Goal: Task Accomplishment & Management: Use online tool/utility

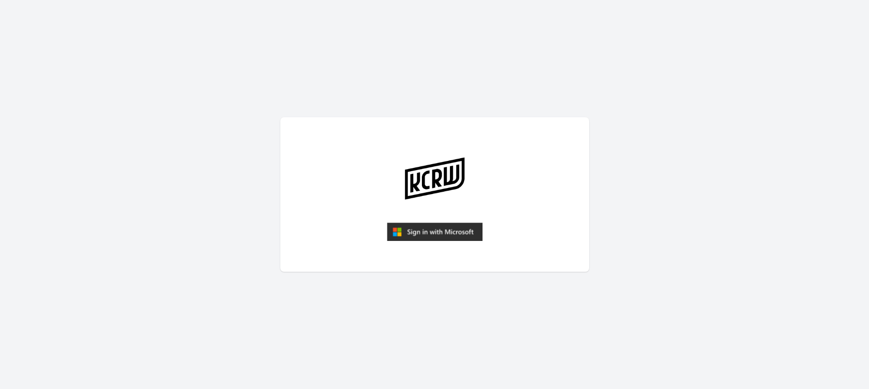
click at [451, 234] on img "submit" at bounding box center [435, 232] width 96 height 18
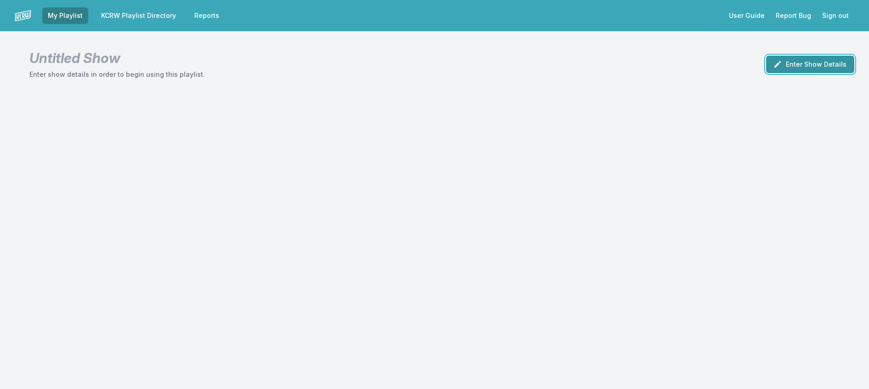
click at [773, 69] on icon "button" at bounding box center [777, 64] width 9 height 9
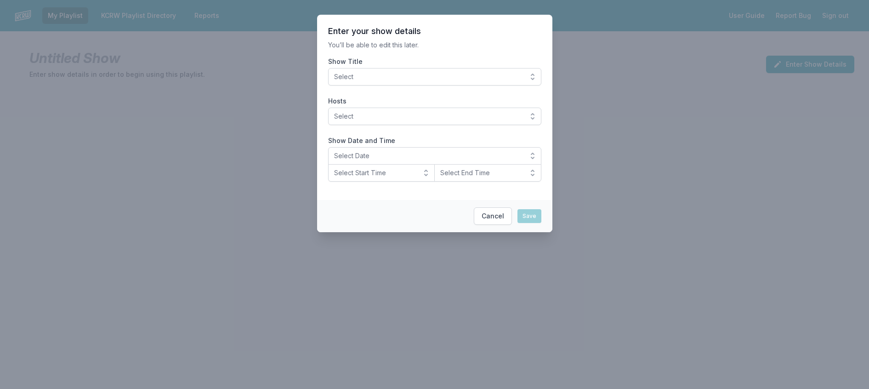
click at [432, 80] on button "Select" at bounding box center [434, 76] width 213 height 17
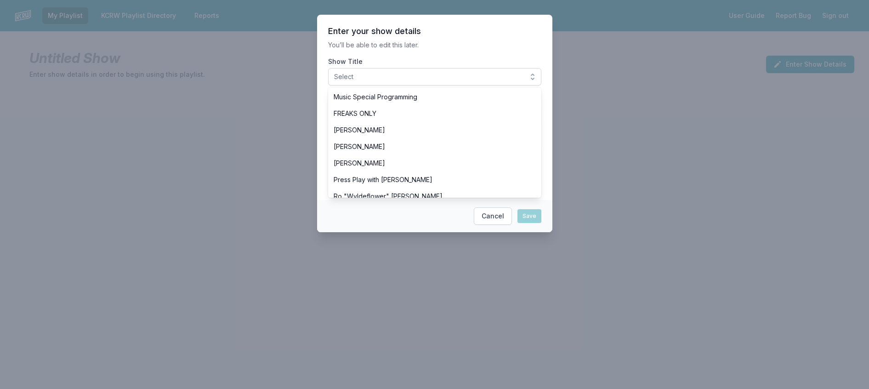
scroll to position [276, 0]
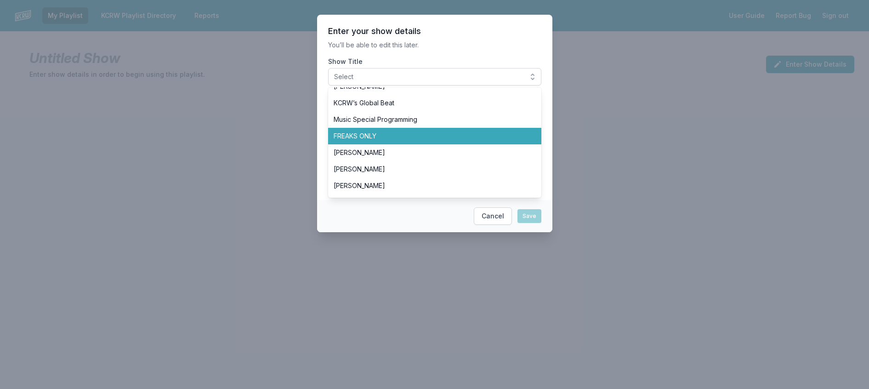
click at [371, 144] on li "FREAKS ONLY" at bounding box center [434, 136] width 213 height 17
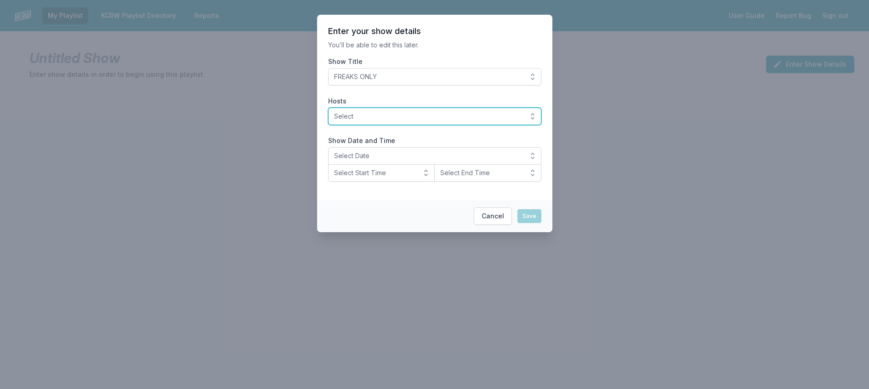
click at [381, 121] on span "Select" at bounding box center [428, 116] width 189 height 9
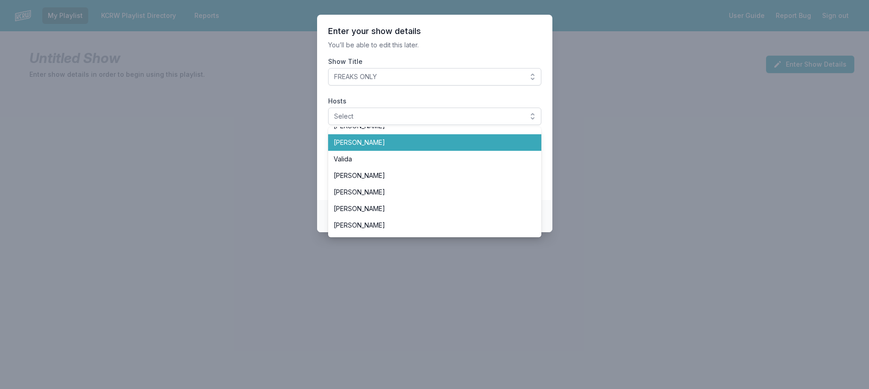
click at [352, 147] on span "[PERSON_NAME]" at bounding box center [429, 142] width 191 height 9
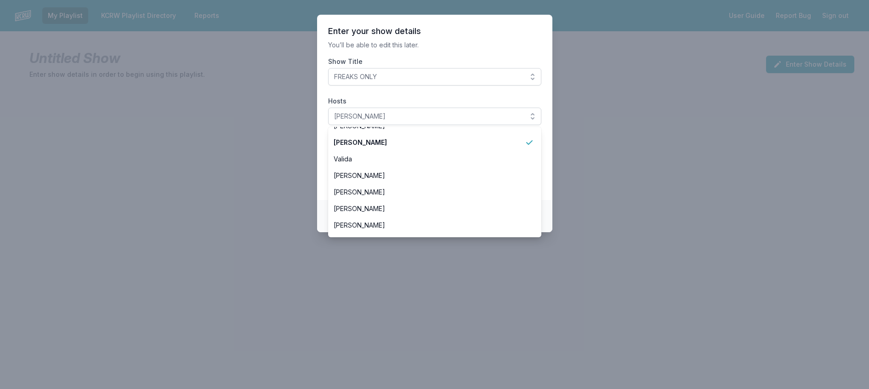
click at [405, 50] on p "You’ll be able to edit this later." at bounding box center [434, 44] width 213 height 9
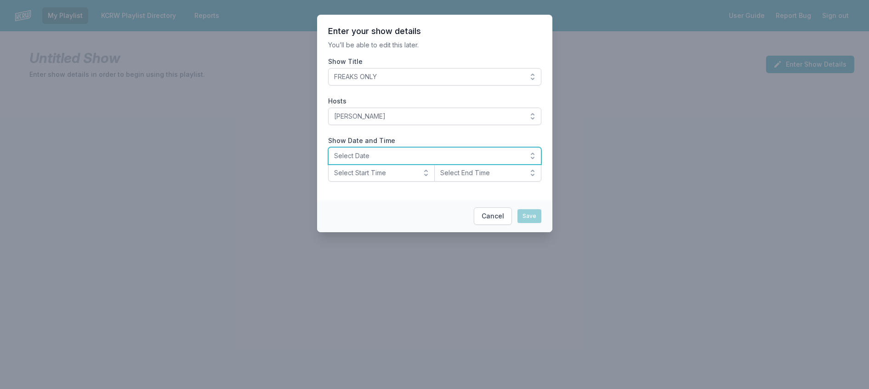
click at [354, 160] on span "Select Date" at bounding box center [428, 155] width 189 height 9
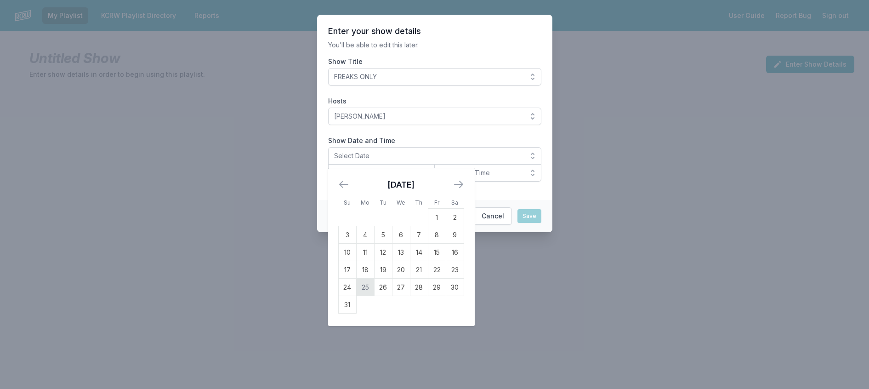
click at [356, 296] on td "25" at bounding box center [365, 287] width 18 height 17
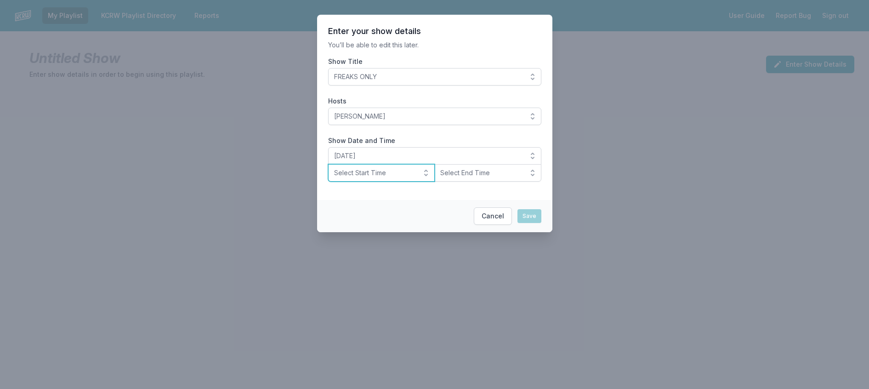
click at [361, 177] on span "Select Start Time" at bounding box center [375, 172] width 82 height 9
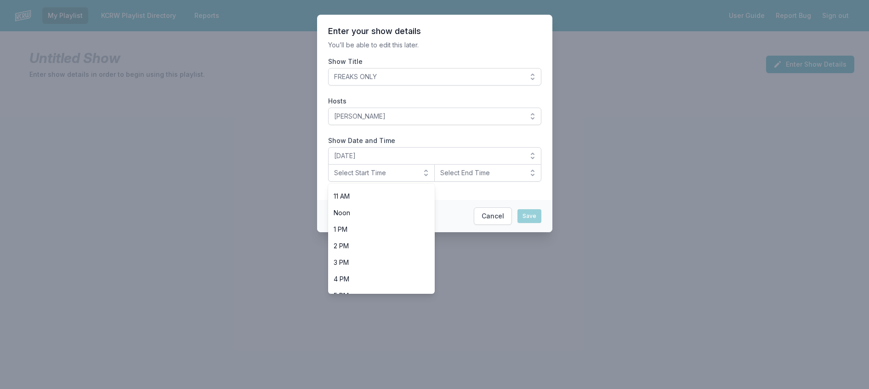
scroll to position [322, 0]
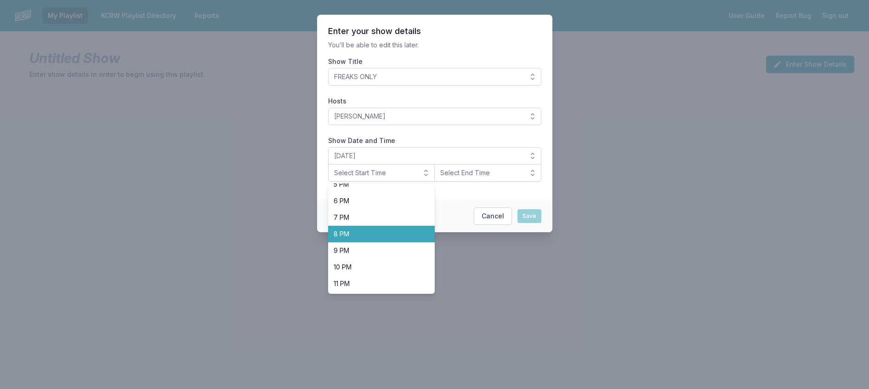
click at [363, 239] on span "8 PM" at bounding box center [376, 233] width 85 height 9
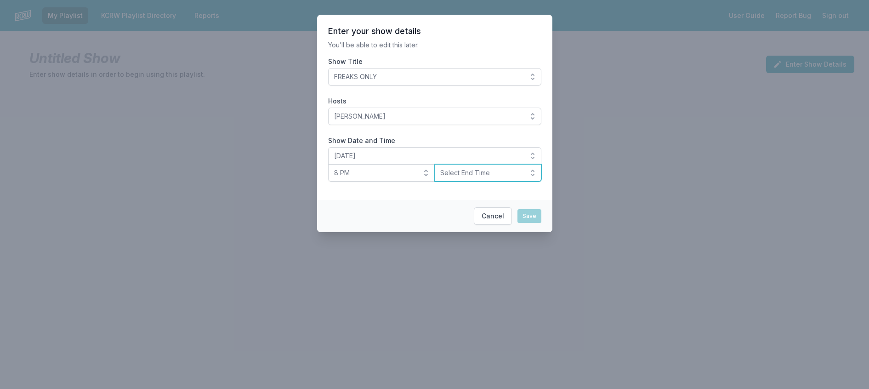
click at [463, 177] on span "Select End Time" at bounding box center [481, 172] width 82 height 9
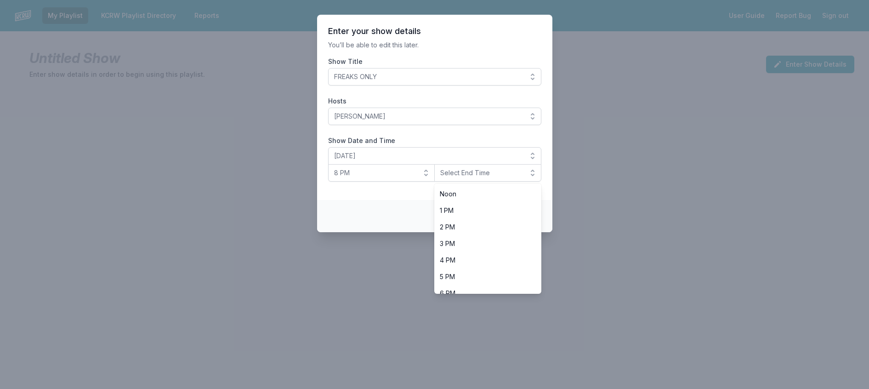
scroll to position [327, 0]
click at [473, 272] on span "10 PM" at bounding box center [482, 267] width 85 height 9
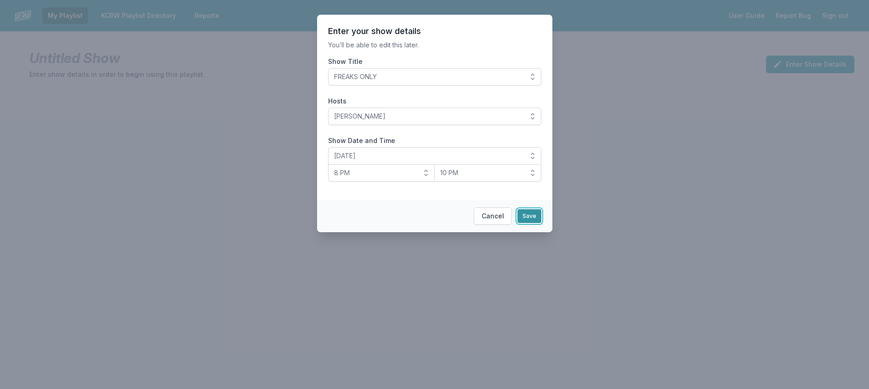
click at [536, 223] on button "Save" at bounding box center [530, 216] width 24 height 14
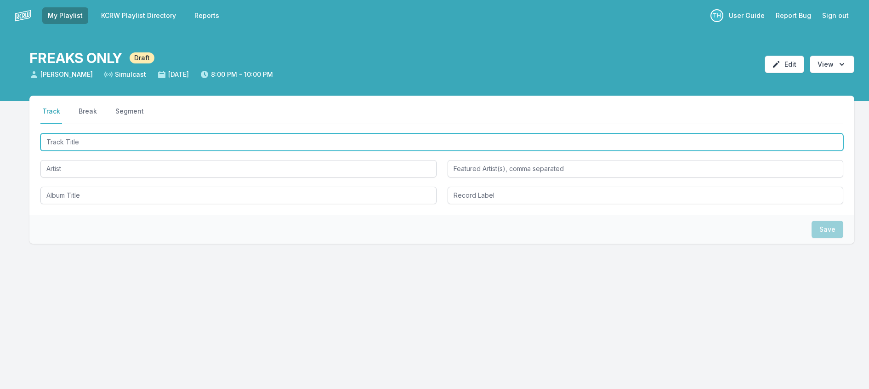
click at [171, 151] on input "Track Title" at bounding box center [441, 141] width 803 height 17
type input "Bankroll Peelers"
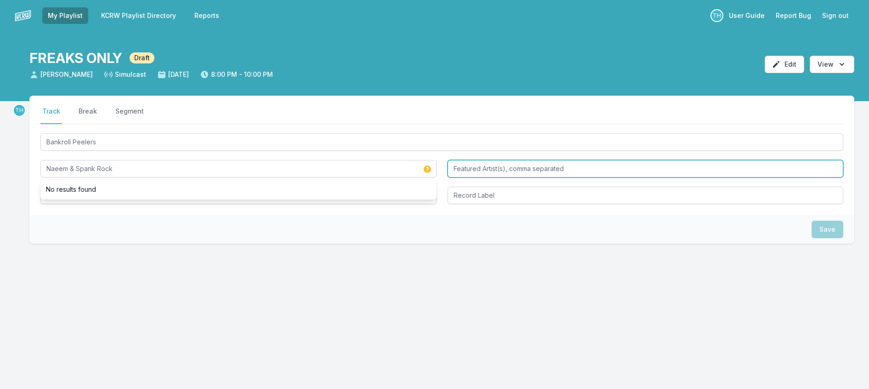
type input "Naeem & Spank Rock"
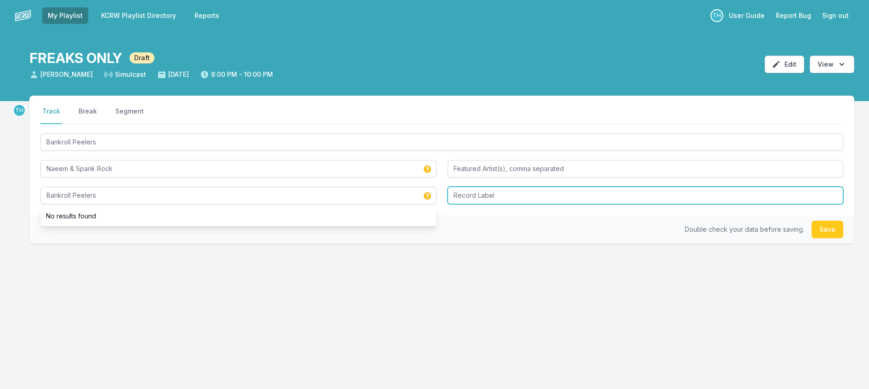
type input "Bankroll Peelers"
type input "Good Cloud Day"
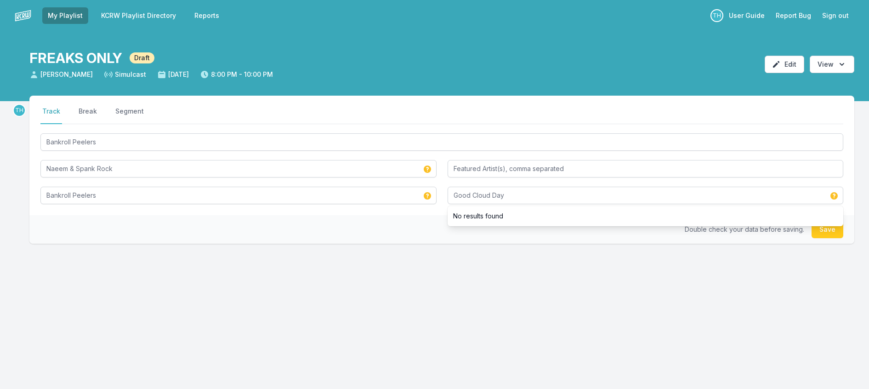
click at [363, 244] on div "Double check your data before saving. Save" at bounding box center [441, 229] width 825 height 29
click at [825, 238] on button "Save" at bounding box center [828, 229] width 32 height 17
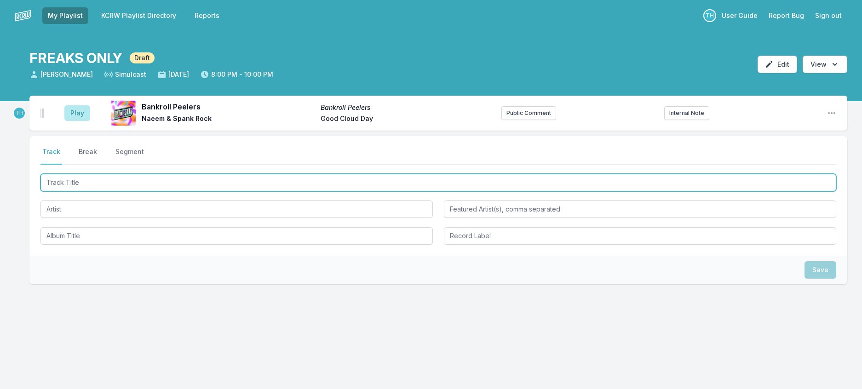
click at [189, 191] on input "Track Title" at bounding box center [437, 182] width 795 height 17
type input "Die For This"
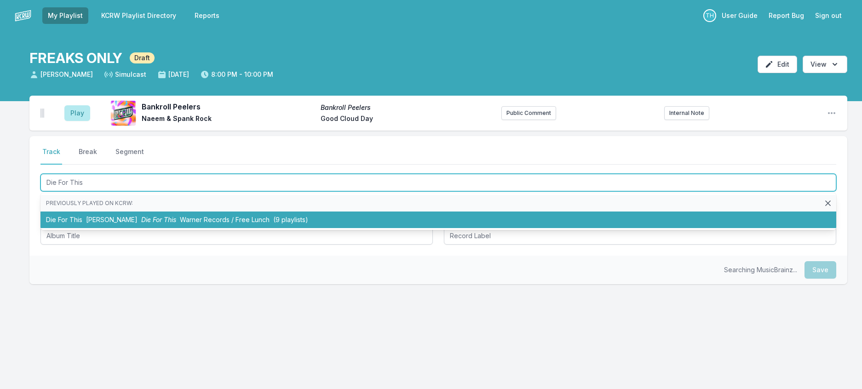
click at [180, 223] on span "Warner Records / Free Lunch" at bounding box center [225, 220] width 90 height 8
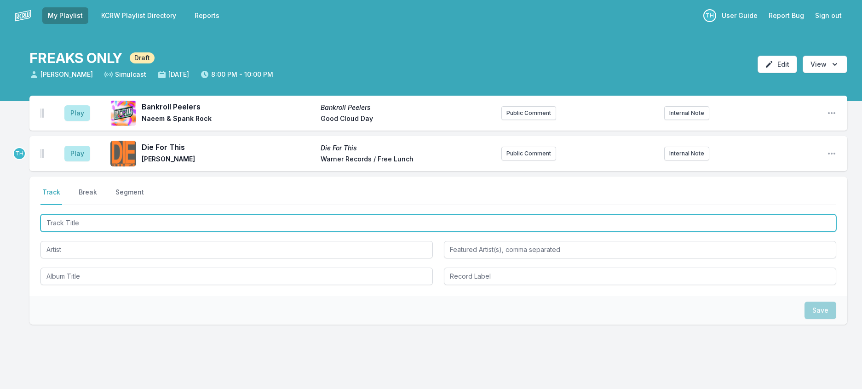
click at [215, 232] on input "Track Title" at bounding box center [437, 222] width 795 height 17
type input "Mercury"
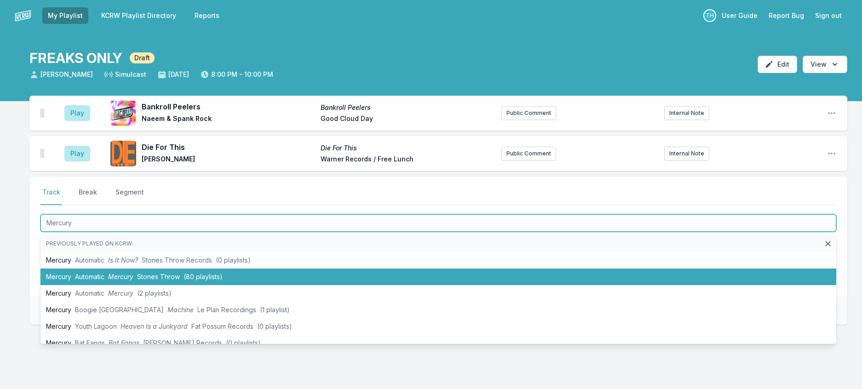
click at [180, 280] on span "Stones Throw" at bounding box center [158, 277] width 43 height 8
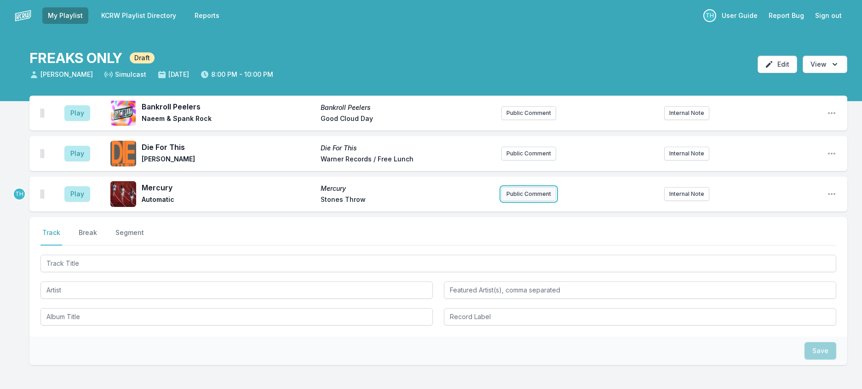
click at [508, 201] on button "Public Comment" at bounding box center [528, 194] width 55 height 14
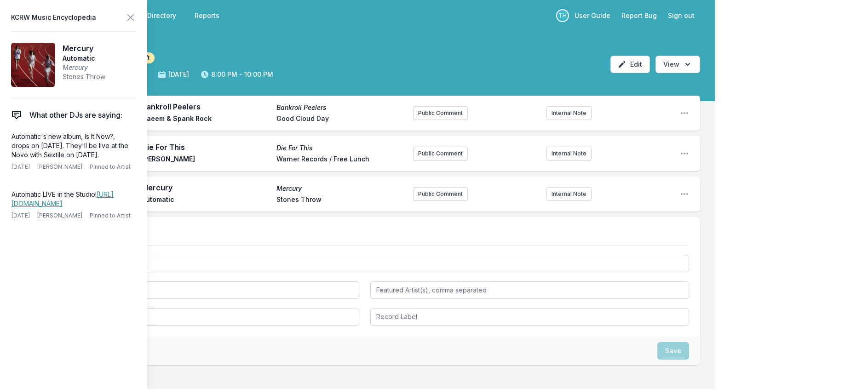
drag, startPoint x: 135, startPoint y: 175, endPoint x: 3, endPoint y: 153, distance: 133.7
click at [3, 153] on aside "KCRW Music Encyclopedia Mercury Automatic Mercury Stones Throw What other DJs a…" at bounding box center [73, 194] width 147 height 389
copy p "Automatic's new album, Is It Now?, drops on [DATE]. They'll be live at the Novo…"
click at [431, 201] on button "Public Comment" at bounding box center [440, 194] width 55 height 14
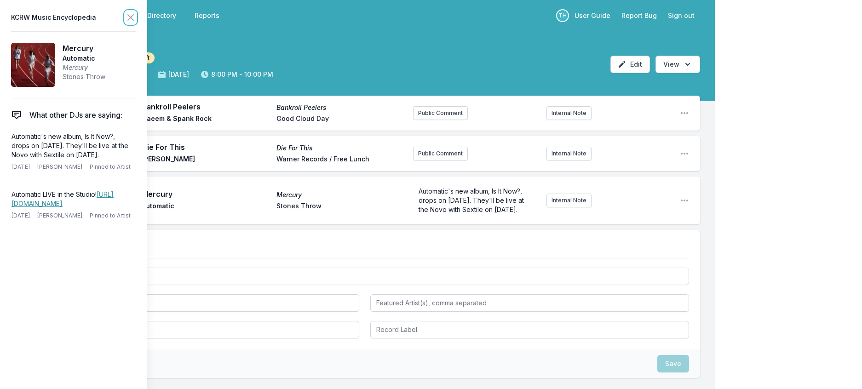
drag, startPoint x: 145, startPoint y: 17, endPoint x: 154, endPoint y: 29, distance: 15.2
click at [133, 17] on icon at bounding box center [131, 18] width 6 height 6
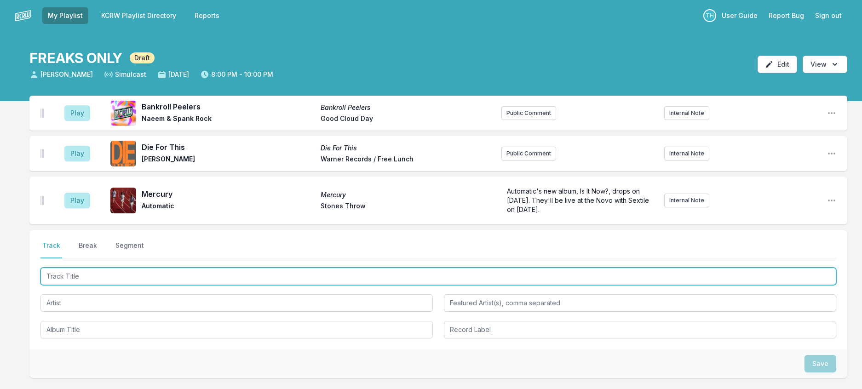
click at [96, 285] on input "Track Title" at bounding box center [437, 276] width 795 height 17
type input "Adriatic"
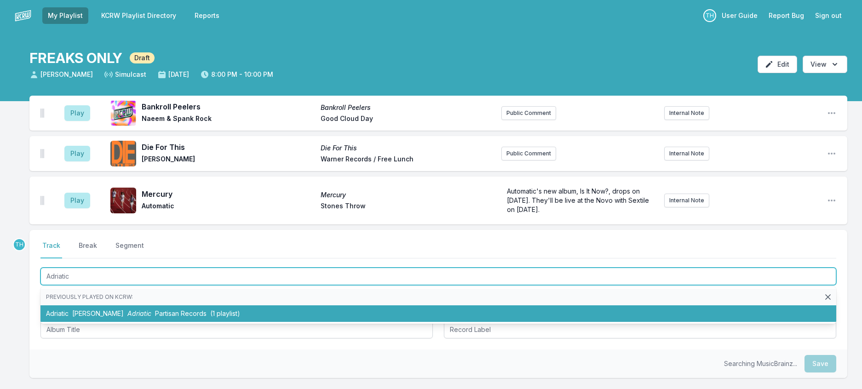
click at [181, 322] on li "Adriatic [PERSON_NAME] Adriatic Partisan Records (1 playlist)" at bounding box center [437, 313] width 795 height 17
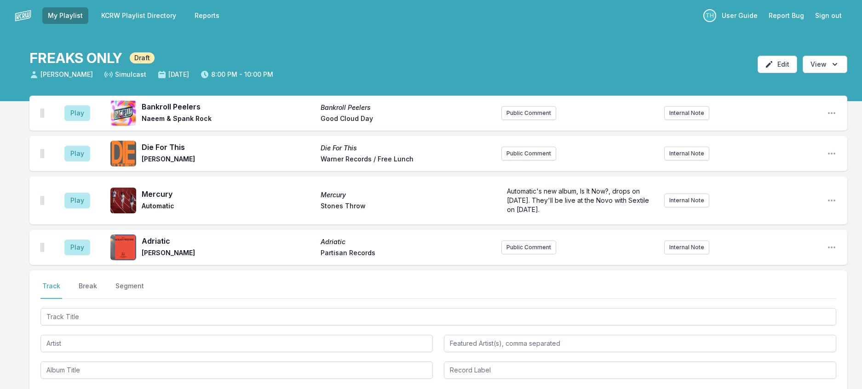
click at [833, 265] on div "Play Adriatic Adriatic [PERSON_NAME] Partisan Records Public Comment Internal N…" at bounding box center [437, 247] width 817 height 35
click at [829, 252] on icon "Open playlist item options" at bounding box center [831, 247] width 9 height 9
click at [780, 291] on button "Edit Track Details" at bounding box center [784, 282] width 103 height 17
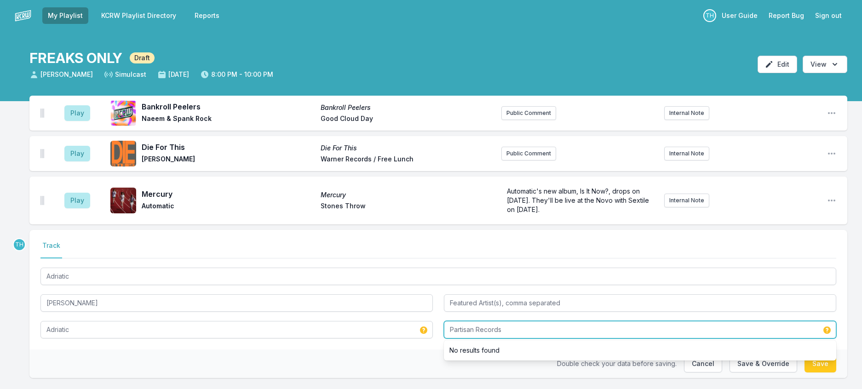
drag, startPoint x: 480, startPoint y: 371, endPoint x: 595, endPoint y: 370, distance: 114.9
click at [595, 338] on input "Partisan Records" at bounding box center [640, 329] width 392 height 17
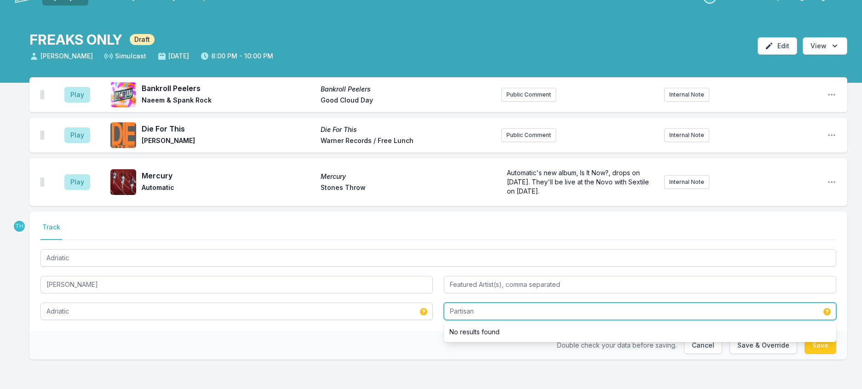
scroll to position [69, 0]
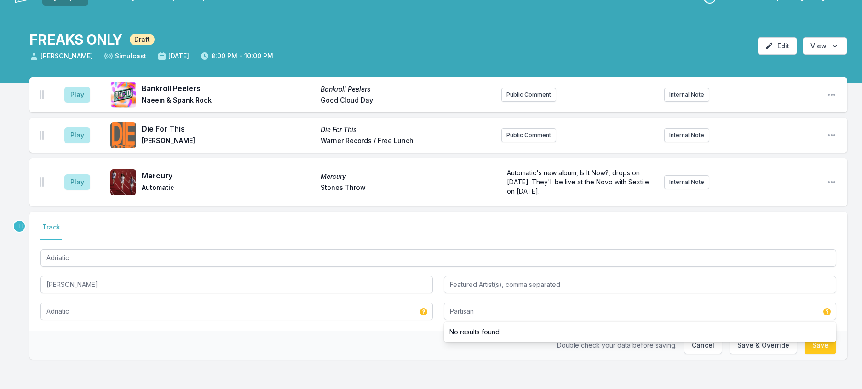
drag, startPoint x: 414, startPoint y: 337, endPoint x: 681, endPoint y: 305, distance: 269.5
click at [419, 337] on div "Double check your data before saving. Cancel Save & Override Save" at bounding box center [437, 345] width 817 height 29
click at [771, 337] on button "Save & Override" at bounding box center [763, 345] width 68 height 17
type input "Partisan Records"
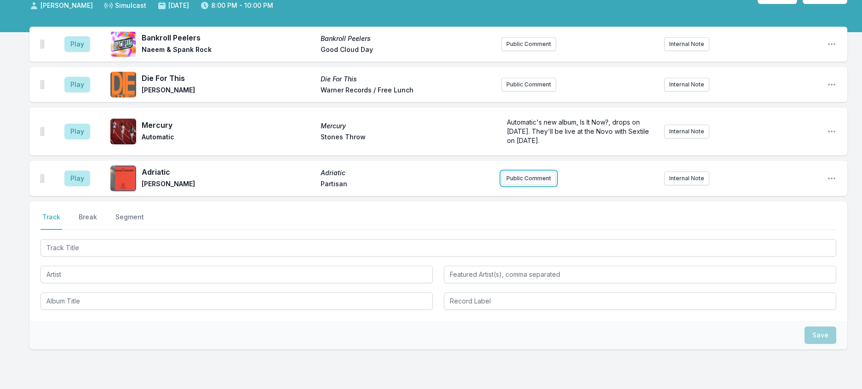
click at [556, 185] on button "Public Comment" at bounding box center [528, 178] width 55 height 14
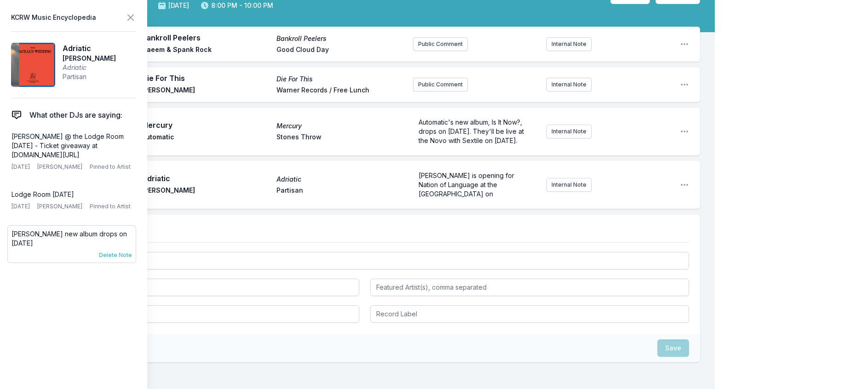
click at [120, 259] on span "Delete Note" at bounding box center [115, 254] width 33 height 7
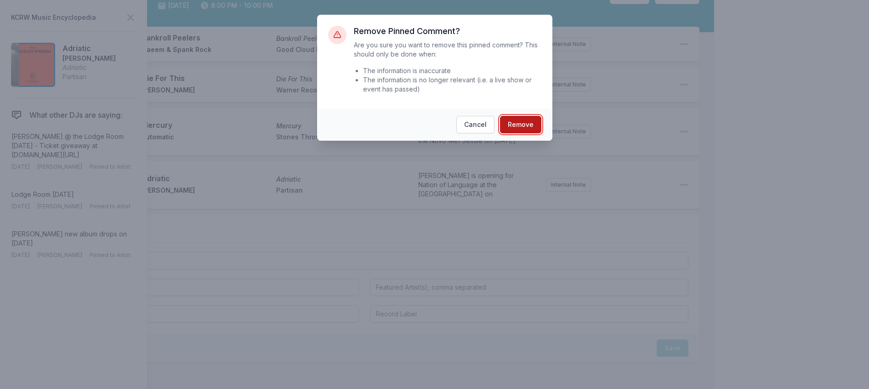
click at [517, 133] on button "Remove" at bounding box center [520, 124] width 41 height 17
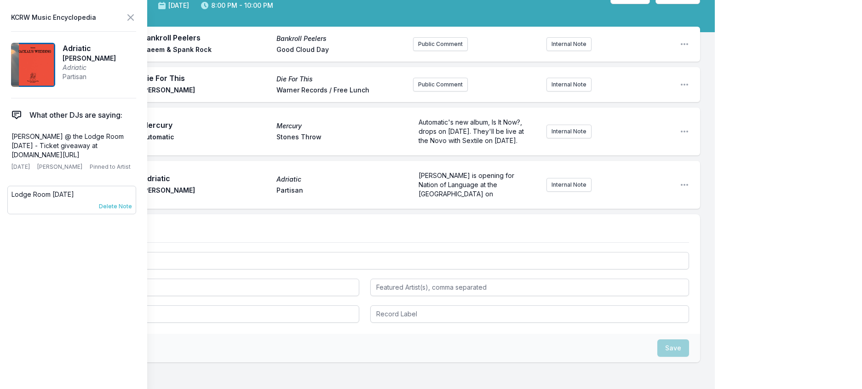
click at [119, 210] on span "Delete Note" at bounding box center [115, 206] width 33 height 7
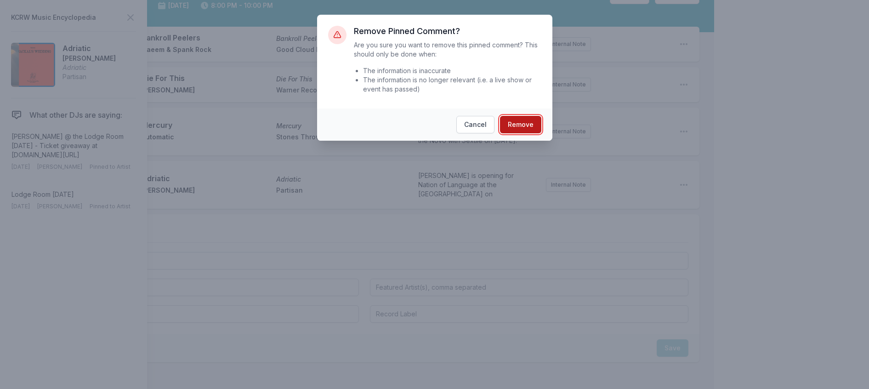
click at [519, 133] on button "Remove" at bounding box center [520, 124] width 41 height 17
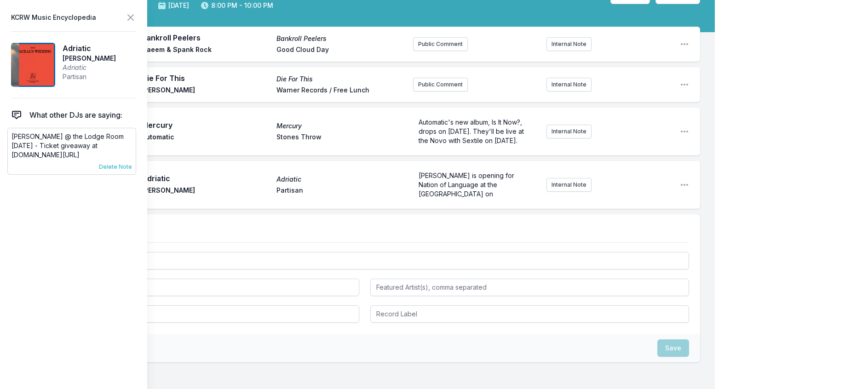
click at [121, 171] on span "Delete Note" at bounding box center [115, 166] width 33 height 7
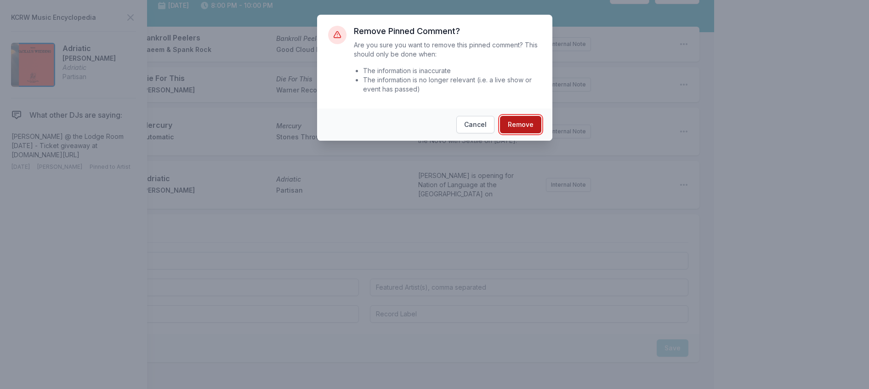
click at [531, 133] on button "Remove" at bounding box center [520, 124] width 41 height 17
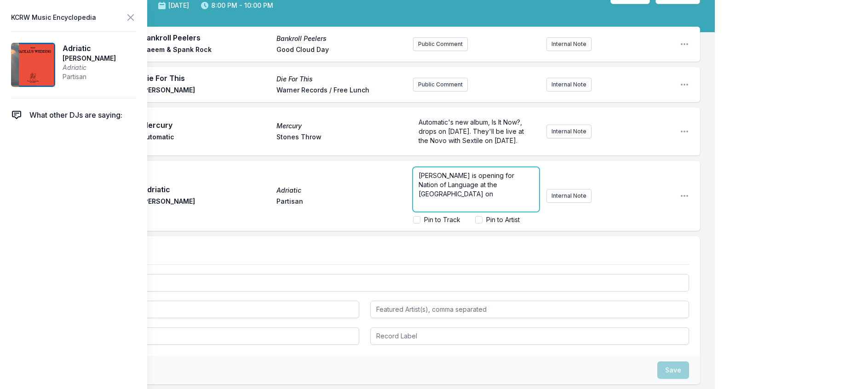
click at [505, 199] on p "[PERSON_NAME] is opening for Nation of Language at the [GEOGRAPHIC_DATA] on" at bounding box center [475, 185] width 115 height 28
drag, startPoint x: 471, startPoint y: 265, endPoint x: 464, endPoint y: 260, distance: 8.6
click at [475, 223] on input "Pin to Artist" at bounding box center [478, 219] width 7 height 7
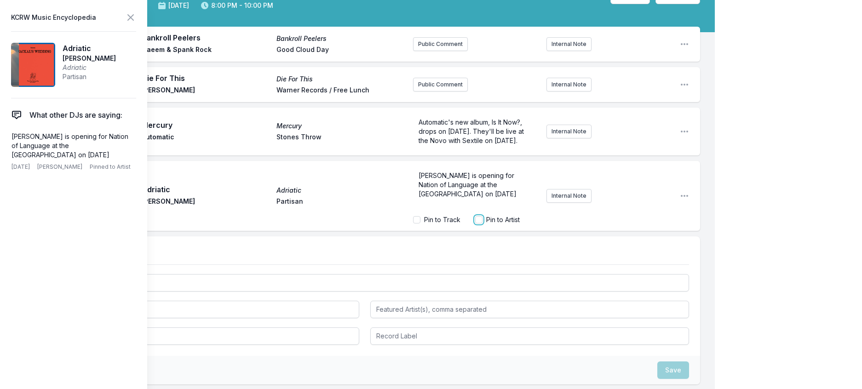
checkbox input "true"
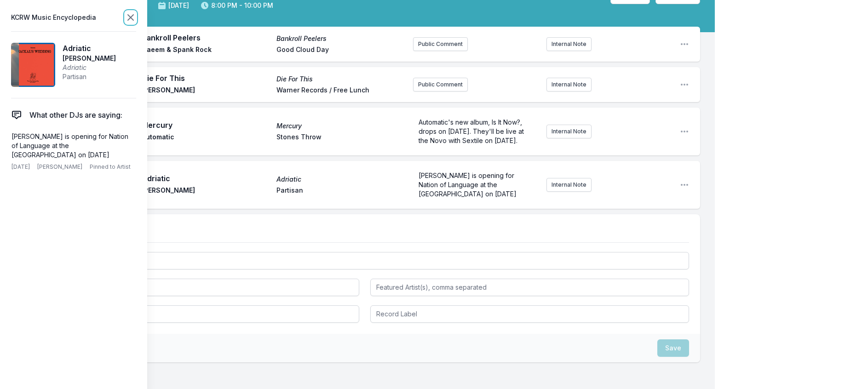
click at [136, 21] on icon at bounding box center [130, 17] width 11 height 11
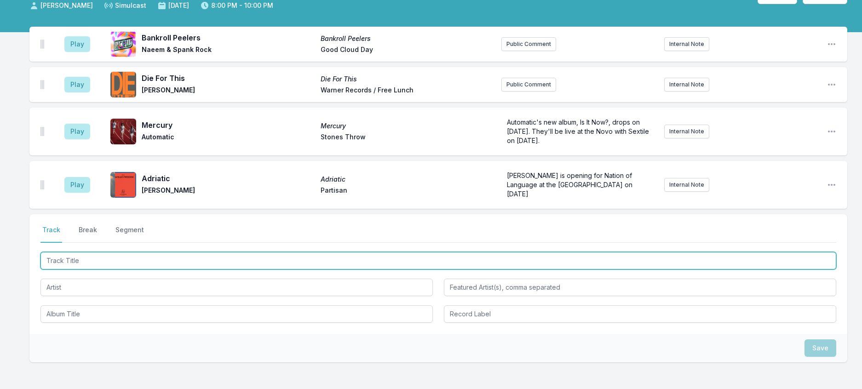
click at [155, 269] on input "Track Title" at bounding box center [437, 260] width 795 height 17
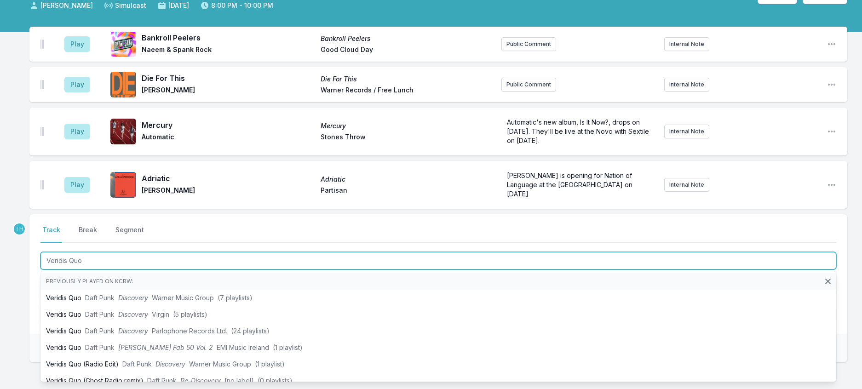
type input "Veridis Quo"
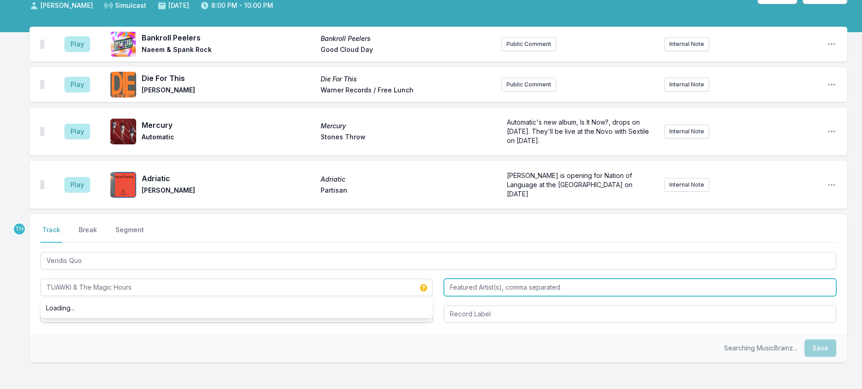
type input "TUAWKI & The Magic Hours"
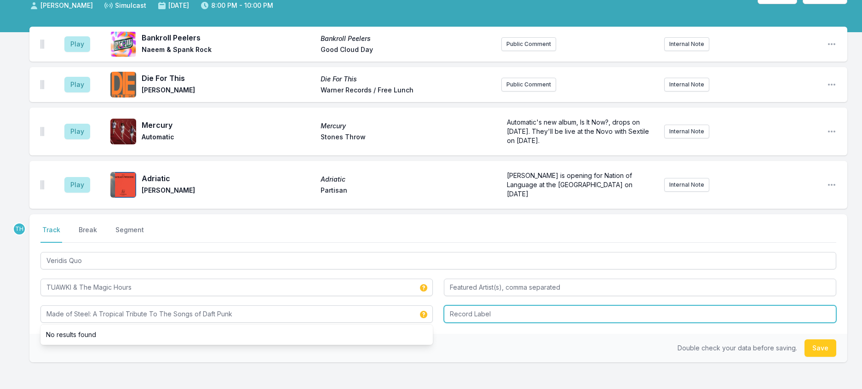
type input "Made of Steel: A Tropical Tribute To The Songs of Daft Punk"
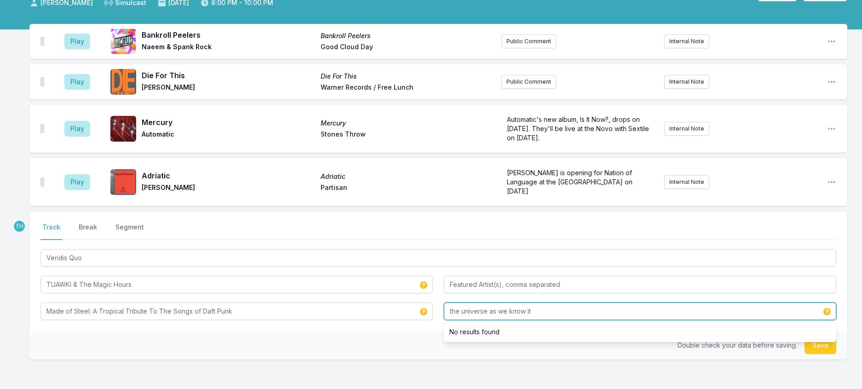
scroll to position [161, 0]
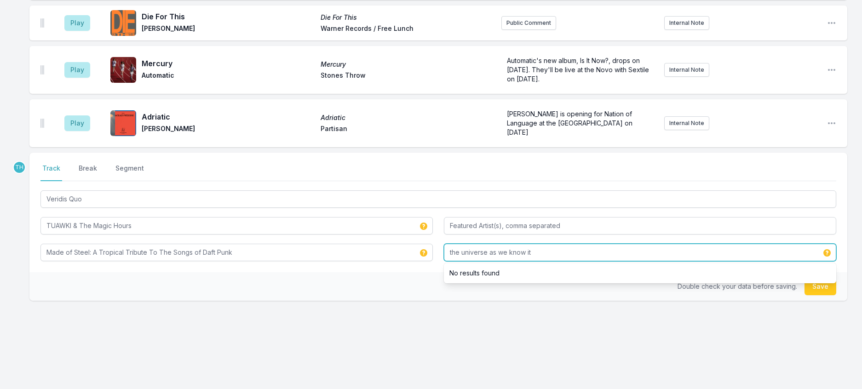
type input "the universe as we know it"
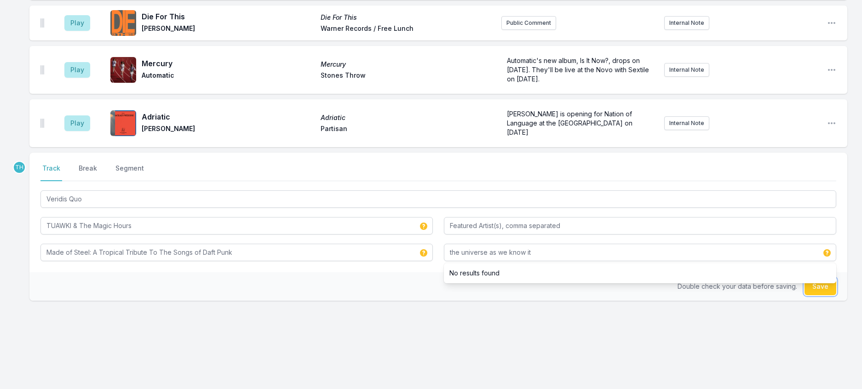
click at [814, 295] on button "Save" at bounding box center [820, 286] width 32 height 17
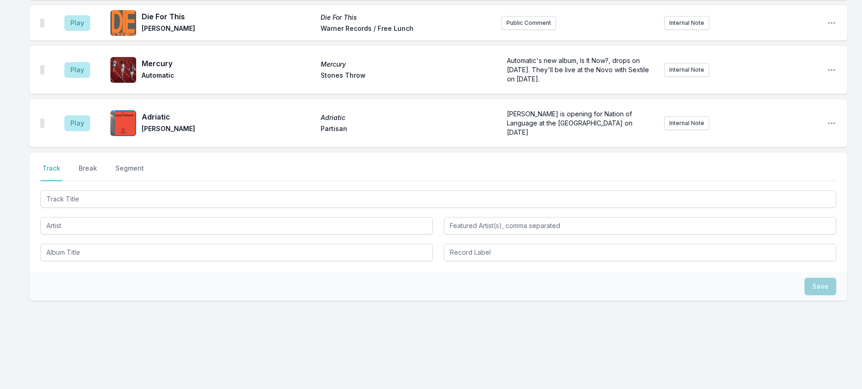
scroll to position [208, 0]
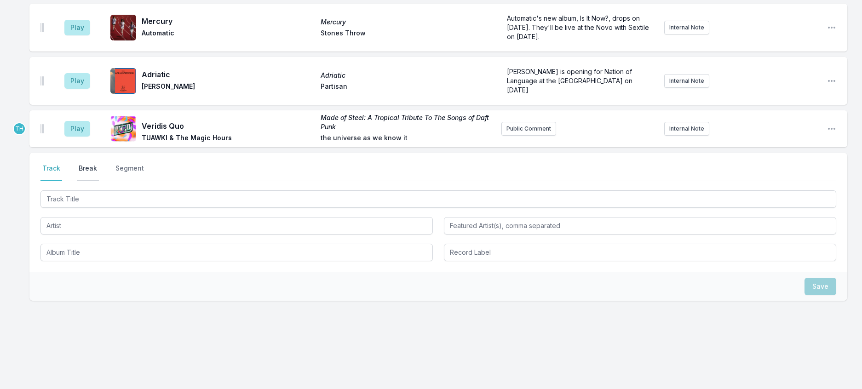
click at [99, 164] on button "Break" at bounding box center [88, 172] width 22 height 17
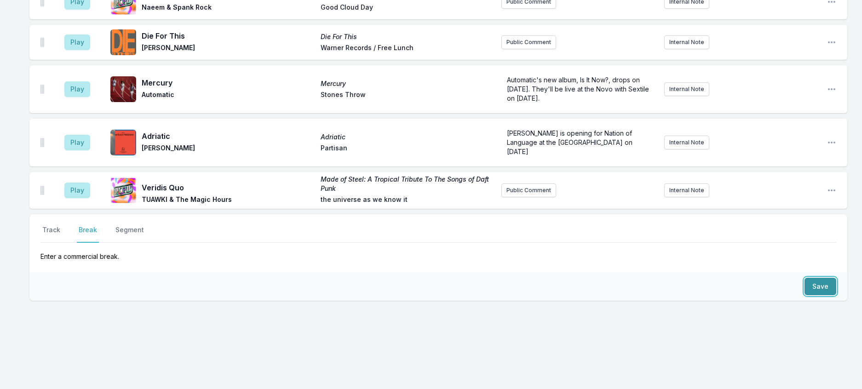
click at [812, 278] on button "Save" at bounding box center [820, 286] width 32 height 17
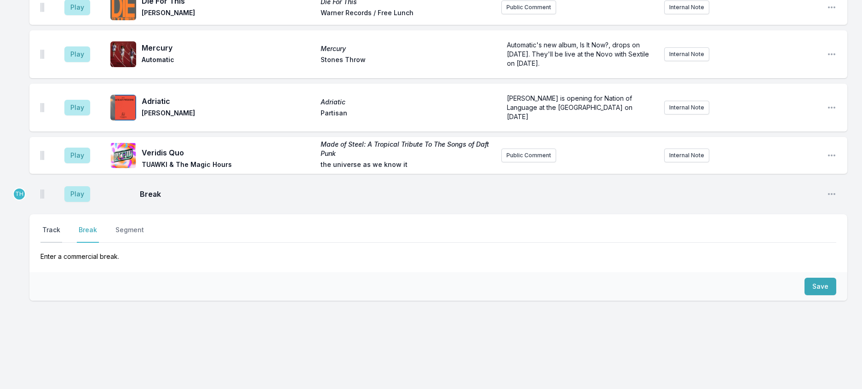
click at [60, 225] on button "Track" at bounding box center [51, 233] width 22 height 17
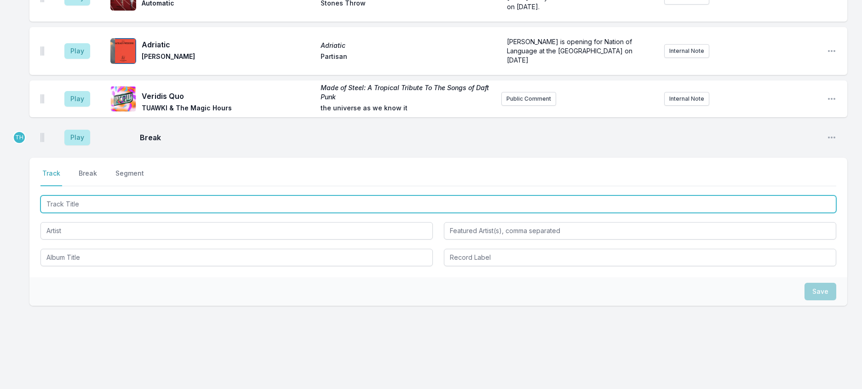
click at [88, 213] on input "Track Title" at bounding box center [437, 203] width 795 height 17
type input "Magica"
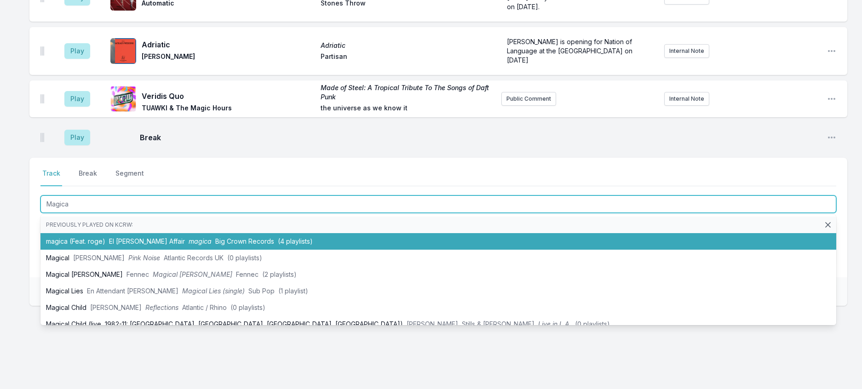
click at [151, 250] on li "magica (Feat. roge) El [PERSON_NAME] Affair magica Big Crown Records (4 playlis…" at bounding box center [437, 241] width 795 height 17
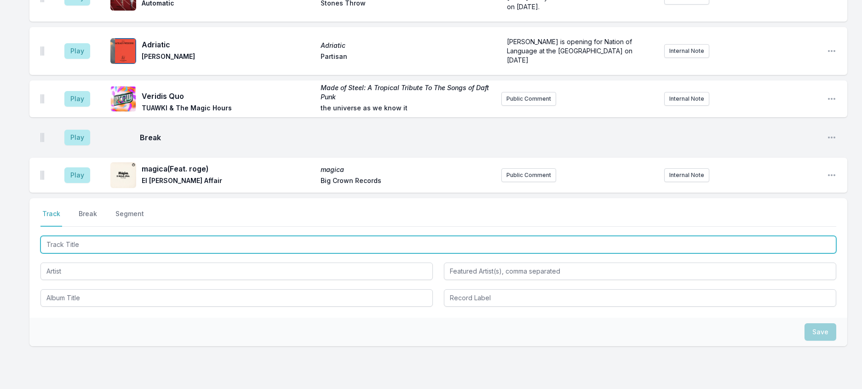
scroll to position [248, 0]
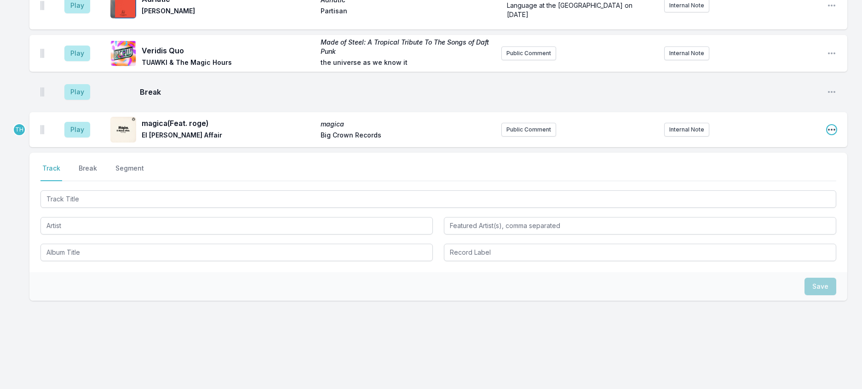
click at [828, 131] on icon "Open playlist item options" at bounding box center [831, 130] width 7 height 2
click at [785, 173] on button "Edit Track Details" at bounding box center [784, 164] width 103 height 17
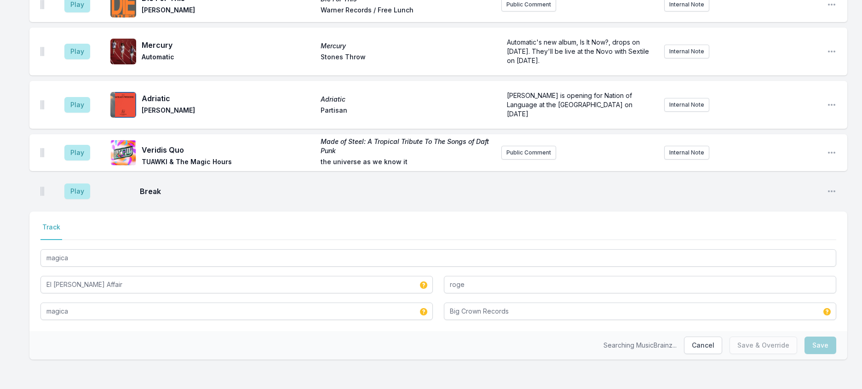
scroll to position [206, 0]
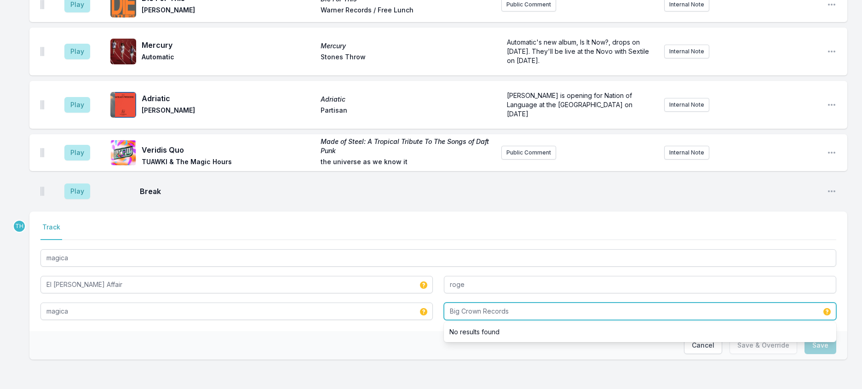
drag, startPoint x: 487, startPoint y: 301, endPoint x: 608, endPoint y: 304, distance: 121.0
click at [608, 304] on input "Big Crown Records" at bounding box center [640, 311] width 392 height 17
type input "Big Crown"
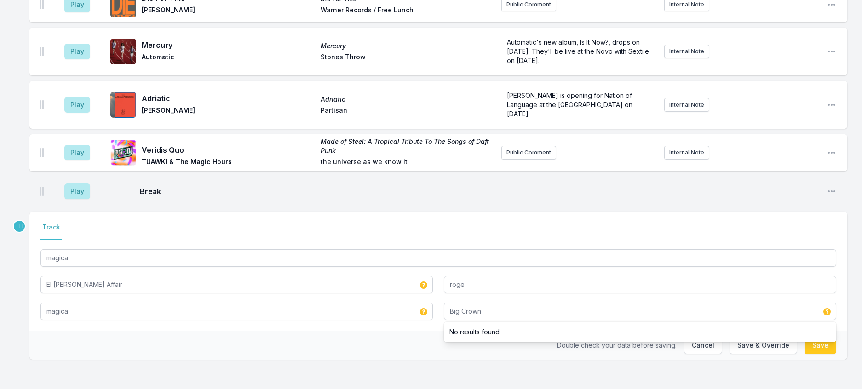
click at [406, 331] on div "Double check your data before saving. Cancel Save & Override Save" at bounding box center [437, 345] width 817 height 29
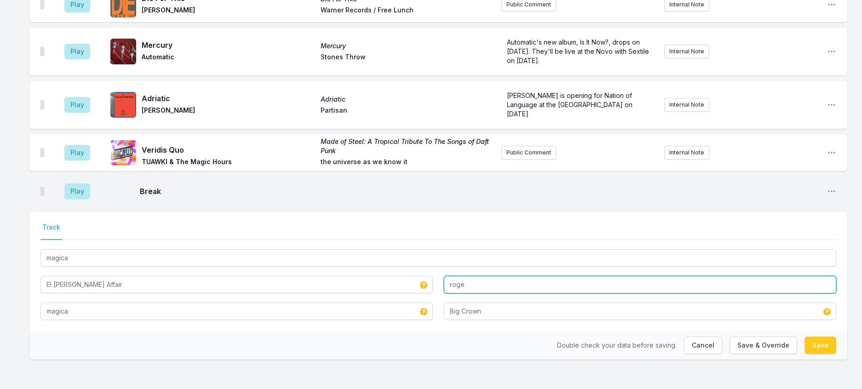
click at [453, 276] on input "roge" at bounding box center [640, 284] width 392 height 17
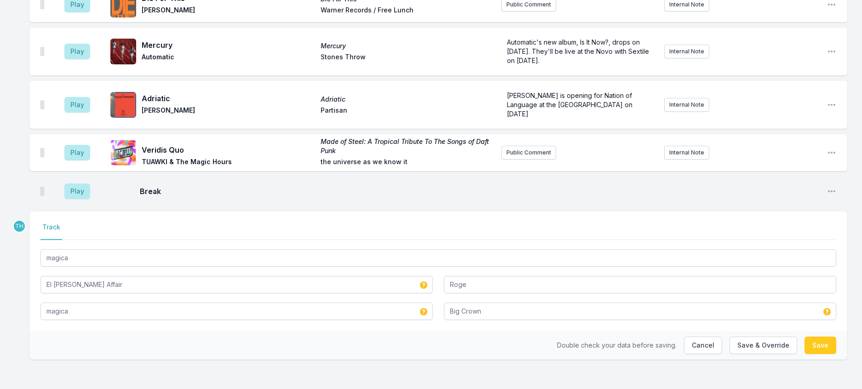
drag, startPoint x: 364, startPoint y: 333, endPoint x: 691, endPoint y: 329, distance: 326.9
click at [367, 333] on div "Double check your data before saving. Cancel Save & Override Save" at bounding box center [437, 345] width 817 height 29
click at [745, 338] on button "Save & Override" at bounding box center [763, 345] width 68 height 17
type input "roge"
type input "Big Crown Records"
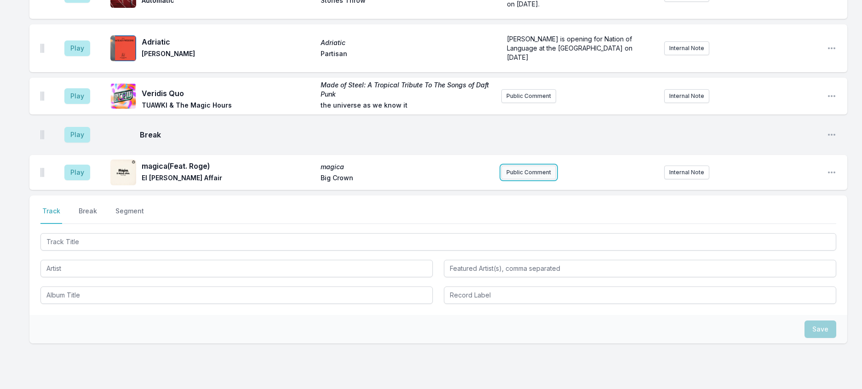
click at [532, 179] on button "Public Comment" at bounding box center [528, 173] width 55 height 14
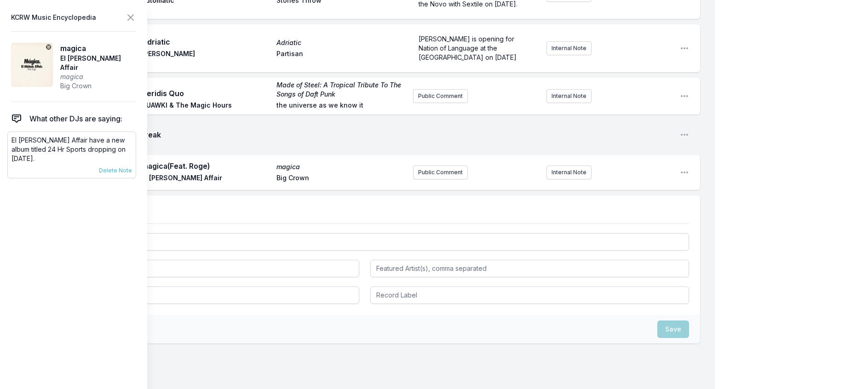
drag, startPoint x: 146, startPoint y: 166, endPoint x: 8, endPoint y: 147, distance: 138.7
click at [8, 147] on div "El [PERSON_NAME] Affair have a new album titled 24 Hr Sports dropping on [DATE]…" at bounding box center [71, 154] width 129 height 47
copy p "El [PERSON_NAME] Affair have a new album titled 24 Hr Sports dropping on [DATE]."
click at [421, 179] on button "Public Comment" at bounding box center [440, 173] width 55 height 14
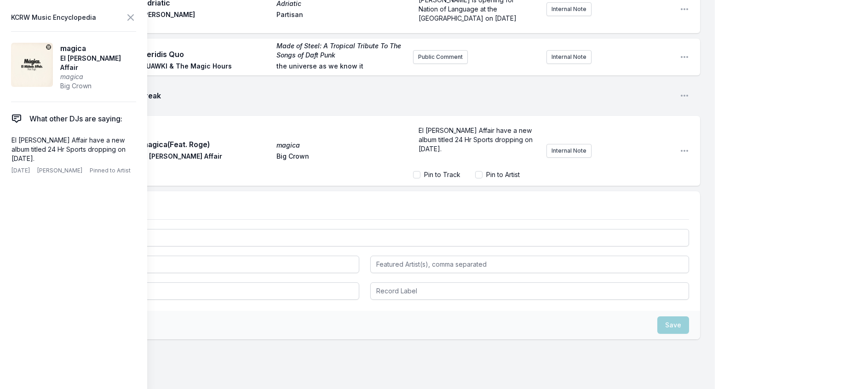
click at [459, 153] on span "El [PERSON_NAME] Affair have a new album titled 24 Hr Sports dropping on [DATE]." at bounding box center [476, 139] width 116 height 26
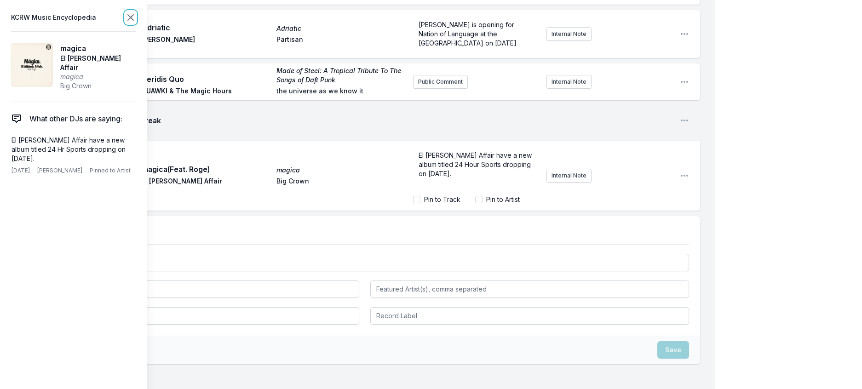
click at [133, 19] on icon at bounding box center [131, 18] width 6 height 6
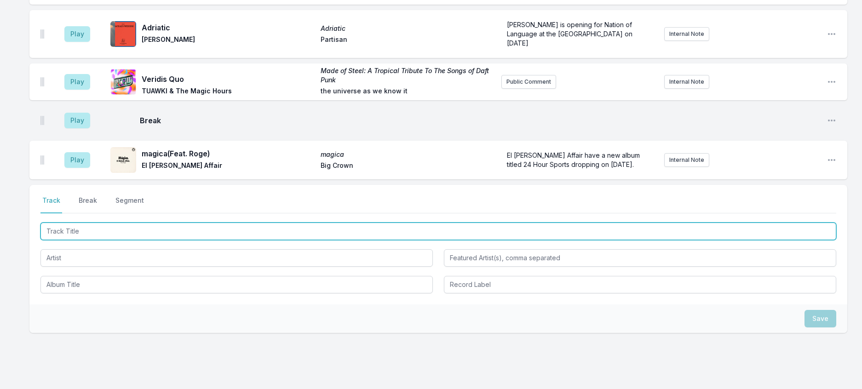
click at [139, 240] on input "Track Title" at bounding box center [437, 231] width 795 height 17
type input "The Edge"
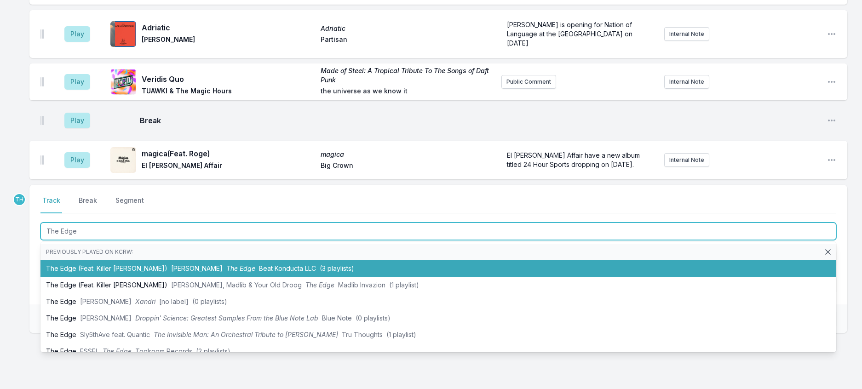
click at [159, 277] on li "The Edge (Feat. Killer [PERSON_NAME]) Droogie [PERSON_NAME] The Edge Beat Kondu…" at bounding box center [437, 268] width 795 height 17
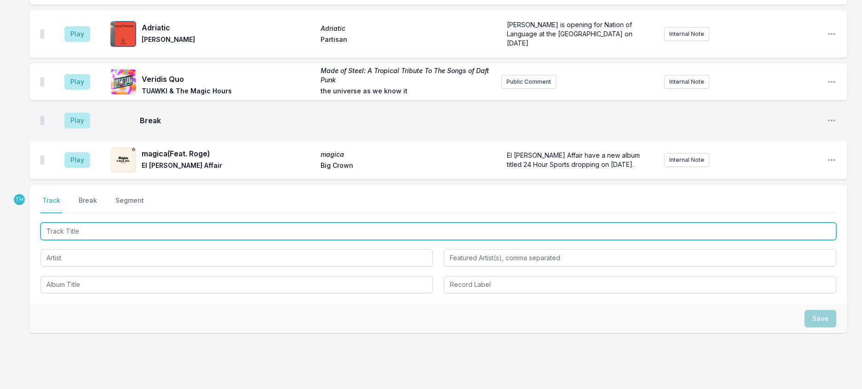
scroll to position [265, 0]
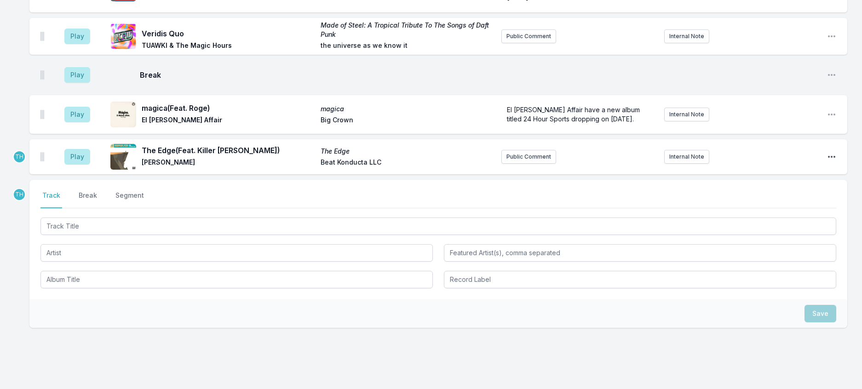
click at [832, 174] on div "Play The Edge (Feat. Killer [PERSON_NAME]) The Edge Droogie [PERSON_NAME] Kondu…" at bounding box center [437, 156] width 817 height 35
click at [829, 161] on icon "Open playlist item options" at bounding box center [831, 156] width 9 height 9
click at [782, 200] on button "Edit Track Details" at bounding box center [784, 191] width 103 height 17
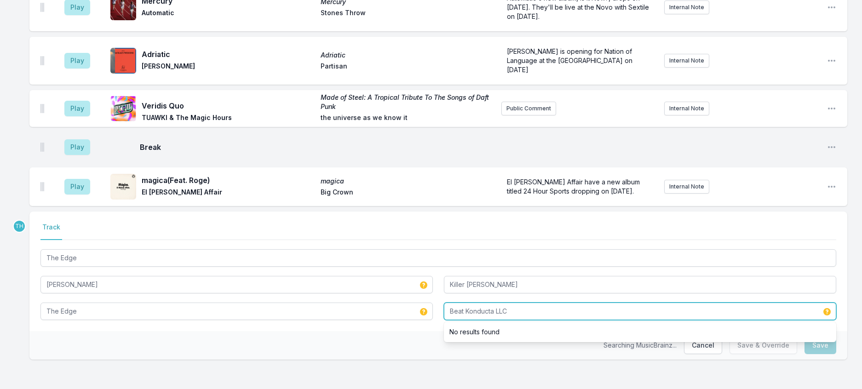
drag, startPoint x: 501, startPoint y: 303, endPoint x: 583, endPoint y: 303, distance: 81.8
click at [583, 303] on input "Beat Konducta LLC" at bounding box center [640, 311] width 392 height 17
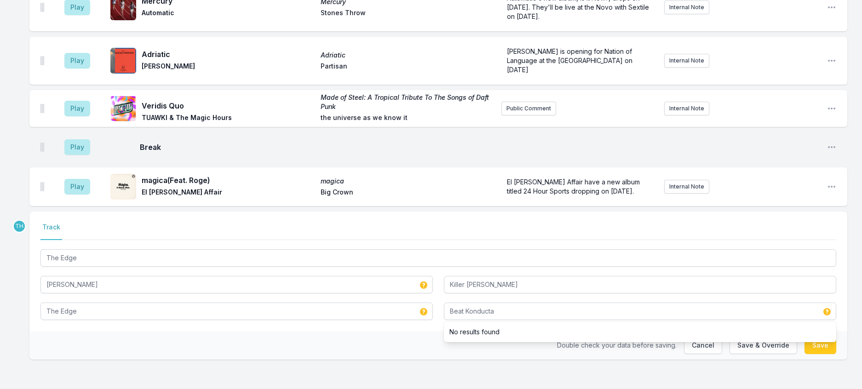
drag, startPoint x: 380, startPoint y: 332, endPoint x: 728, endPoint y: 336, distance: 347.6
click at [382, 332] on div "Double check your data before saving. Cancel Save & Override Save" at bounding box center [437, 345] width 817 height 29
click at [748, 337] on button "Save & Override" at bounding box center [763, 345] width 68 height 17
type input "Beat Konducta LLC"
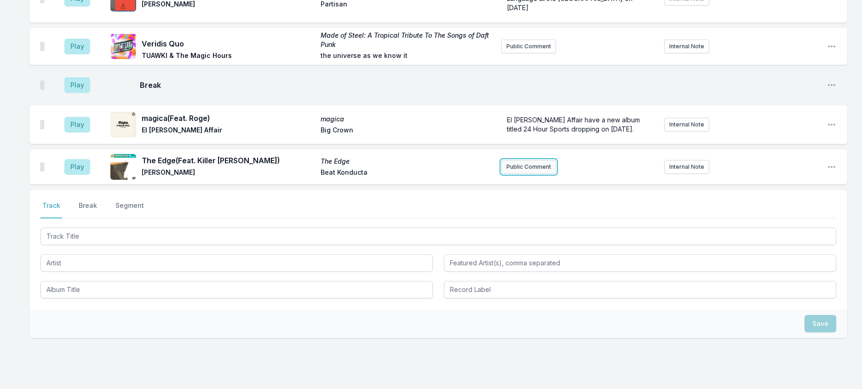
click at [529, 174] on button "Public Comment" at bounding box center [528, 167] width 55 height 14
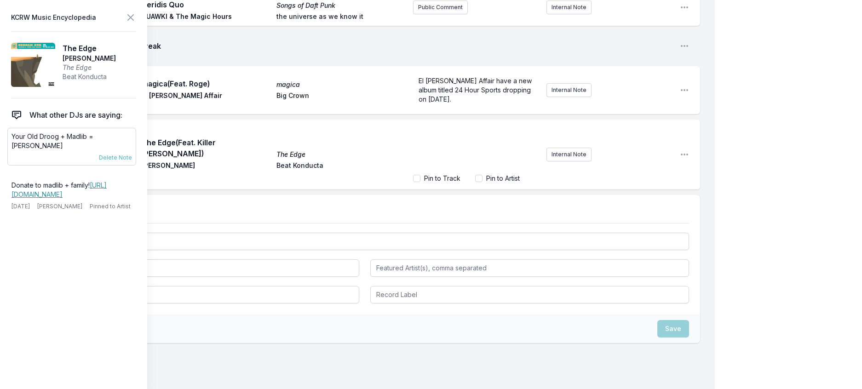
scroll to position [255, 0]
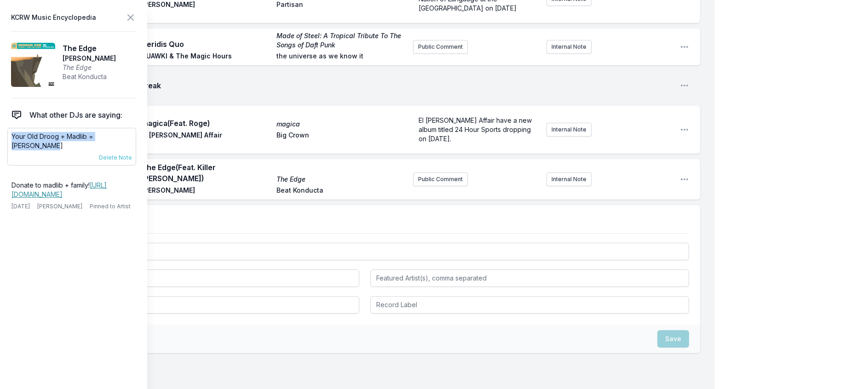
drag, startPoint x: 145, startPoint y: 153, endPoint x: 11, endPoint y: 148, distance: 133.9
click at [11, 148] on div "Your Old Droog + Madlib = Droogie [PERSON_NAME] [DATE] [PERSON_NAME] Pinned to …" at bounding box center [71, 147] width 129 height 38
copy p "Your Old Droog + Madlib = [PERSON_NAME]"
click at [416, 186] on button "Public Comment" at bounding box center [440, 179] width 55 height 14
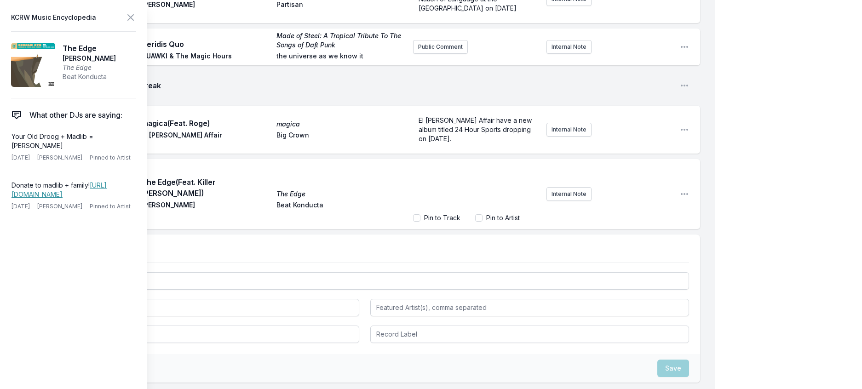
scroll to position [294, 0]
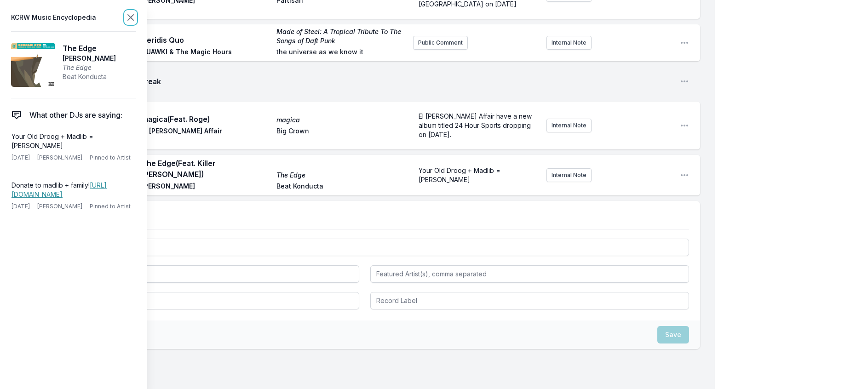
click at [136, 22] on icon at bounding box center [130, 17] width 11 height 11
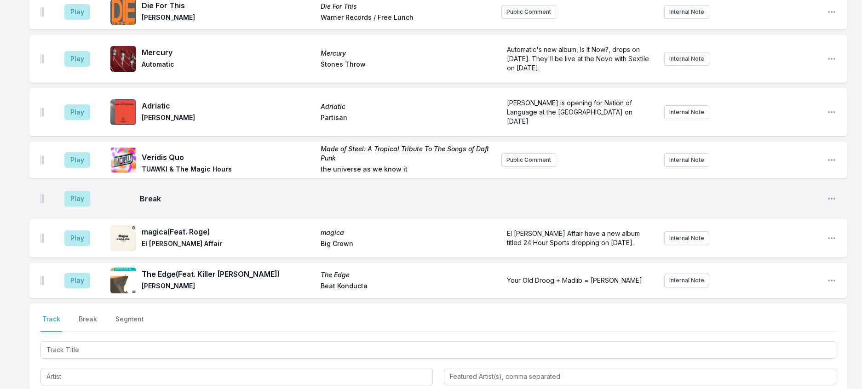
scroll to position [0, 0]
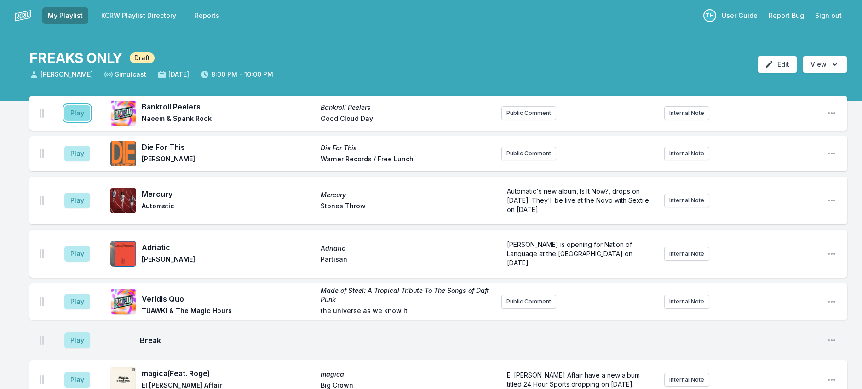
click at [88, 121] on button "Play" at bounding box center [77, 113] width 26 height 16
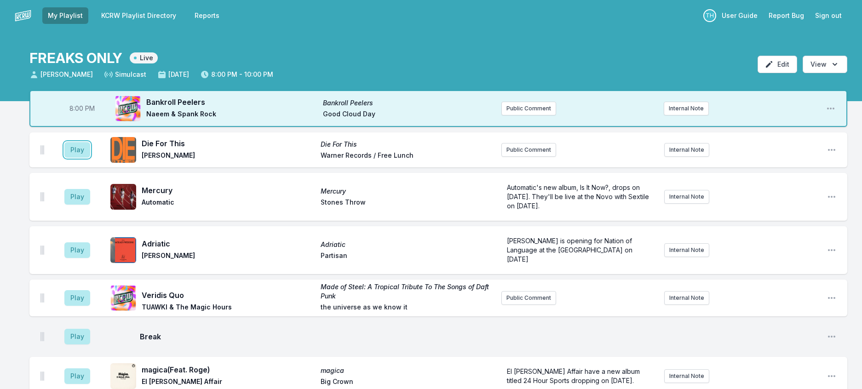
drag, startPoint x: 89, startPoint y: 172, endPoint x: 182, endPoint y: 172, distance: 92.9
click at [90, 158] on button "Play" at bounding box center [77, 150] width 26 height 16
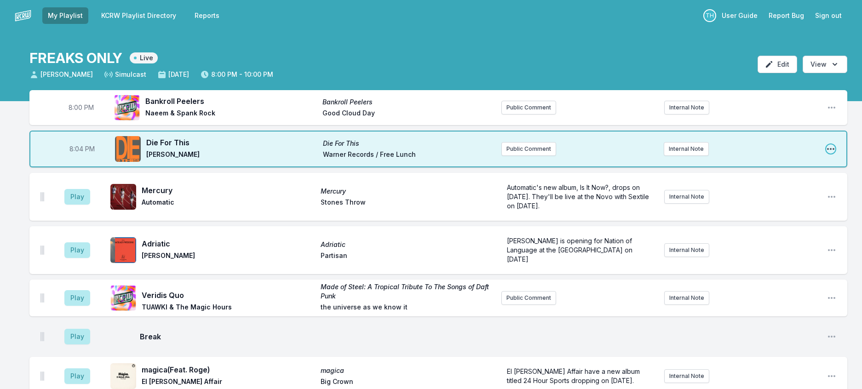
click at [826, 154] on icon "Open playlist item options" at bounding box center [830, 148] width 9 height 9
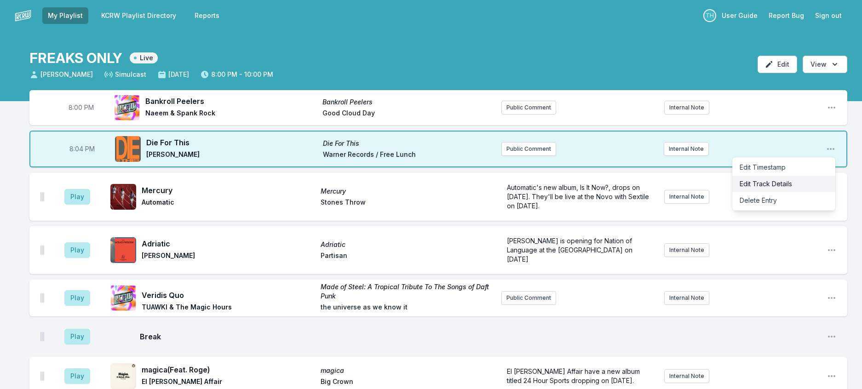
click at [760, 192] on button "Edit Track Details" at bounding box center [783, 184] width 103 height 17
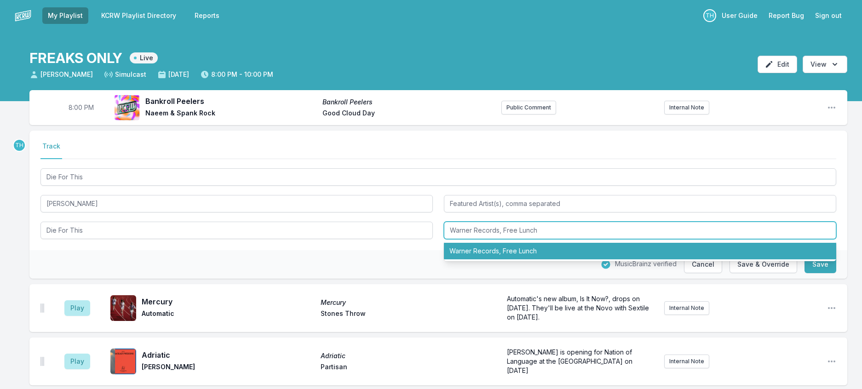
drag, startPoint x: 504, startPoint y: 259, endPoint x: 477, endPoint y: 263, distance: 27.3
click at [477, 239] on input "Warner Records, Free Lunch" at bounding box center [640, 230] width 392 height 17
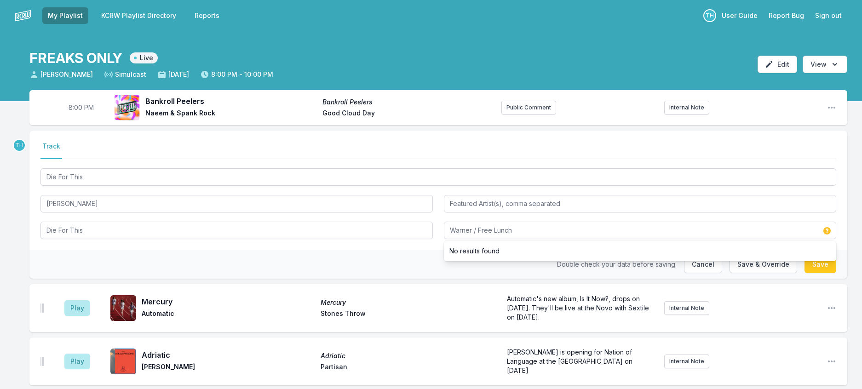
click at [286, 279] on div "Double check your data before saving. Cancel Save & Override Save" at bounding box center [437, 264] width 817 height 29
click at [755, 273] on button "Save & Override" at bounding box center [763, 264] width 68 height 17
type input "Warner Records / Free Lunch"
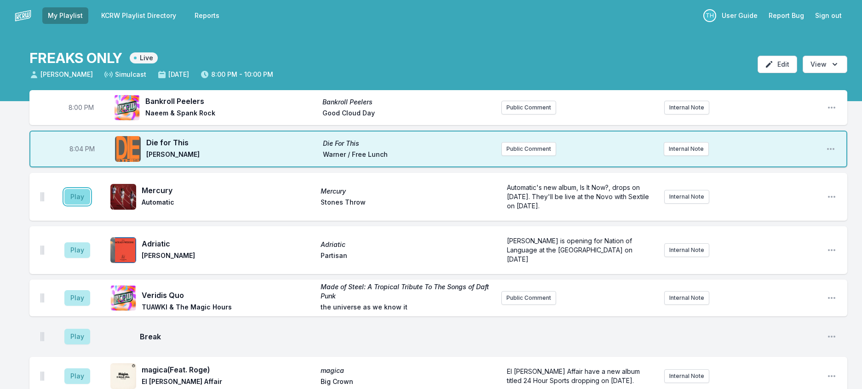
click at [80, 205] on button "Play" at bounding box center [77, 197] width 26 height 16
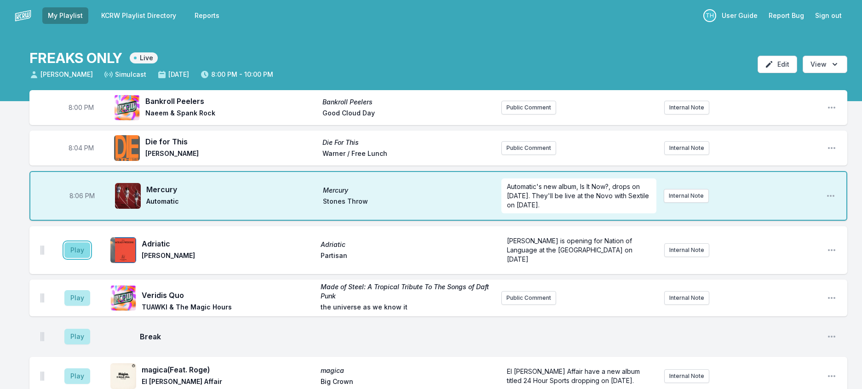
click at [74, 258] on button "Play" at bounding box center [77, 250] width 26 height 16
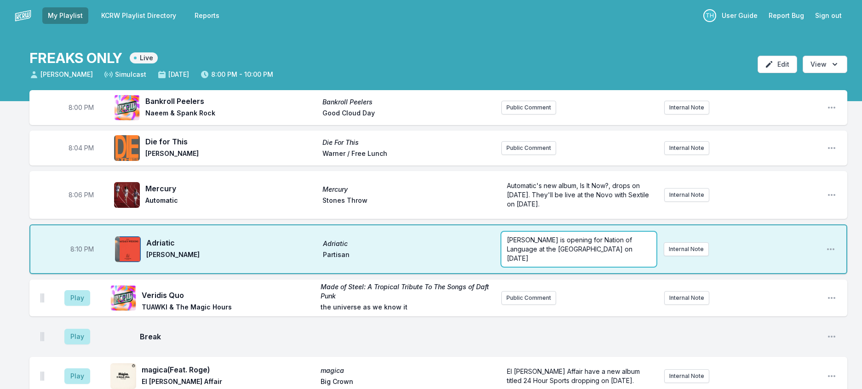
click at [542, 262] on span "[PERSON_NAME] is opening for Nation of Language at the [GEOGRAPHIC_DATA] on [DA…" at bounding box center [570, 249] width 127 height 26
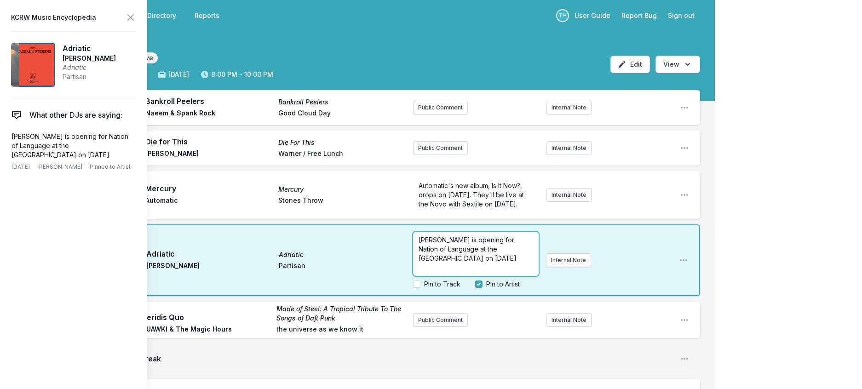
click at [441, 262] on span "[PERSON_NAME] is opening for Nation of Language at the [GEOGRAPHIC_DATA] on [DA…" at bounding box center [467, 249] width 98 height 26
click at [460, 280] on span "[PERSON_NAME] new album, A [PERSON_NAME]’s Wedding is out 11/7 is opening for N…" at bounding box center [475, 258] width 114 height 45
click at [493, 280] on span "[PERSON_NAME] new album, A [PERSON_NAME]’s Wedding, is out 11/7 is opening for …" at bounding box center [475, 258] width 114 height 45
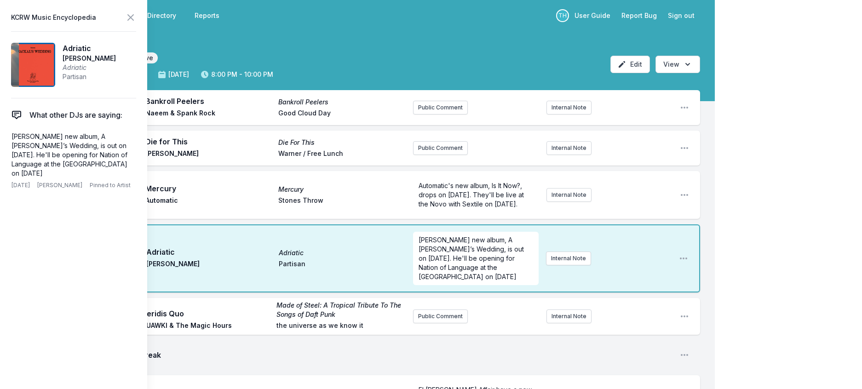
click at [479, 285] on form "[PERSON_NAME] new album, A [PERSON_NAME]’s Wedding, is out on [DATE]. He'll be …" at bounding box center [476, 258] width 126 height 53
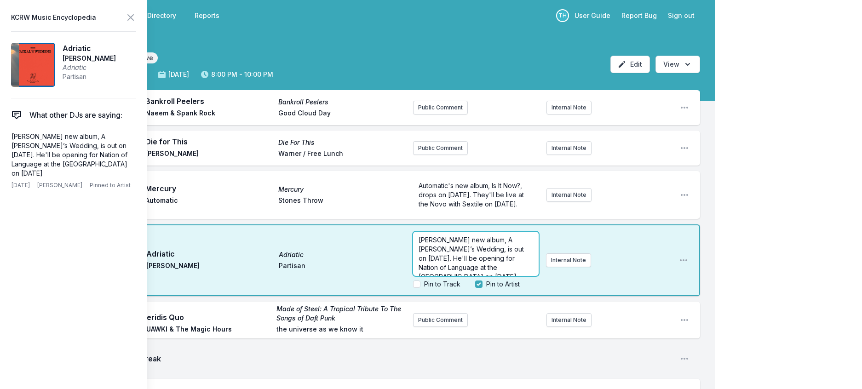
scroll to position [21, 0]
click at [456, 272] on p "[PERSON_NAME] new album, A [PERSON_NAME]’s Wedding, is out on [DATE]. He'll be …" at bounding box center [475, 249] width 114 height 46
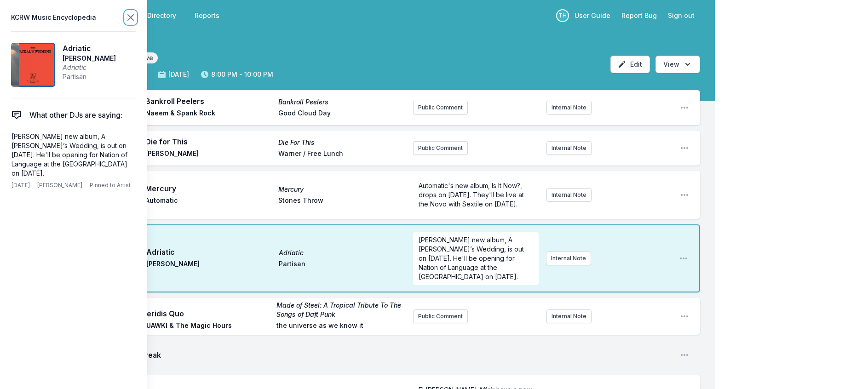
scroll to position [0, 0]
click at [133, 20] on icon at bounding box center [131, 18] width 6 height 6
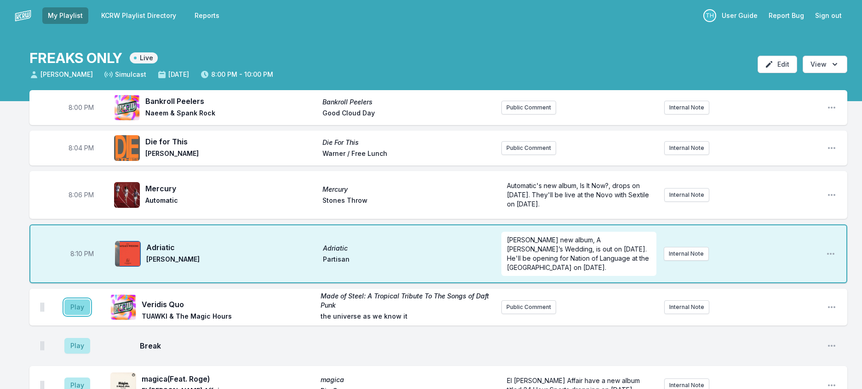
click at [90, 315] on button "Play" at bounding box center [77, 307] width 26 height 16
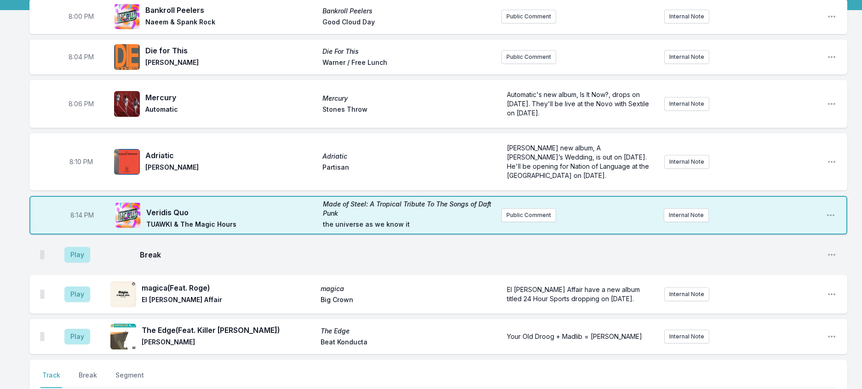
scroll to position [92, 0]
click at [89, 262] on button "Play" at bounding box center [77, 254] width 26 height 16
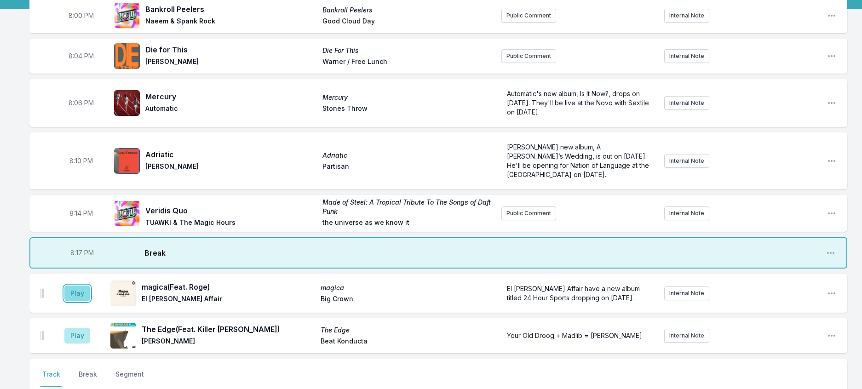
click at [76, 301] on button "Play" at bounding box center [77, 294] width 26 height 16
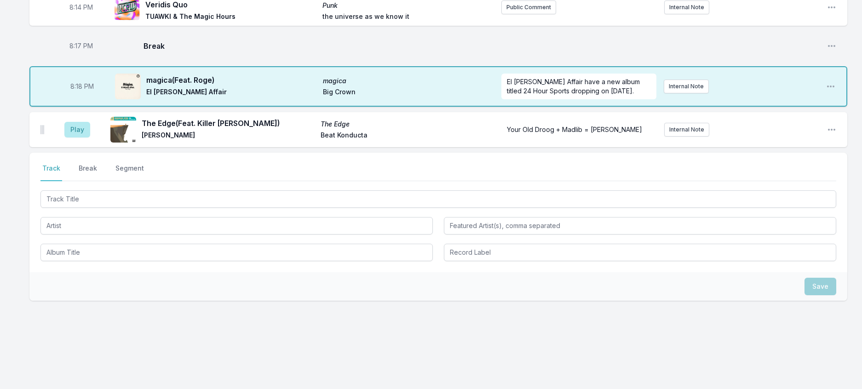
scroll to position [322, 0]
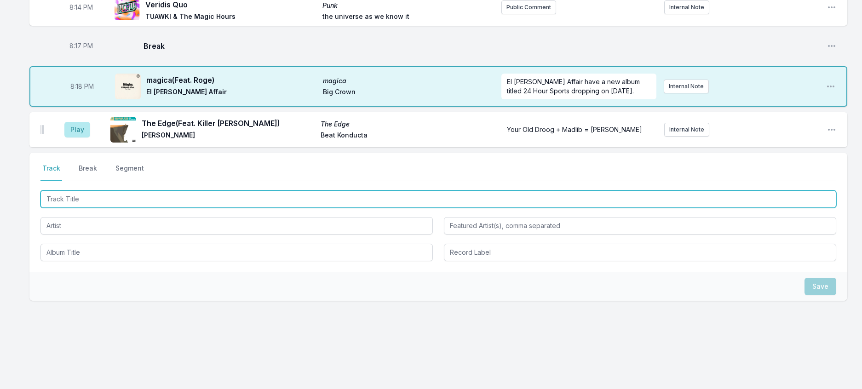
click at [189, 208] on input "Track Title" at bounding box center [437, 198] width 795 height 17
type input "Light It Up"
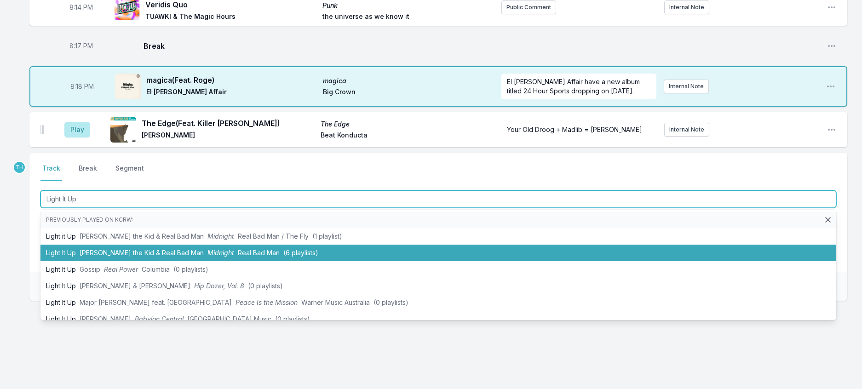
click at [176, 257] on span "[PERSON_NAME] the Kid & Real Bad Man" at bounding box center [142, 253] width 124 height 8
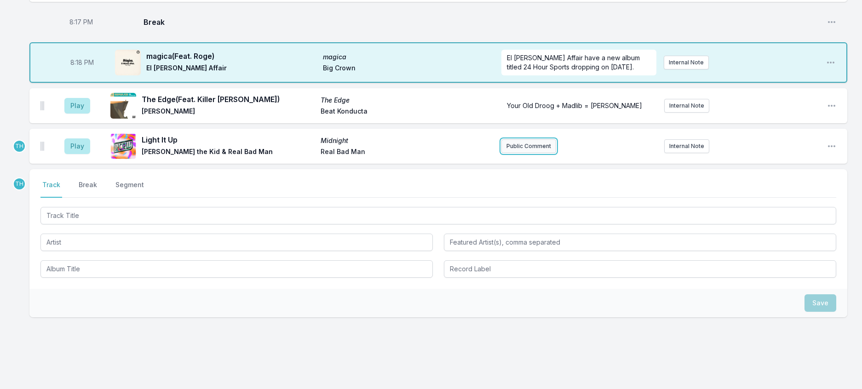
click at [524, 153] on button "Public Comment" at bounding box center [528, 146] width 55 height 14
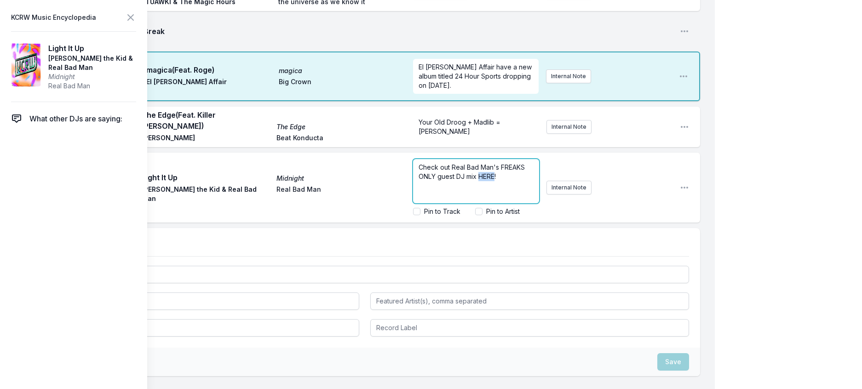
drag, startPoint x: 424, startPoint y: 265, endPoint x: 406, endPoint y: 269, distance: 18.3
click at [418, 180] on span "Check out Real Bad Man's FREAKS ONLY guest DJ mix HERE!" at bounding box center [472, 171] width 108 height 17
click at [133, 17] on icon at bounding box center [131, 18] width 6 height 6
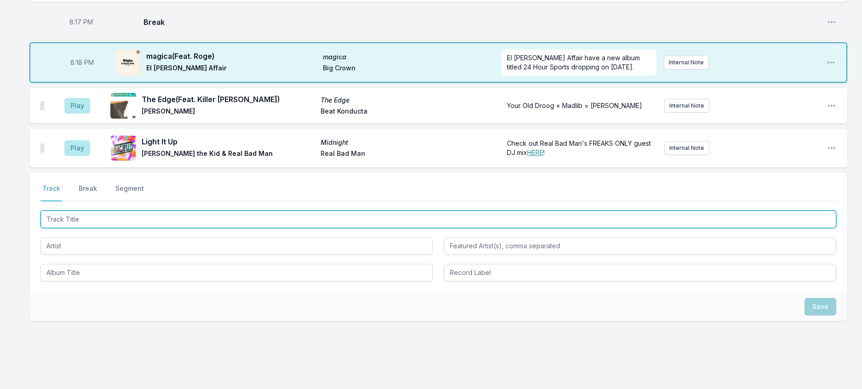
click at [160, 228] on input "Track Title" at bounding box center [437, 219] width 795 height 17
type input "Future Memories"
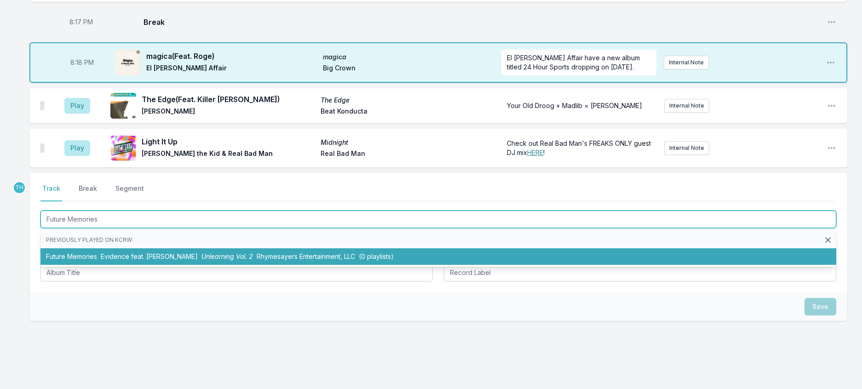
click at [193, 265] on li "Future Memories Evidence feat. [PERSON_NAME] June Unlearning Vol. 2 Rhymesayers…" at bounding box center [437, 256] width 795 height 17
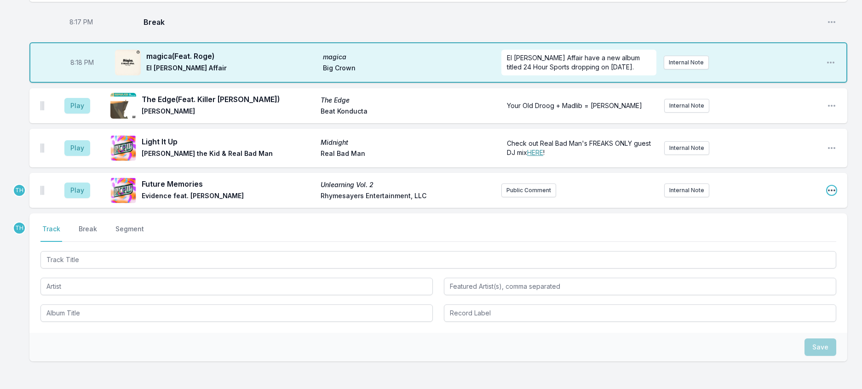
click at [829, 195] on icon "Open playlist item options" at bounding box center [831, 190] width 9 height 9
click at [778, 234] on button "Edit Track Details" at bounding box center [784, 225] width 103 height 17
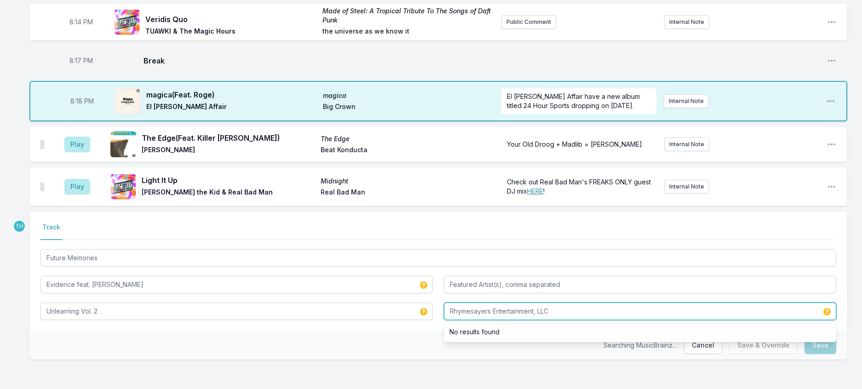
click at [771, 320] on div "Rhymesayers Entertainment, LLC No results found" at bounding box center [640, 311] width 392 height 17
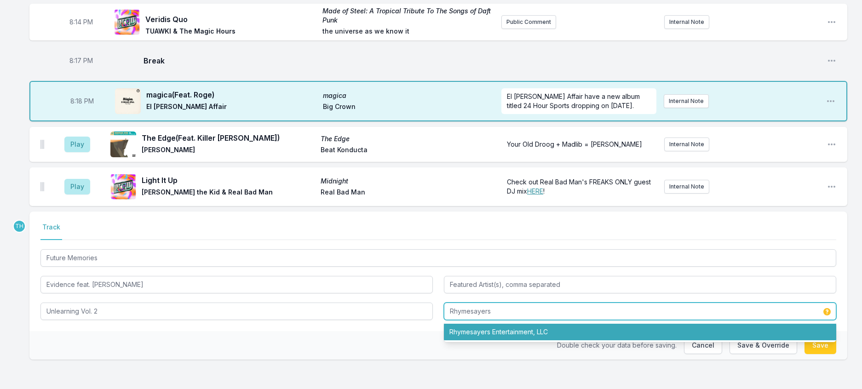
type input "Rhymesayers"
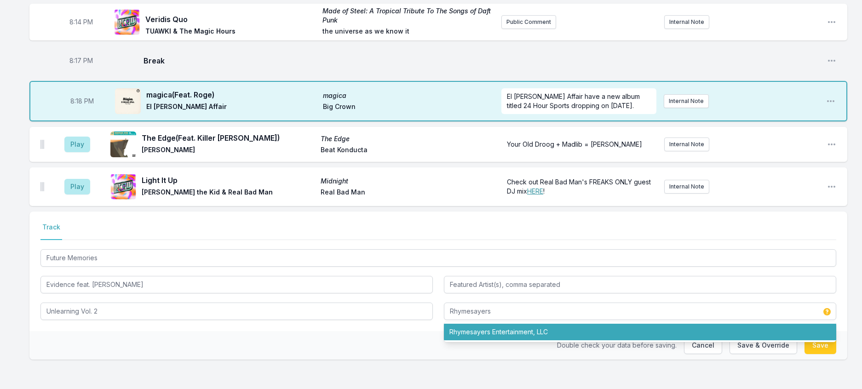
click at [377, 331] on div "Select a tab Track Track Future Memories Evidence feat. [PERSON_NAME] June Unle…" at bounding box center [437, 271] width 817 height 120
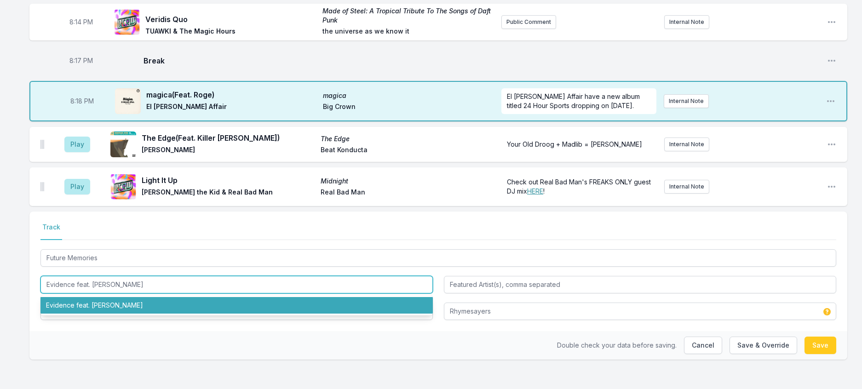
drag, startPoint x: 80, startPoint y: 327, endPoint x: 415, endPoint y: 347, distance: 335.8
click at [415, 293] on div "Evidence feat. [PERSON_NAME] June Evidence feat. [PERSON_NAME]" at bounding box center [236, 284] width 392 height 17
type input "Evidence"
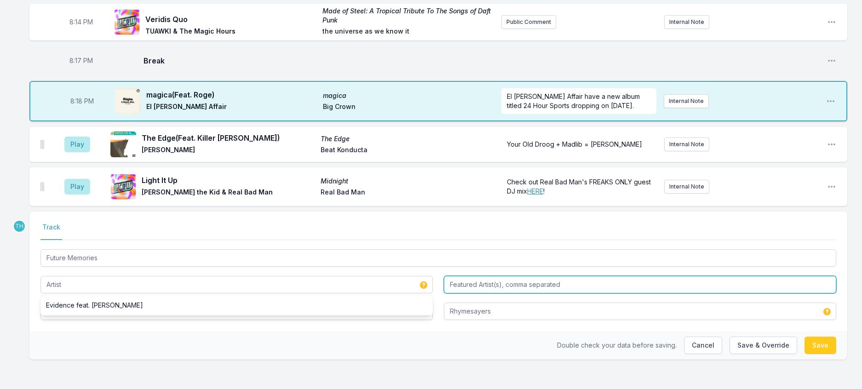
type input "Evidence"
type input "[PERSON_NAME]"
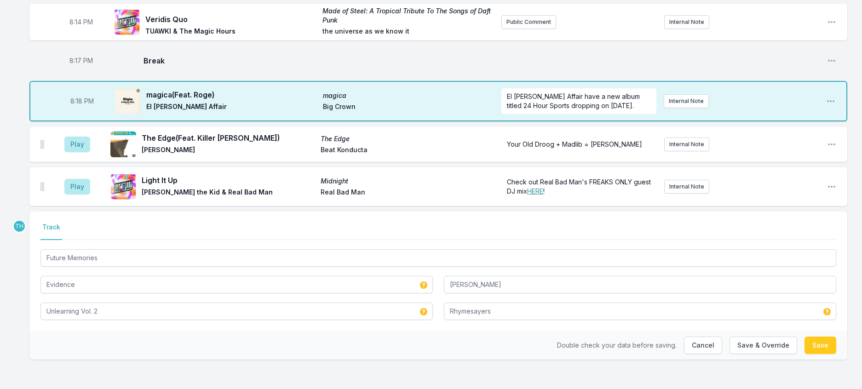
click at [468, 337] on div "Double check your data before saving. Cancel Save & Override Save" at bounding box center [437, 345] width 817 height 29
click at [748, 337] on button "Save & Override" at bounding box center [763, 345] width 68 height 17
type input "Evidence feat. [PERSON_NAME]"
type input "Rhymesayers Entertainment, LLC"
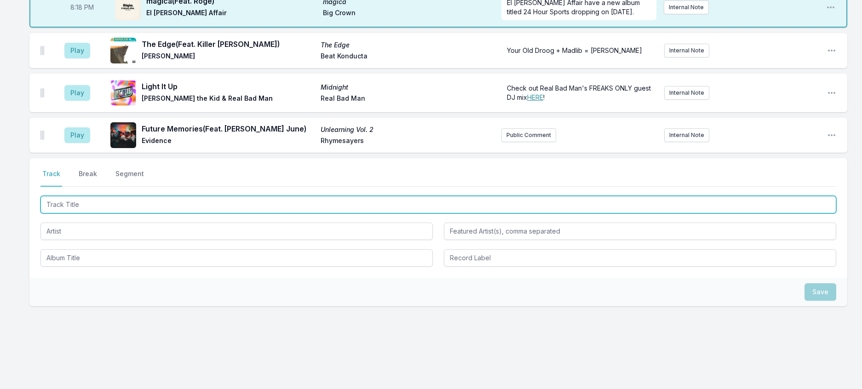
click at [142, 213] on input "Track Title" at bounding box center [437, 204] width 795 height 17
type input "SOS"
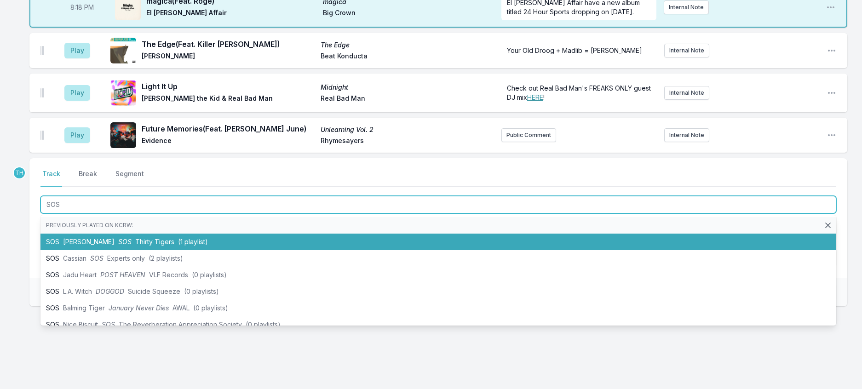
click at [143, 250] on li "SOS [PERSON_NAME] SOS Thirty Tigers (1 playlist)" at bounding box center [437, 242] width 795 height 17
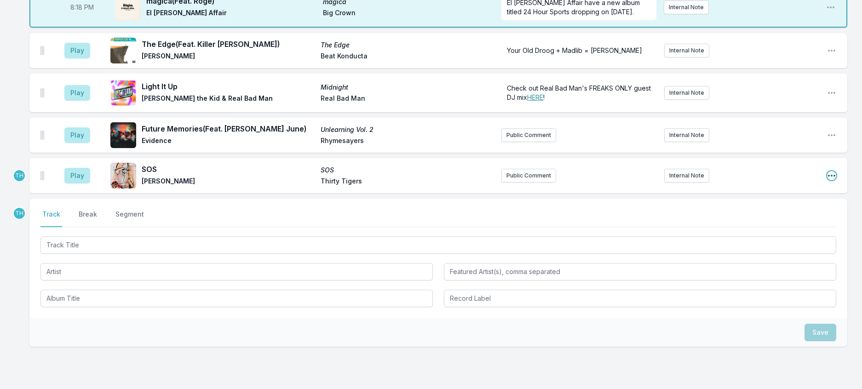
click at [827, 180] on icon "Open playlist item options" at bounding box center [831, 175] width 9 height 9
click at [740, 219] on button "Edit Track Details" at bounding box center [784, 210] width 103 height 17
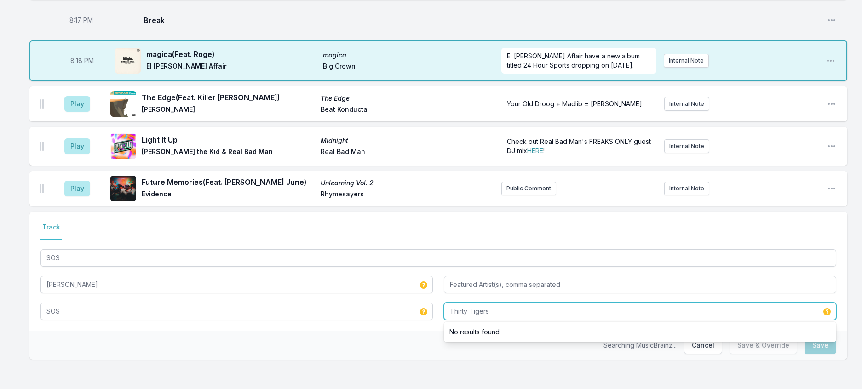
drag, startPoint x: 514, startPoint y: 349, endPoint x: 417, endPoint y: 344, distance: 96.2
click at [417, 320] on div "SOS [PERSON_NAME] SOS Thirty Tigers No results found" at bounding box center [437, 283] width 795 height 73
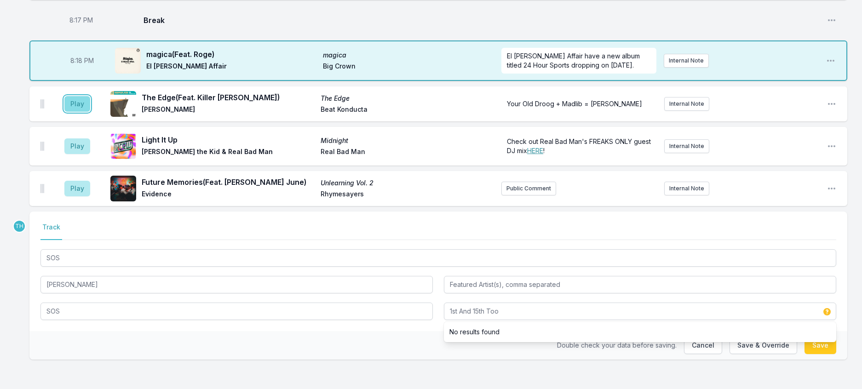
click at [78, 112] on button "Play" at bounding box center [77, 104] width 26 height 16
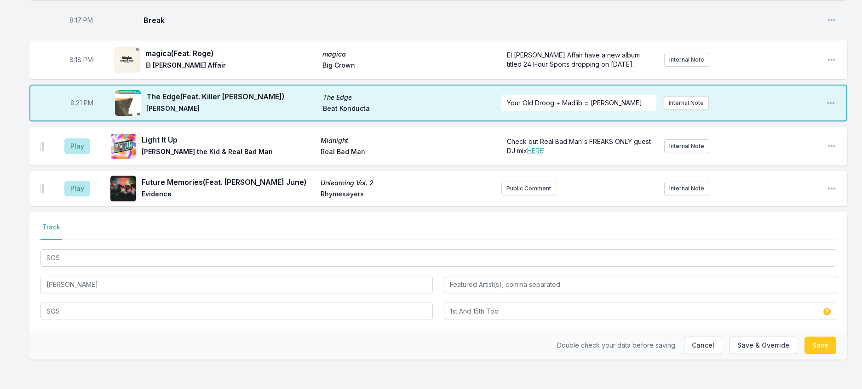
click at [487, 360] on div "Double check your data before saving. Cancel Save & Override Save" at bounding box center [437, 345] width 817 height 29
click at [756, 354] on button "Save & Override" at bounding box center [763, 345] width 68 height 17
type input "Thirty Tigers"
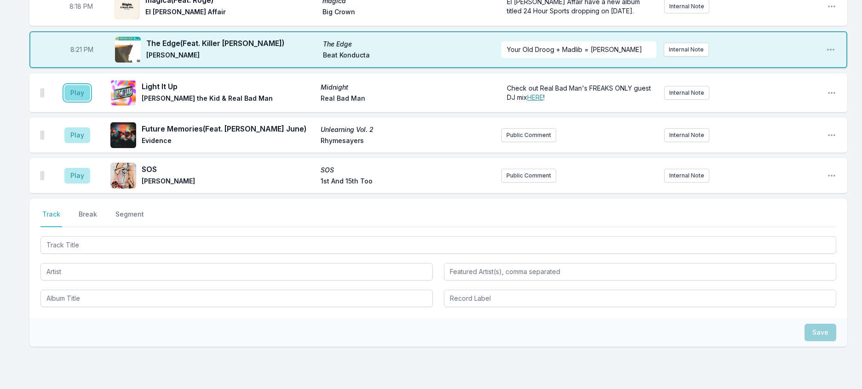
click at [87, 101] on button "Play" at bounding box center [77, 93] width 26 height 16
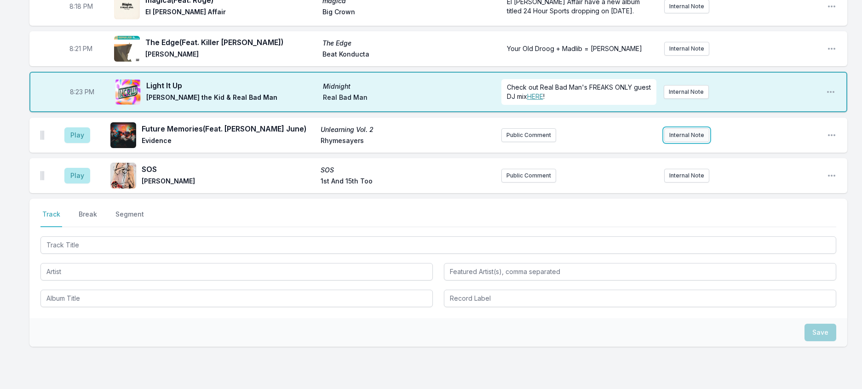
click at [669, 142] on button "Internal Note" at bounding box center [686, 135] width 45 height 14
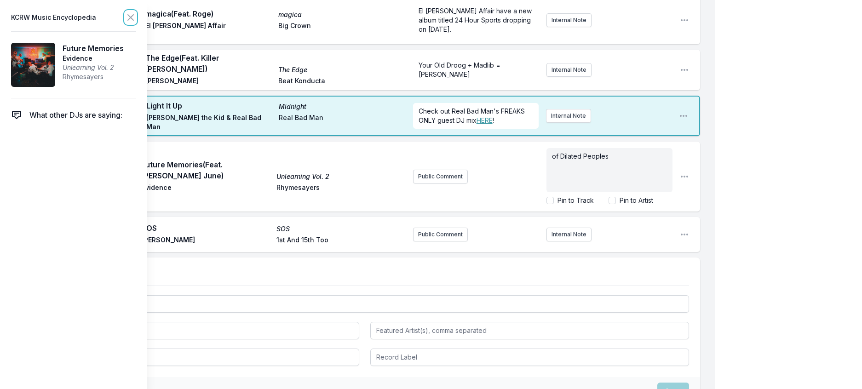
click at [136, 21] on icon at bounding box center [130, 17] width 11 height 11
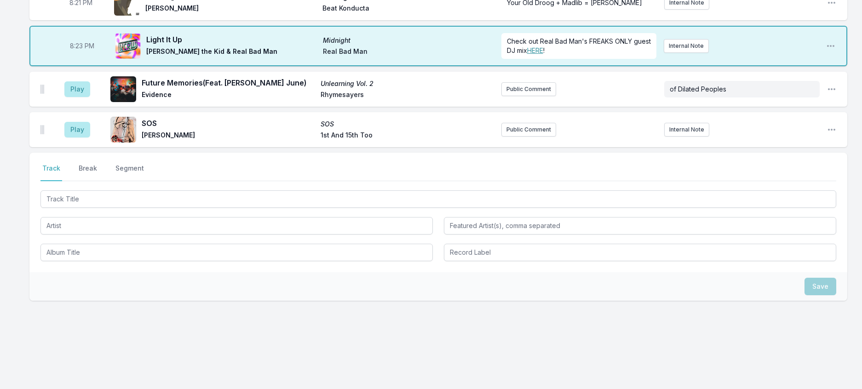
scroll to position [469, 0]
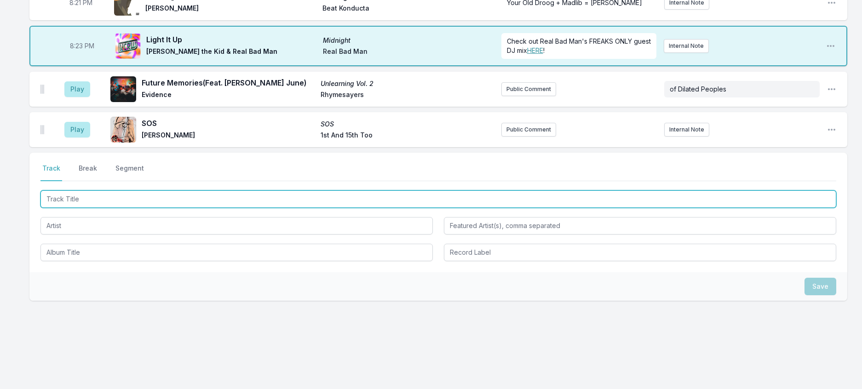
click at [107, 208] on input "Track Title" at bounding box center [437, 198] width 795 height 17
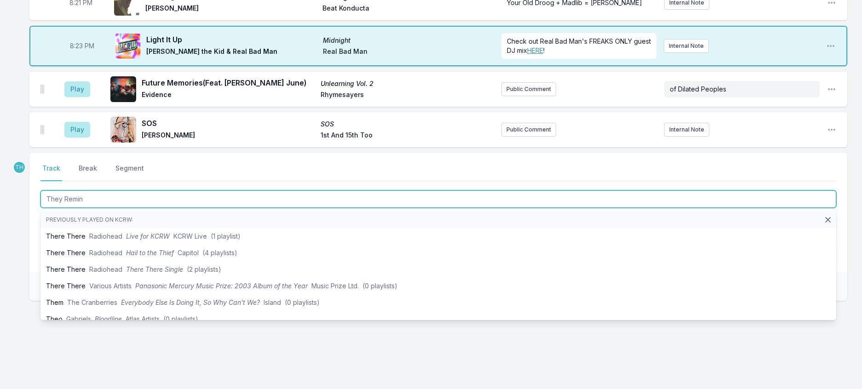
type input "They Remini"
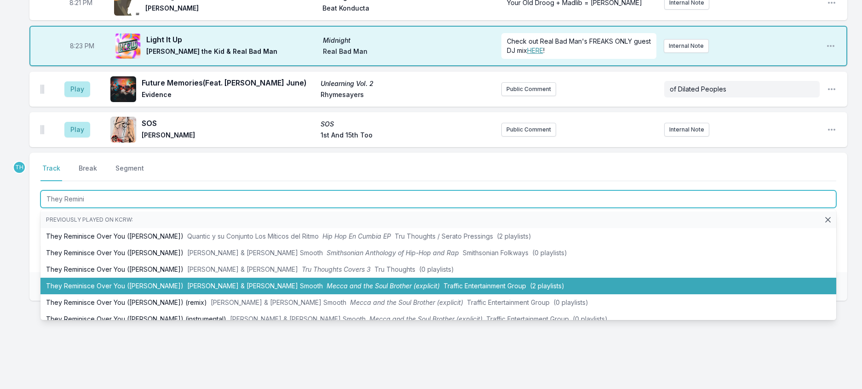
click at [203, 294] on li "They Reminisce Over You ([PERSON_NAME]) [PERSON_NAME] Rock & C.L. Smooth Mecca …" at bounding box center [437, 286] width 795 height 17
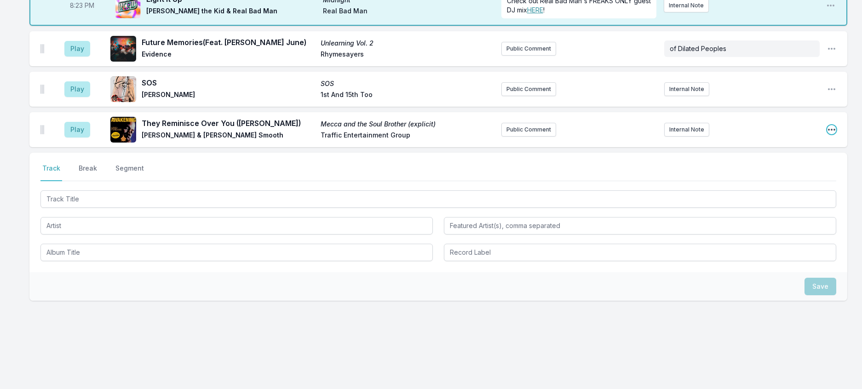
click at [827, 134] on icon "Open playlist item options" at bounding box center [831, 129] width 9 height 9
click at [791, 173] on button "Edit Track Details" at bounding box center [784, 164] width 103 height 17
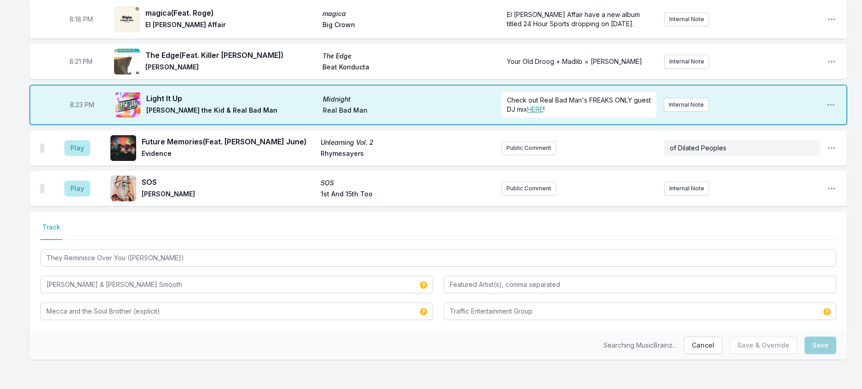
scroll to position [457, 0]
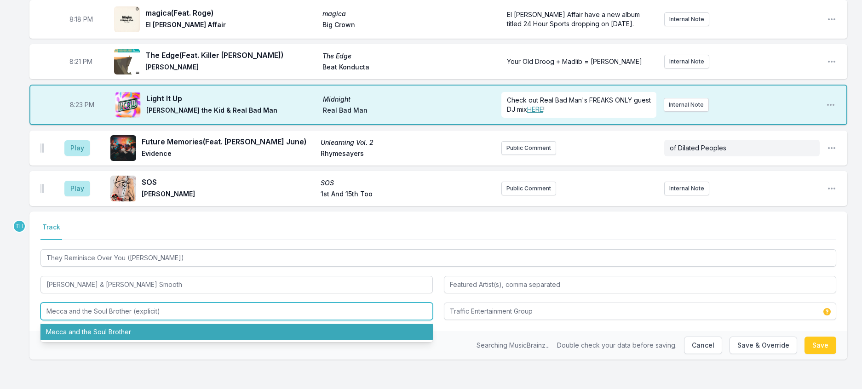
drag, startPoint x: 141, startPoint y: 303, endPoint x: 260, endPoint y: 303, distance: 119.5
click at [260, 303] on input "Mecca and the Soul Brother (explicit)" at bounding box center [236, 311] width 392 height 17
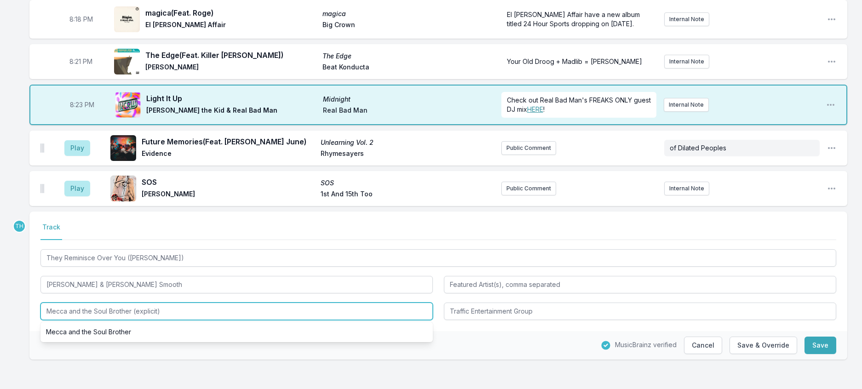
type input "Mecca and the Soul Brother"
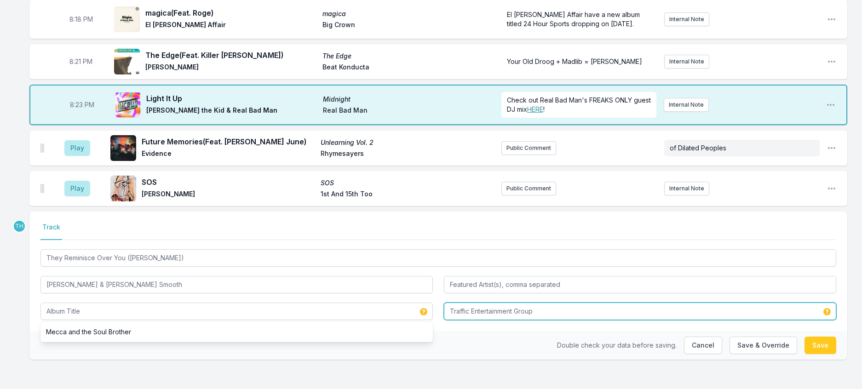
type input "Mecca and the Soul Brother"
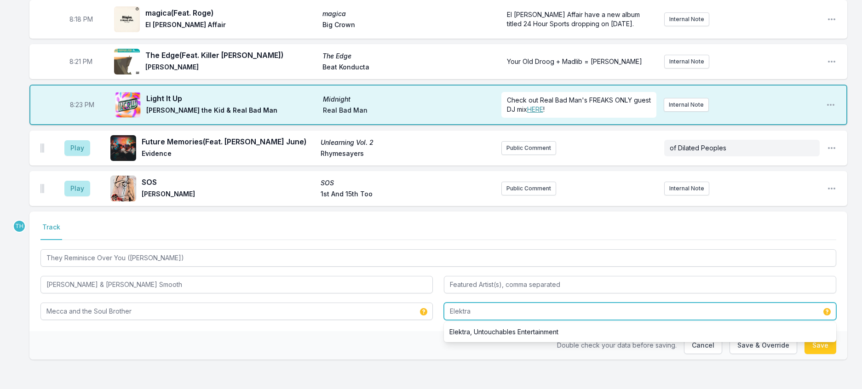
type input "Elektra"
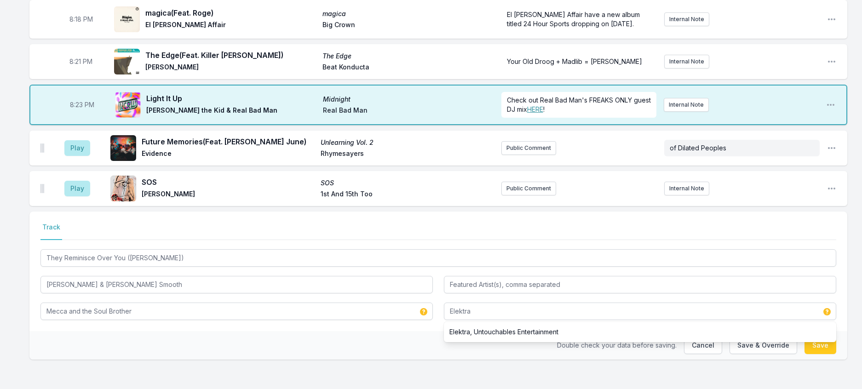
click at [381, 331] on div "Double check your data before saving. Cancel Save & Override Save" at bounding box center [437, 345] width 817 height 29
click at [748, 350] on div "Double check your data before saving. Cancel Save & Override Save" at bounding box center [437, 345] width 817 height 29
click at [744, 347] on button "Save & Override" at bounding box center [763, 345] width 68 height 17
type input "Mecca and the Soul Brother (explicit)"
type input "Traffic Entertainment Group"
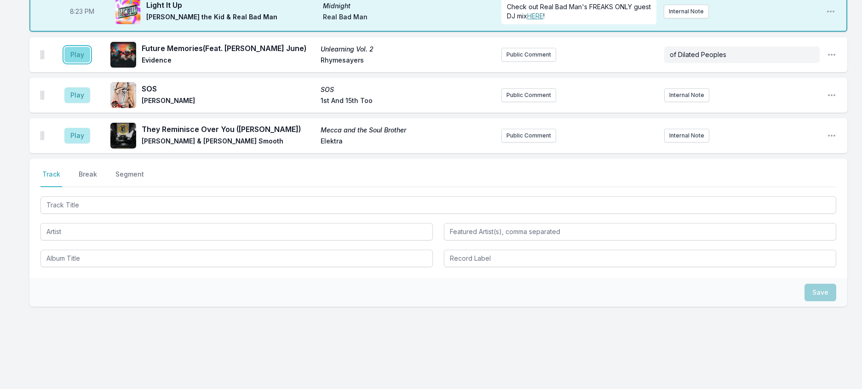
click at [79, 63] on button "Play" at bounding box center [77, 55] width 26 height 16
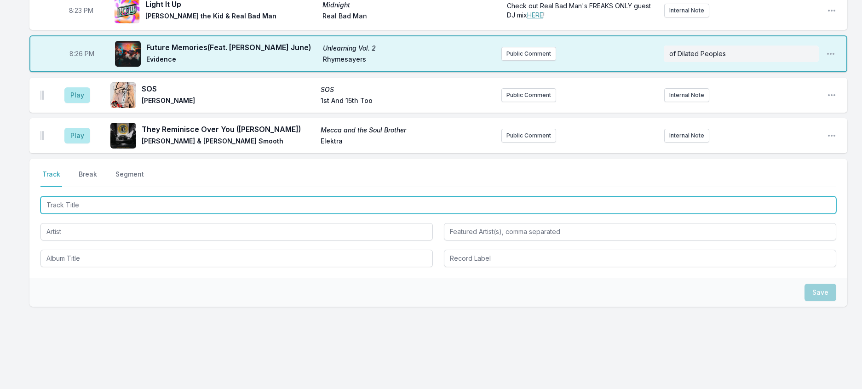
click at [108, 214] on input "Track Title" at bounding box center [437, 204] width 795 height 17
type input "HOME"
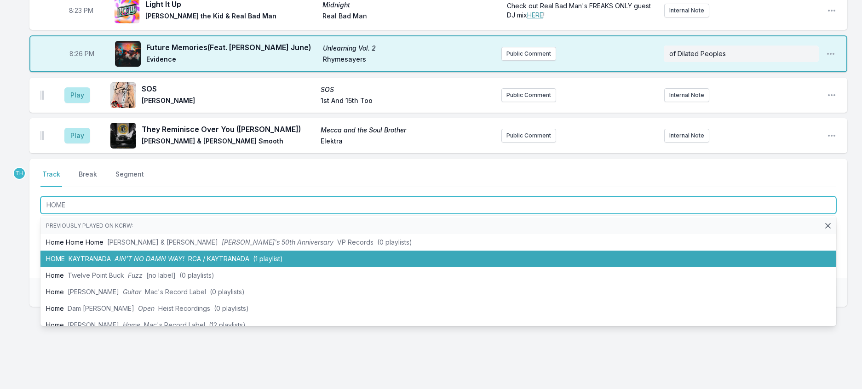
click at [129, 267] on li "HOME KAYTRANADA AIN’T NO DAMN WAY! RCA / KAYTRANADA (1 playlist)" at bounding box center [437, 259] width 795 height 17
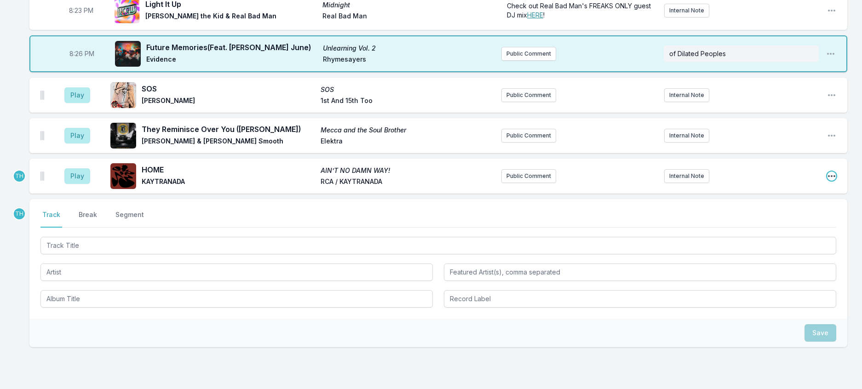
click at [828, 177] on icon "Open playlist item options" at bounding box center [831, 176] width 7 height 2
click at [772, 219] on button "Edit Track Details" at bounding box center [784, 211] width 103 height 17
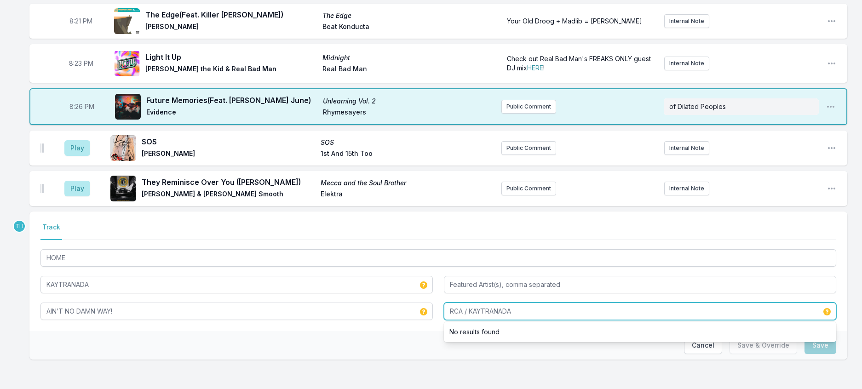
drag, startPoint x: 465, startPoint y: 346, endPoint x: 670, endPoint y: 364, distance: 205.3
click at [670, 320] on div "RCA / KAYTRANADA No results found" at bounding box center [640, 311] width 392 height 17
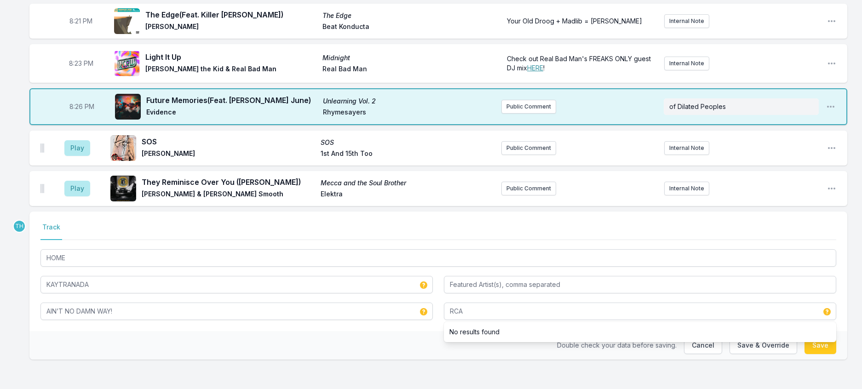
click at [434, 360] on div "Double check your data before saving. Cancel Save & Override Save" at bounding box center [437, 345] width 817 height 29
click at [746, 354] on button "Save & Override" at bounding box center [763, 345] width 68 height 17
type input "RCA / KAYTRANADA"
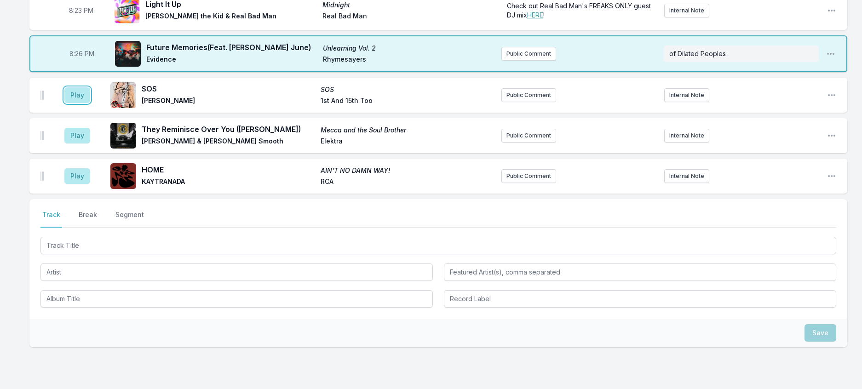
drag, startPoint x: 86, startPoint y: 162, endPoint x: 155, endPoint y: 168, distance: 69.2
click at [89, 103] on button "Play" at bounding box center [77, 95] width 26 height 16
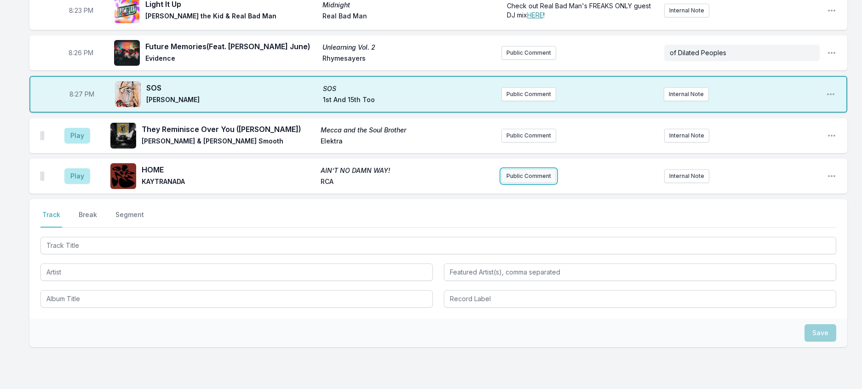
click at [525, 183] on button "Public Comment" at bounding box center [528, 176] width 55 height 14
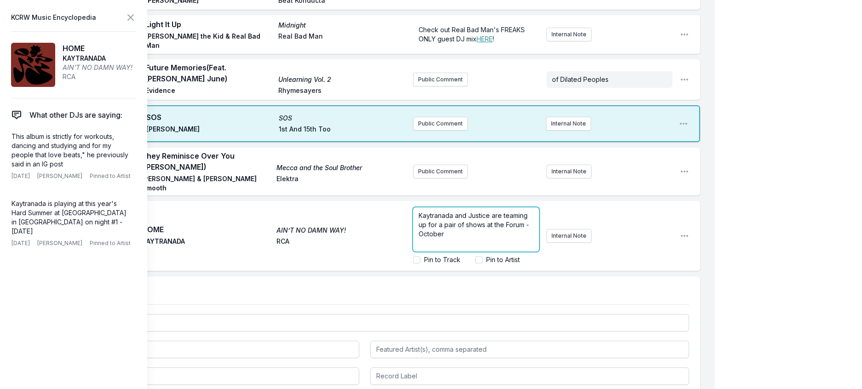
click at [479, 239] on p "Kaytranada and Justice are teaming up for a pair of shows at the Forum - October" at bounding box center [475, 225] width 115 height 28
click at [475, 263] on input "Pin to Artist" at bounding box center [478, 259] width 7 height 7
checkbox input "true"
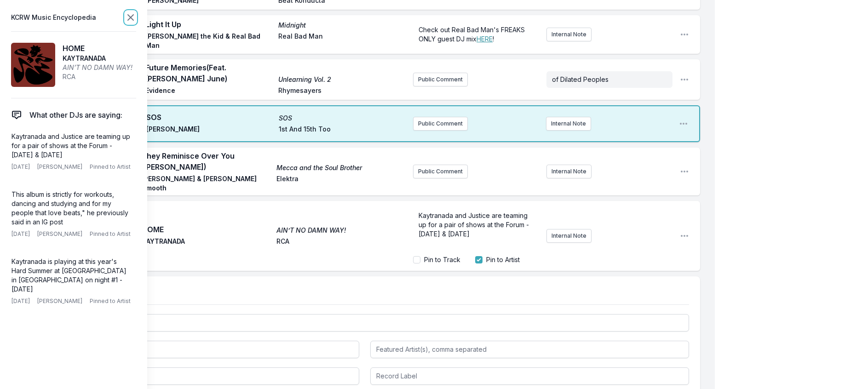
click at [136, 23] on icon at bounding box center [130, 17] width 11 height 11
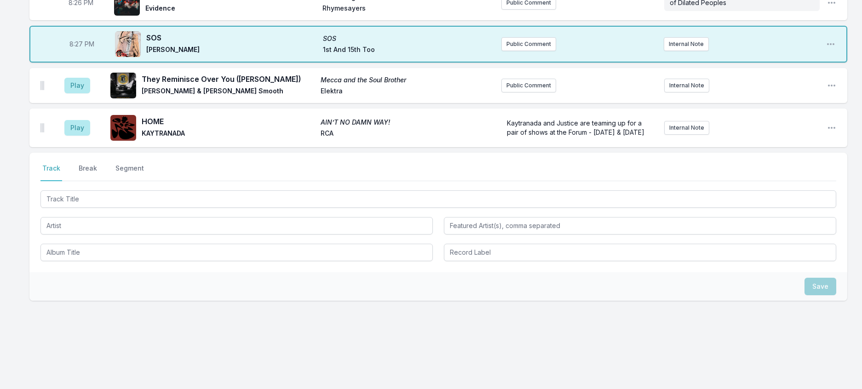
scroll to position [595, 0]
click at [97, 179] on button "Break" at bounding box center [88, 172] width 22 height 17
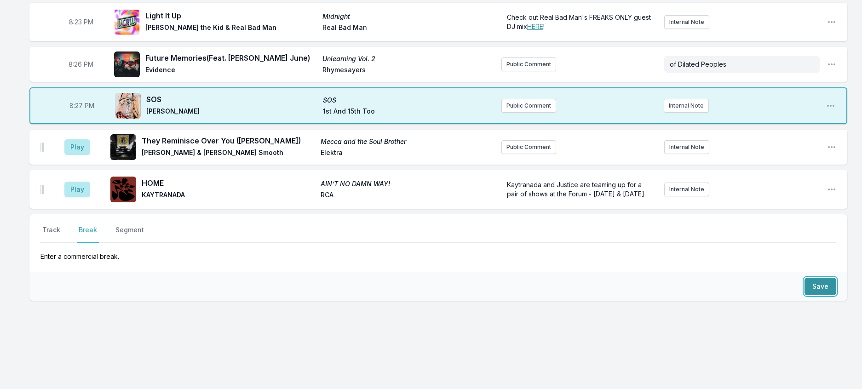
click at [809, 278] on button "Save" at bounding box center [820, 286] width 32 height 17
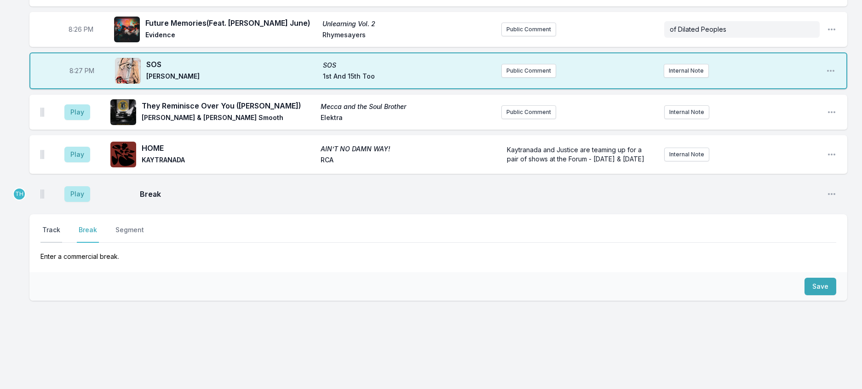
click at [57, 243] on button "Track" at bounding box center [51, 233] width 22 height 17
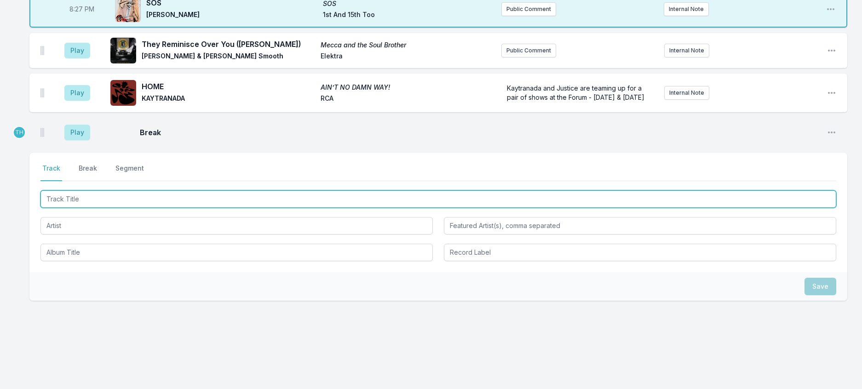
click at [80, 208] on input "Track Title" at bounding box center [437, 198] width 795 height 17
type input "Shining"
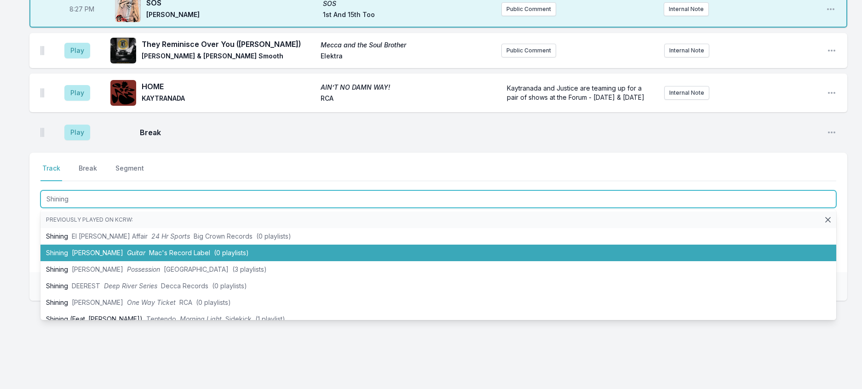
click at [122, 257] on span "[PERSON_NAME]" at bounding box center [97, 253] width 51 height 8
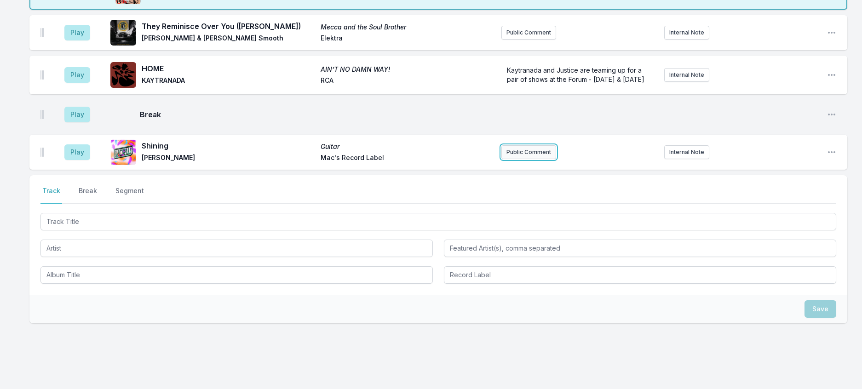
click at [519, 159] on button "Public Comment" at bounding box center [528, 152] width 55 height 14
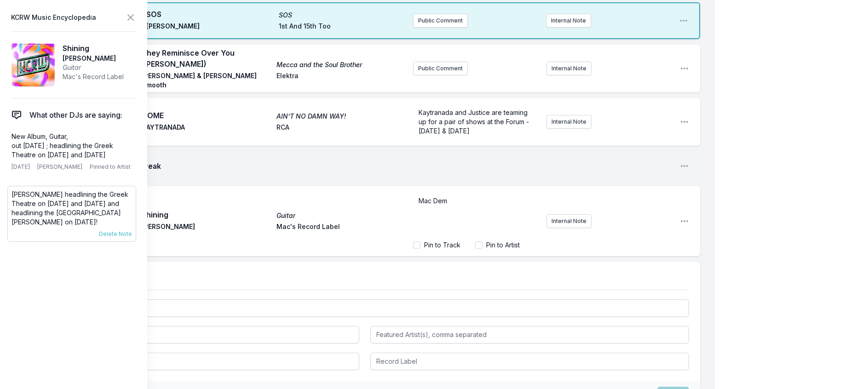
click at [74, 227] on p "[PERSON_NAME] headlining the Greek Theatre on [DATE] and [DATE] and headlining …" at bounding box center [71, 208] width 120 height 37
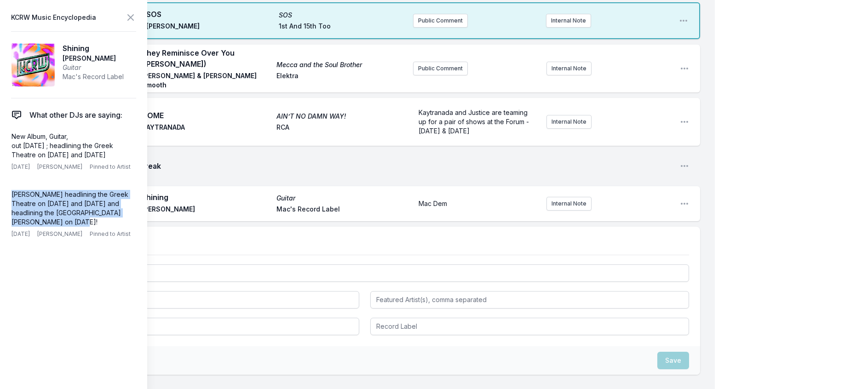
drag, startPoint x: 77, startPoint y: 257, endPoint x: 5, endPoint y: 230, distance: 77.4
click at [5, 230] on aside "KCRW Music Encyclopedia Shining [PERSON_NAME] Guitar Mac's Record Label What ot…" at bounding box center [73, 194] width 147 height 389
copy p "[PERSON_NAME] headlining the Greek Theatre on [DATE] and [DATE] and headlining …"
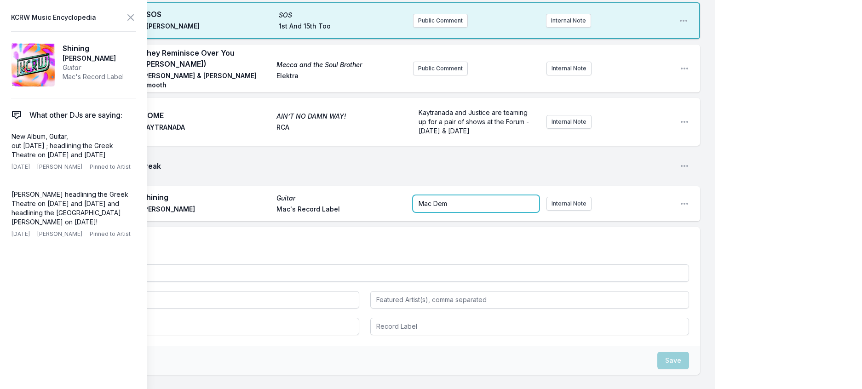
click at [441, 212] on div "Mac Dem" at bounding box center [476, 203] width 126 height 17
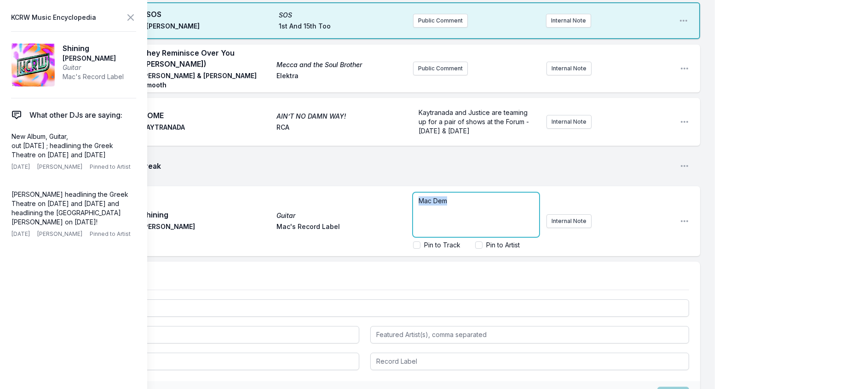
drag, startPoint x: 441, startPoint y: 317, endPoint x: 306, endPoint y: 295, distance: 137.0
click at [308, 256] on ul "Play They Reminisce Over You ([PERSON_NAME]) Mecca and the Soul Brother [PERSON…" at bounding box center [364, 150] width 670 height 211
drag, startPoint x: 482, startPoint y: 327, endPoint x: 450, endPoint y: 326, distance: 32.6
click at [450, 232] on span "[PERSON_NAME] headlining the Greek Theatre on [DATE] and [DATE] and headlining …" at bounding box center [476, 210] width 117 height 45
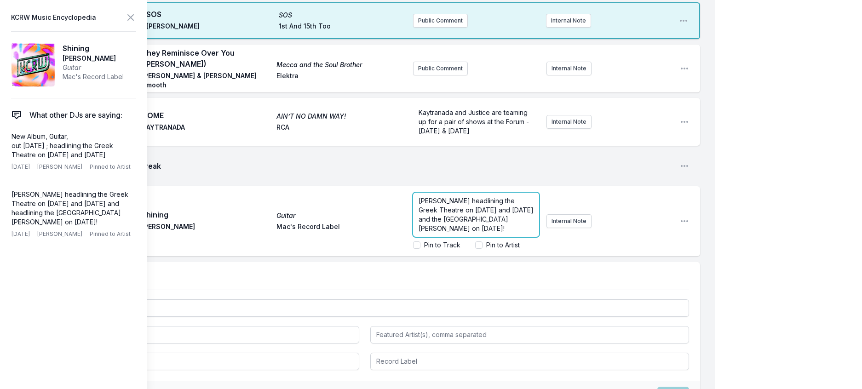
scroll to position [0, 0]
drag, startPoint x: 487, startPoint y: 318, endPoint x: 455, endPoint y: 314, distance: 32.9
click at [455, 232] on span "[PERSON_NAME] headlining the Greek Theatre on [DATE] and [DATE] and the [GEOGRA…" at bounding box center [476, 214] width 117 height 35
click at [136, 21] on icon at bounding box center [130, 17] width 11 height 11
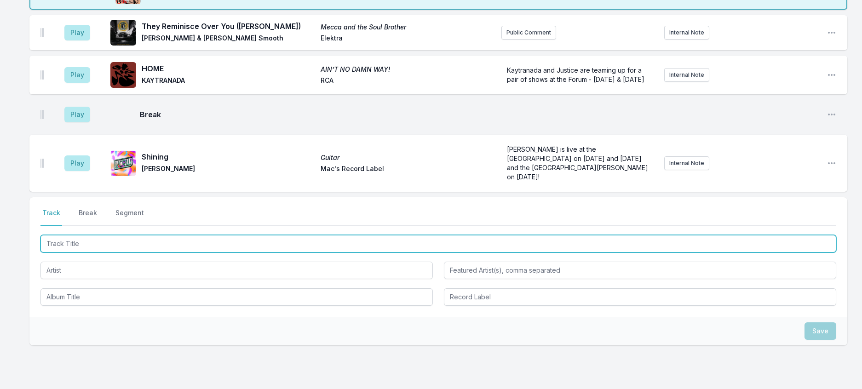
click at [127, 252] on input "Track Title" at bounding box center [437, 243] width 795 height 17
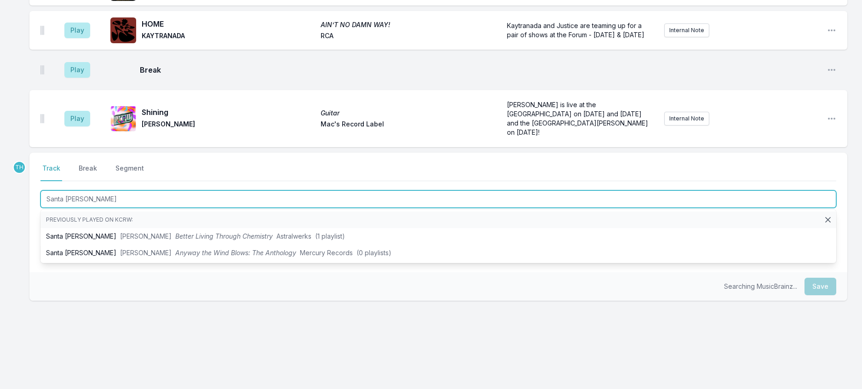
scroll to position [652, 0]
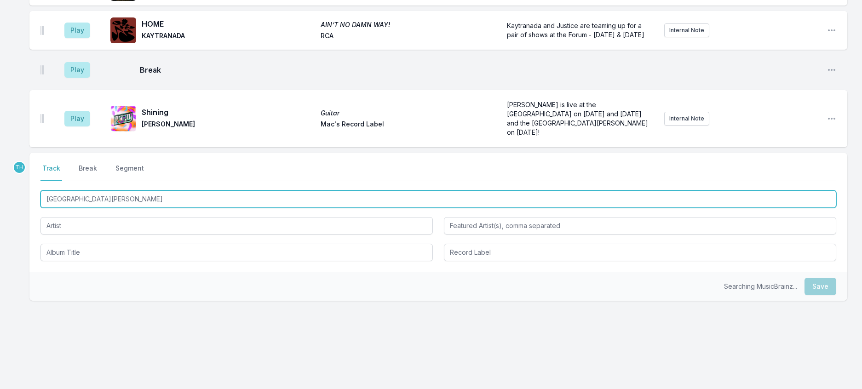
type input "[GEOGRAPHIC_DATA][PERSON_NAME]"
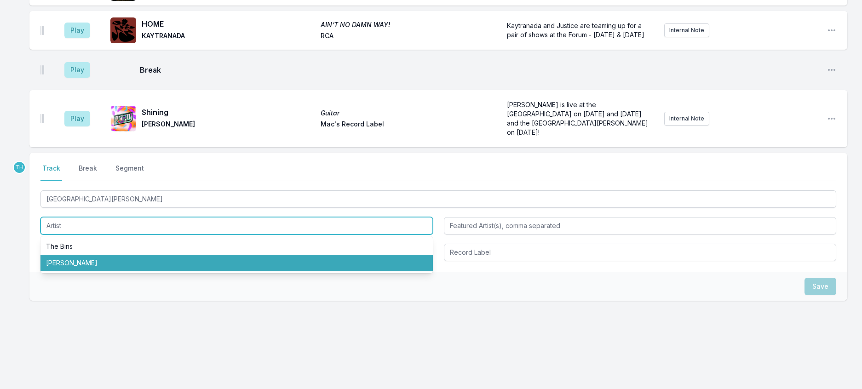
click at [98, 271] on li "[PERSON_NAME]" at bounding box center [236, 263] width 392 height 17
type input "[PERSON_NAME]"
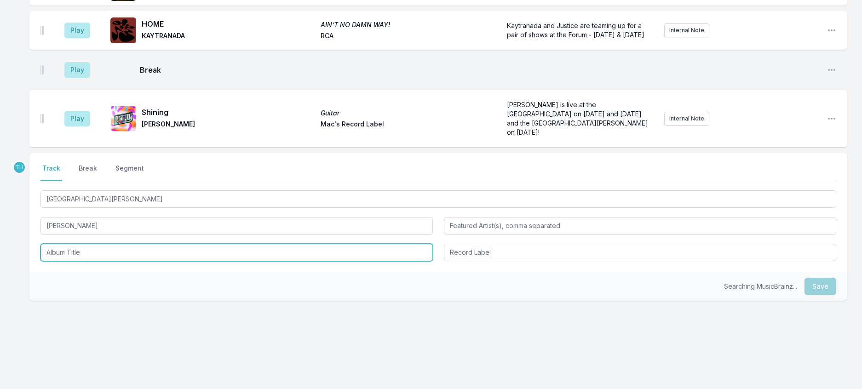
click at [87, 261] on input "Album Title" at bounding box center [236, 252] width 392 height 17
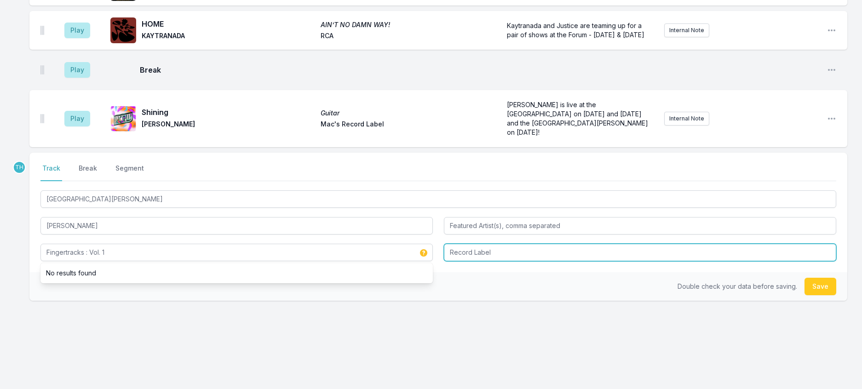
type input "Fingertracks : Vol. 1"
type input "ESP Institute"
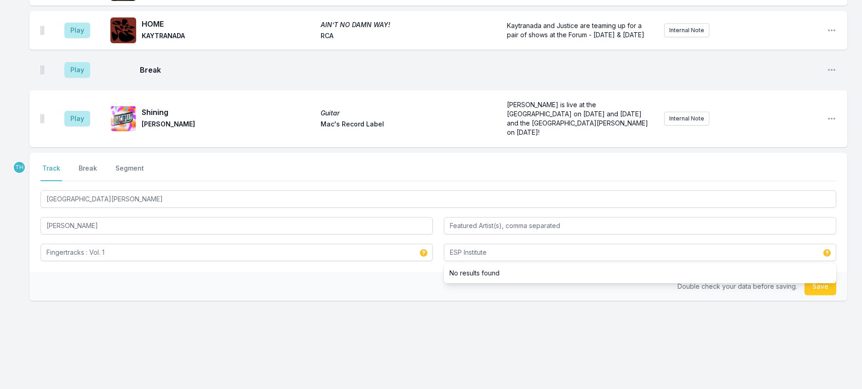
click at [401, 301] on div "Double check your data before saving. Save" at bounding box center [437, 286] width 817 height 29
click at [814, 295] on button "Save" at bounding box center [820, 286] width 32 height 17
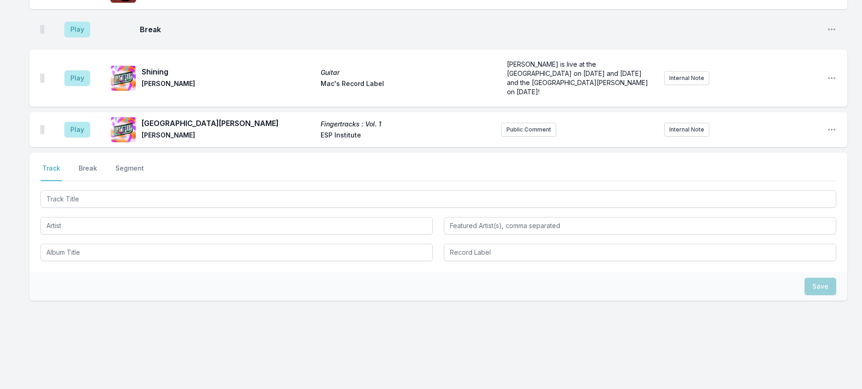
scroll to position [698, 0]
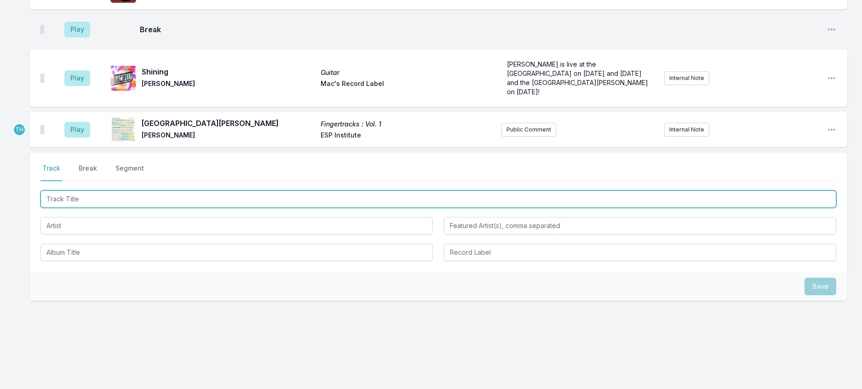
click at [149, 208] on input "Track Title" at bounding box center [437, 198] width 795 height 17
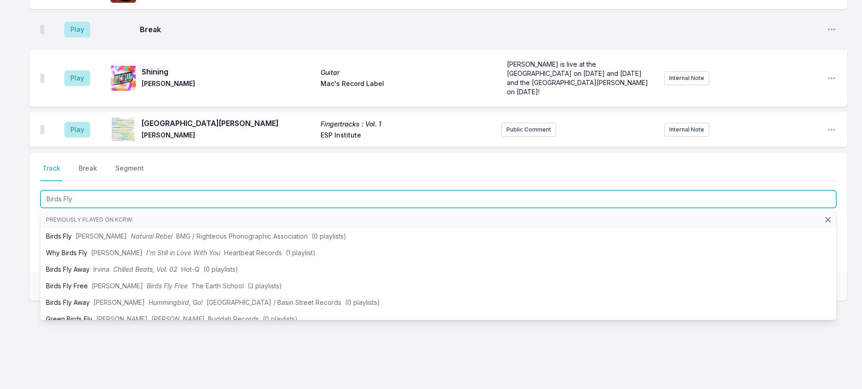
type input "Birds Fly"
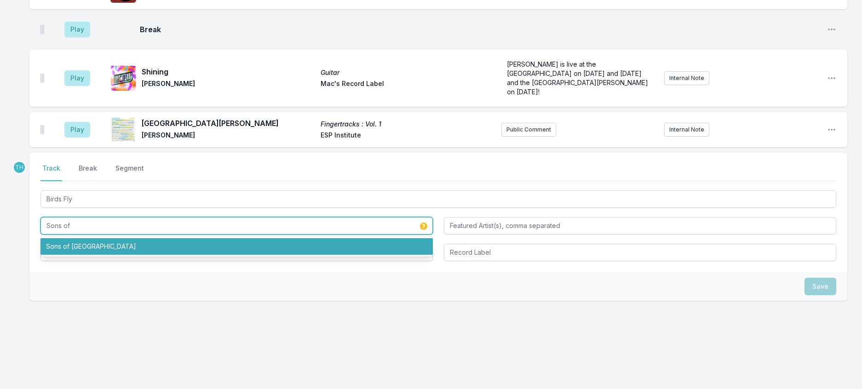
click at [87, 255] on li "Sons of [GEOGRAPHIC_DATA]" at bounding box center [236, 246] width 392 height 17
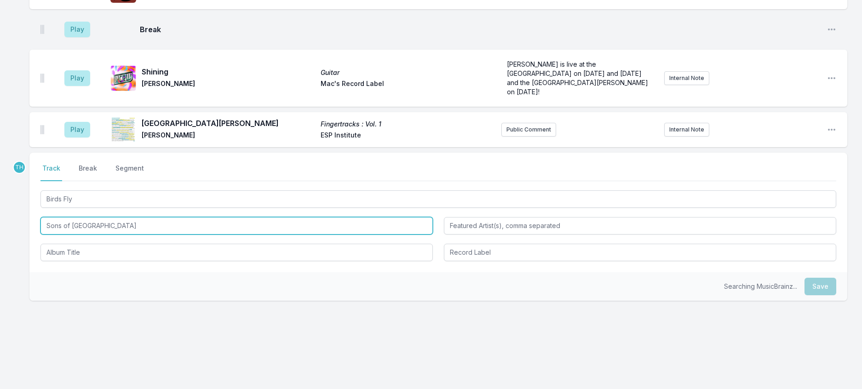
type input "Sons of [GEOGRAPHIC_DATA]"
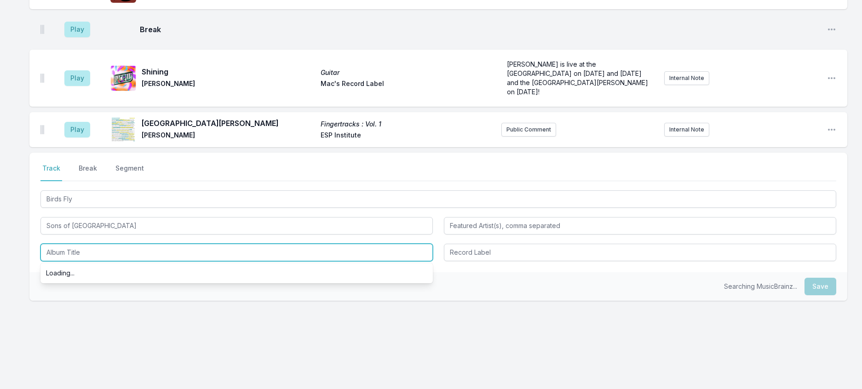
click at [92, 261] on input "Album Title" at bounding box center [236, 252] width 392 height 17
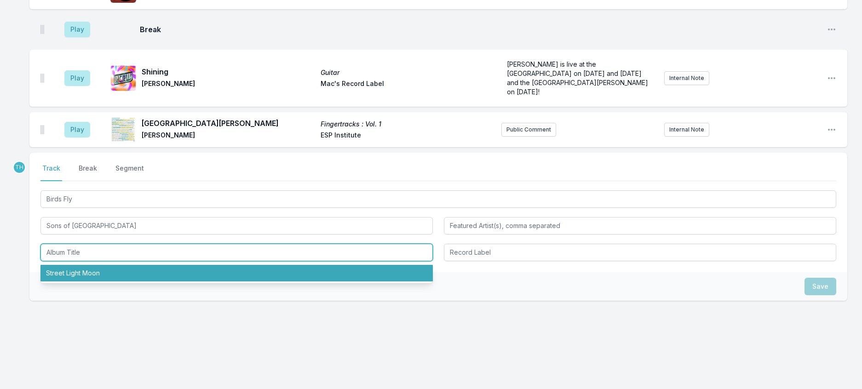
click at [87, 281] on li "Street Light Moon" at bounding box center [236, 273] width 392 height 17
type input "Street Light Moon"
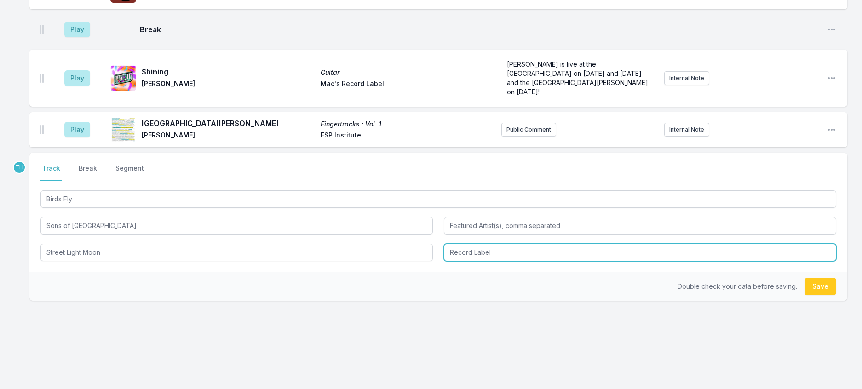
click at [470, 261] on input "Record Label" at bounding box center [640, 252] width 392 height 17
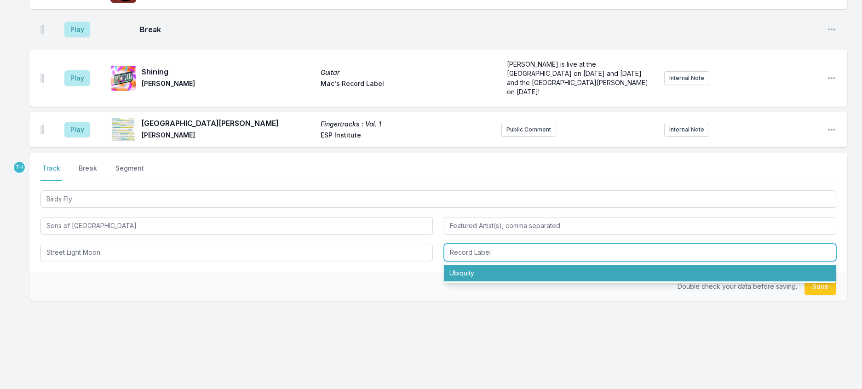
click at [469, 281] on li "Ubiquity" at bounding box center [640, 273] width 392 height 17
type input "Ubiquity"
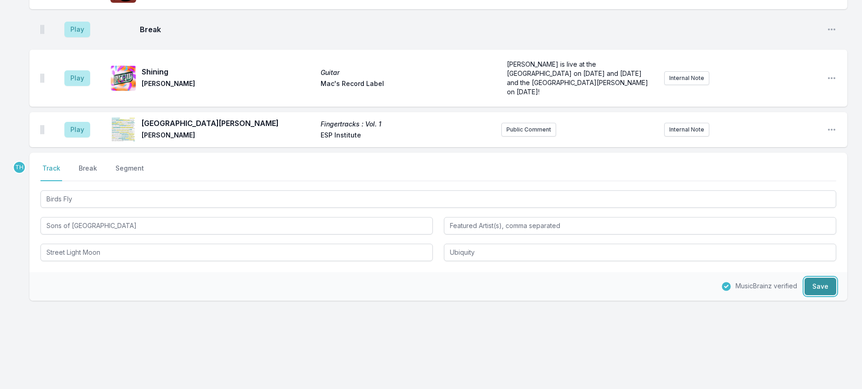
drag, startPoint x: 812, startPoint y: 345, endPoint x: 795, endPoint y: 344, distance: 17.5
click at [812, 295] on button "Save" at bounding box center [820, 286] width 32 height 17
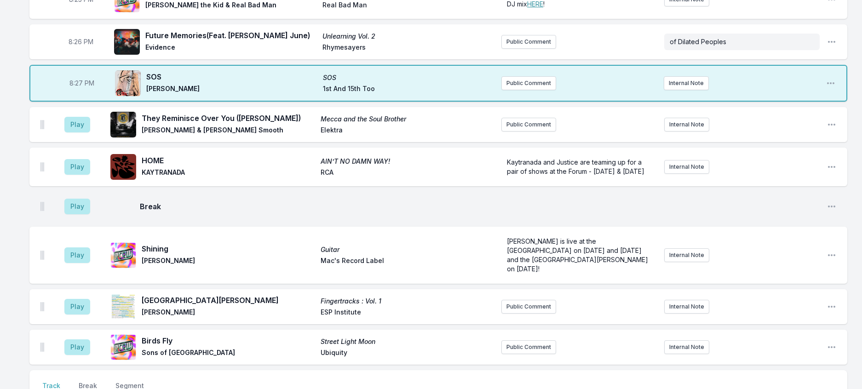
scroll to position [468, 0]
click at [90, 133] on button "Play" at bounding box center [77, 126] width 26 height 16
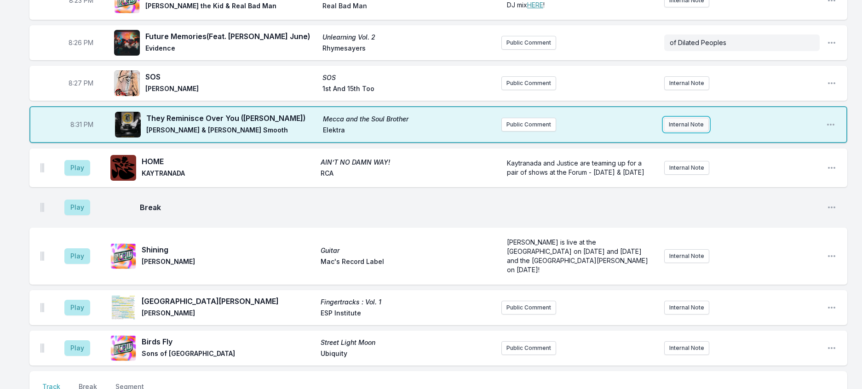
click at [684, 131] on button "Internal Note" at bounding box center [685, 125] width 45 height 14
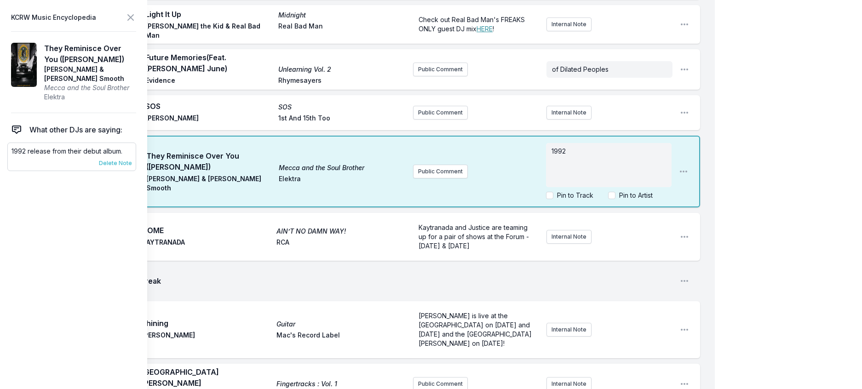
click at [132, 167] on span "Delete Note" at bounding box center [115, 163] width 33 height 7
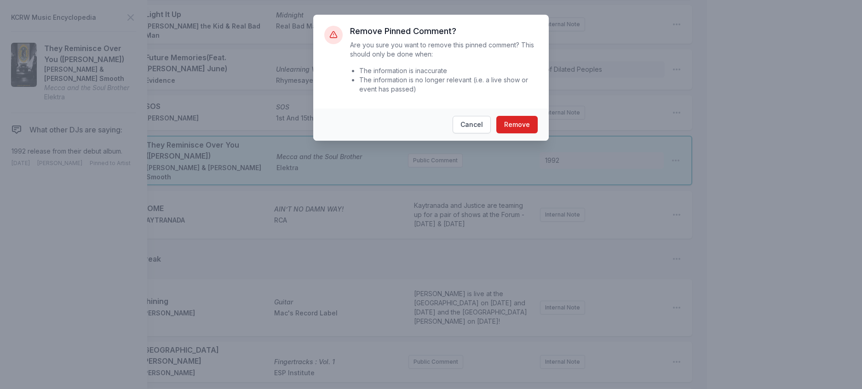
scroll to position [457, 0]
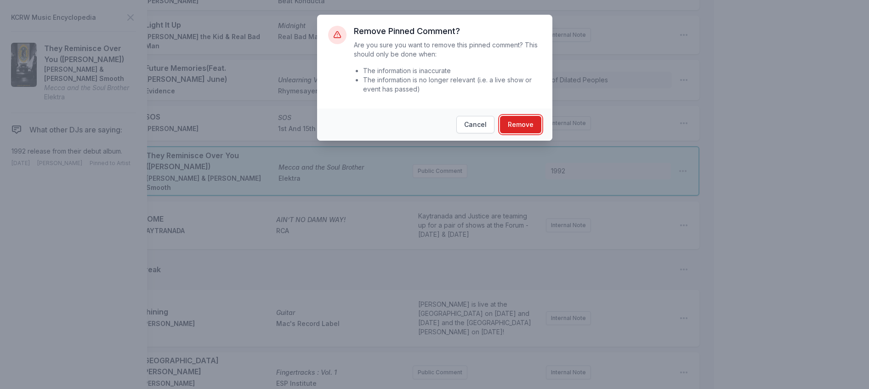
drag, startPoint x: 522, startPoint y: 142, endPoint x: 515, endPoint y: 140, distance: 7.1
click at [521, 133] on button "Remove" at bounding box center [520, 124] width 41 height 17
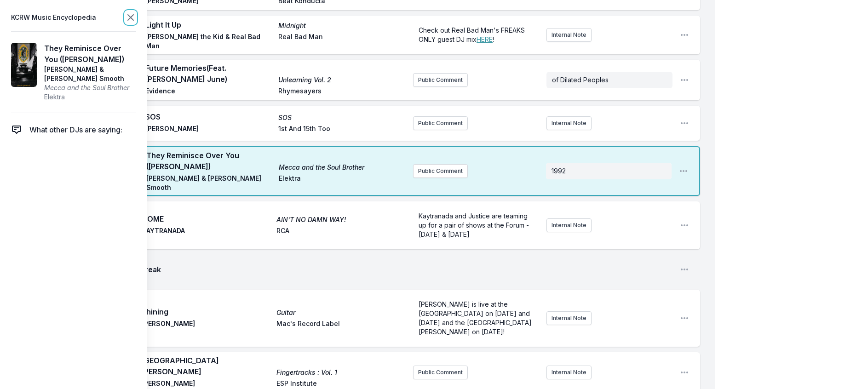
click at [136, 21] on icon at bounding box center [130, 17] width 11 height 11
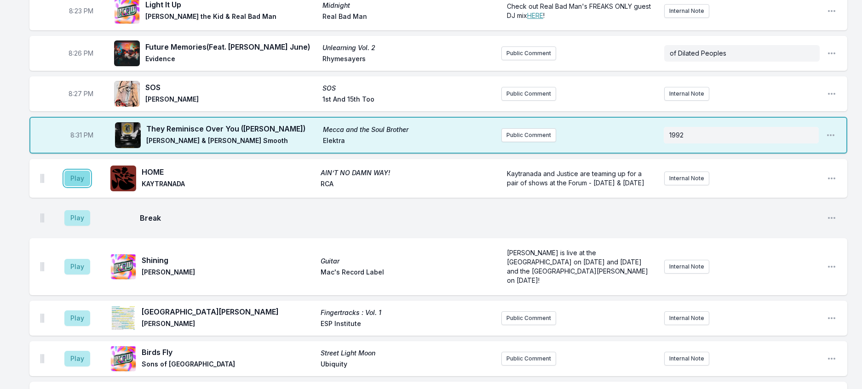
click at [87, 186] on button "Play" at bounding box center [77, 179] width 26 height 16
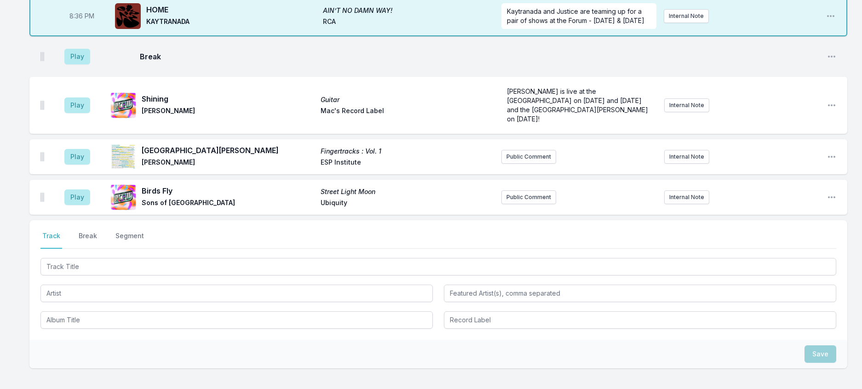
scroll to position [641, 0]
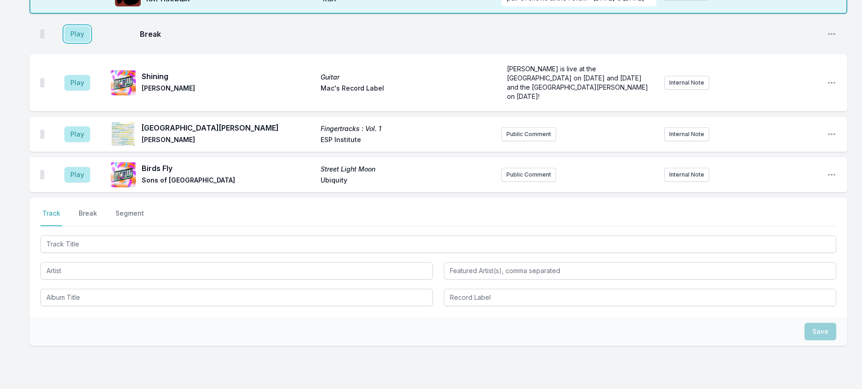
drag, startPoint x: 83, startPoint y: 133, endPoint x: 122, endPoint y: 136, distance: 38.7
click at [83, 42] on button "Play" at bounding box center [77, 34] width 26 height 16
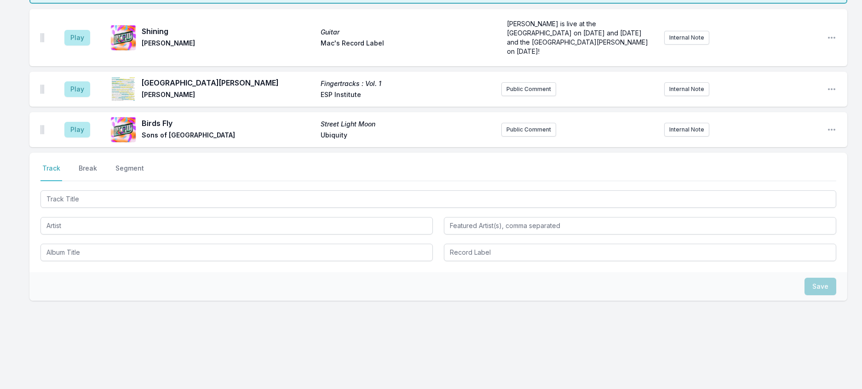
scroll to position [779, 0]
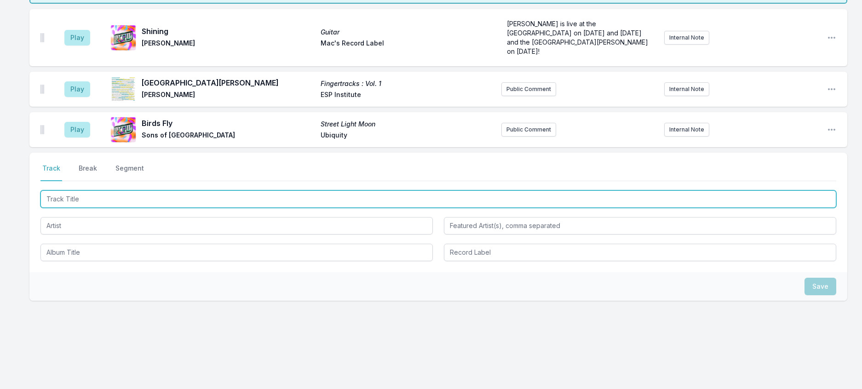
click at [209, 208] on input "Track Title" at bounding box center [437, 198] width 795 height 17
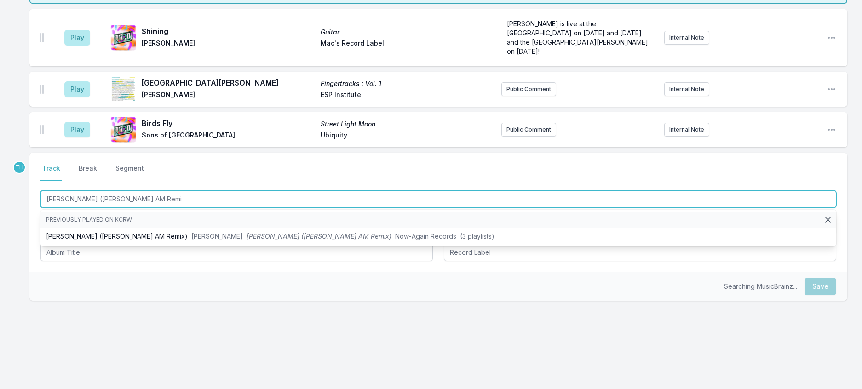
type input "[PERSON_NAME] ([PERSON_NAME] AM Remix"
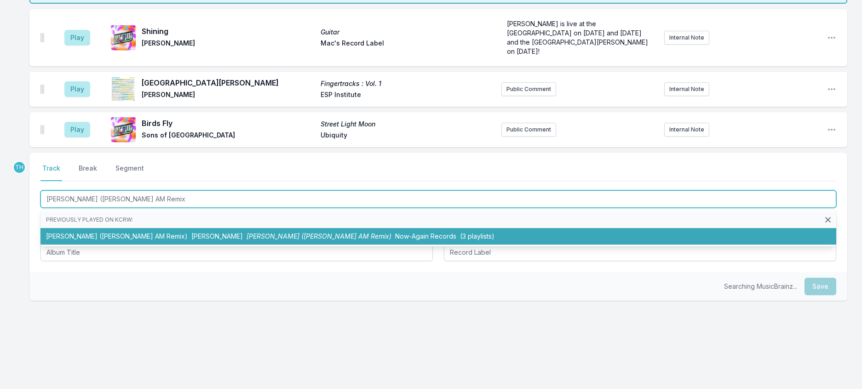
click at [256, 245] on li "[PERSON_NAME] ([PERSON_NAME] Remix) [PERSON_NAME] [PERSON_NAME] ([PERSON_NAME] …" at bounding box center [437, 236] width 795 height 17
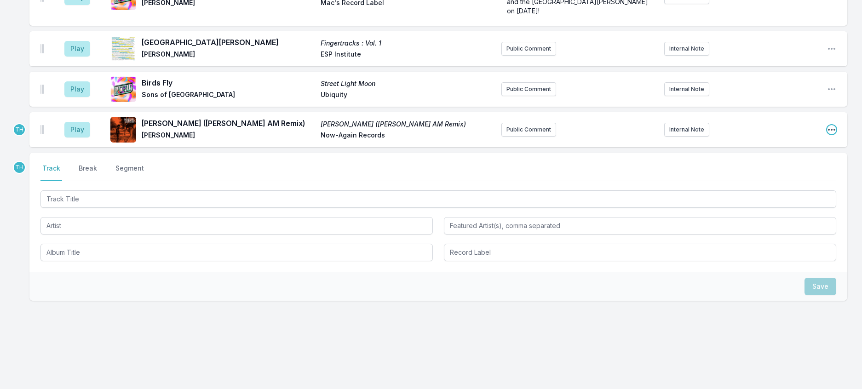
click at [827, 134] on icon "Open playlist item options" at bounding box center [831, 129] width 9 height 9
click at [792, 173] on button "Edit Track Details" at bounding box center [784, 164] width 103 height 17
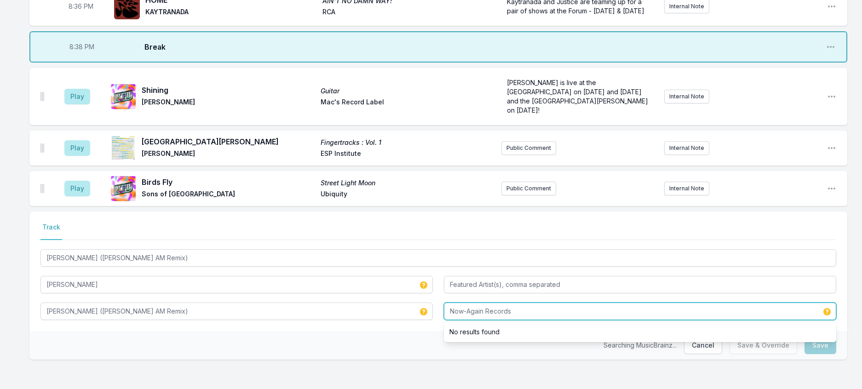
drag, startPoint x: 488, startPoint y: 300, endPoint x: 645, endPoint y: 306, distance: 156.4
click at [645, 306] on input "Now-Again Records" at bounding box center [640, 311] width 392 height 17
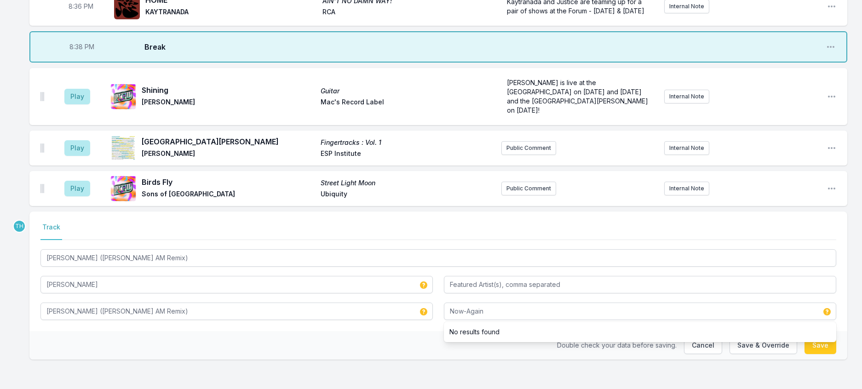
drag, startPoint x: 389, startPoint y: 326, endPoint x: 437, endPoint y: 318, distance: 48.8
click at [389, 331] on div "Double check your data before saving. Cancel Save & Override Save" at bounding box center [437, 345] width 817 height 29
click at [744, 338] on button "Save & Override" at bounding box center [763, 345] width 68 height 17
type input "Now-Again Records"
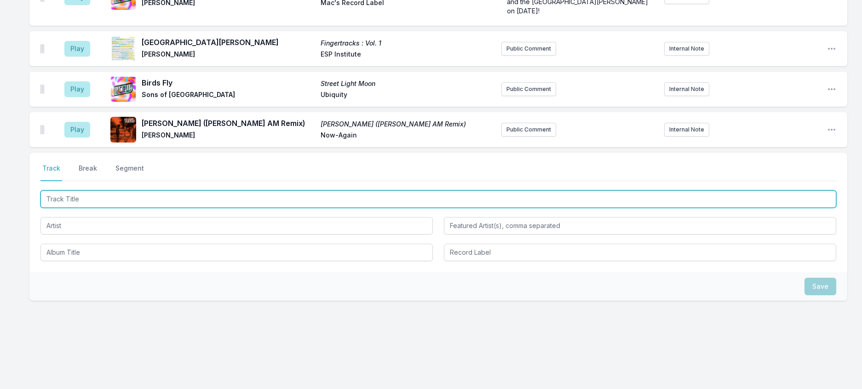
click at [183, 208] on input "Track Title" at bounding box center [437, 198] width 795 height 17
type input "Can You Dig It"
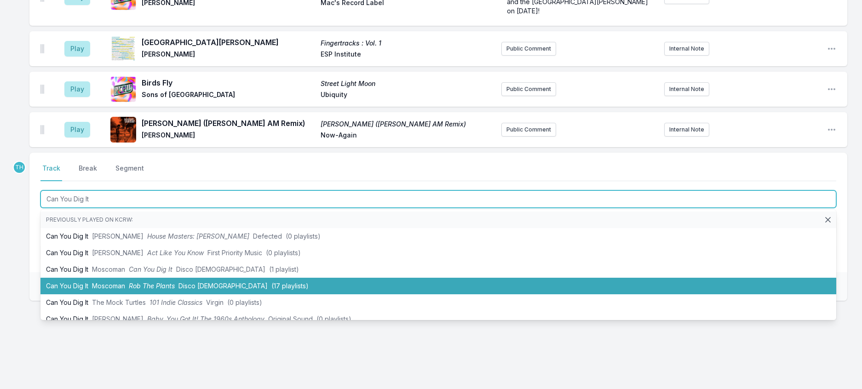
click at [185, 294] on li "Can You Dig It Moscoman [PERSON_NAME] The Plants Disco Halal (17 playlists)" at bounding box center [437, 286] width 795 height 17
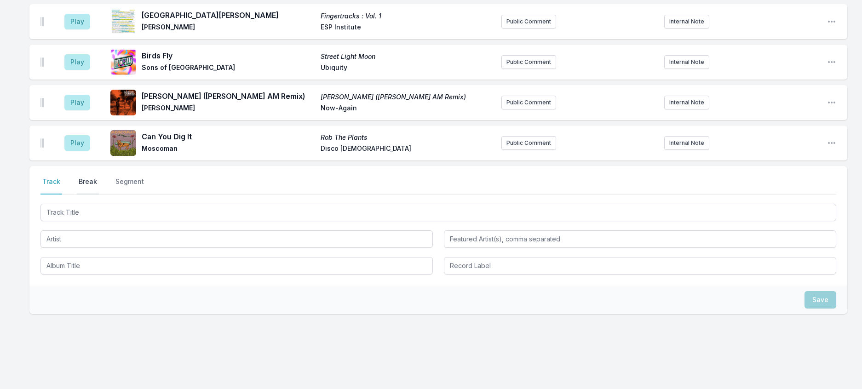
click at [99, 194] on button "Break" at bounding box center [88, 185] width 22 height 17
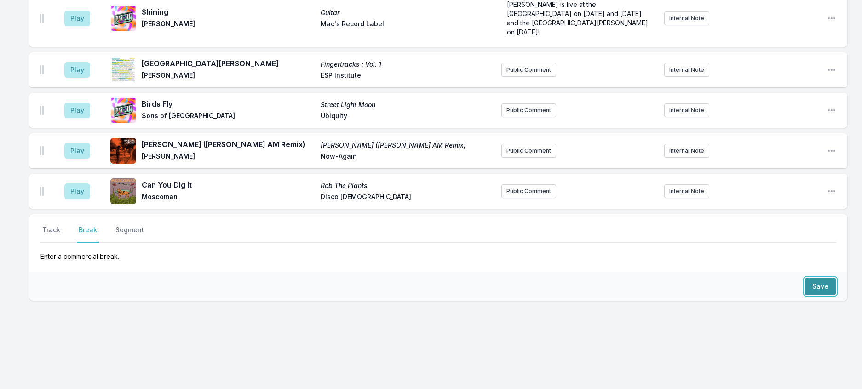
click at [812, 295] on button "Save" at bounding box center [820, 286] width 32 height 17
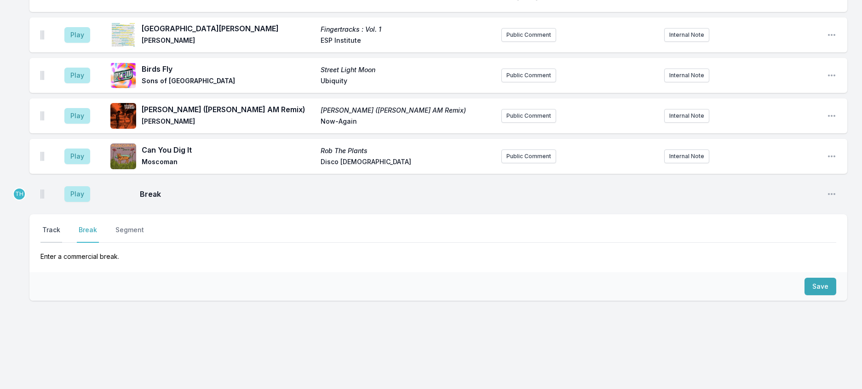
click at [49, 243] on button "Track" at bounding box center [51, 233] width 22 height 17
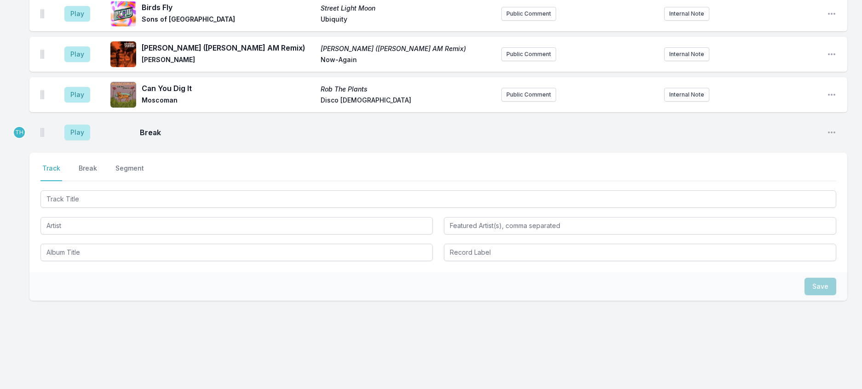
scroll to position [891, 0]
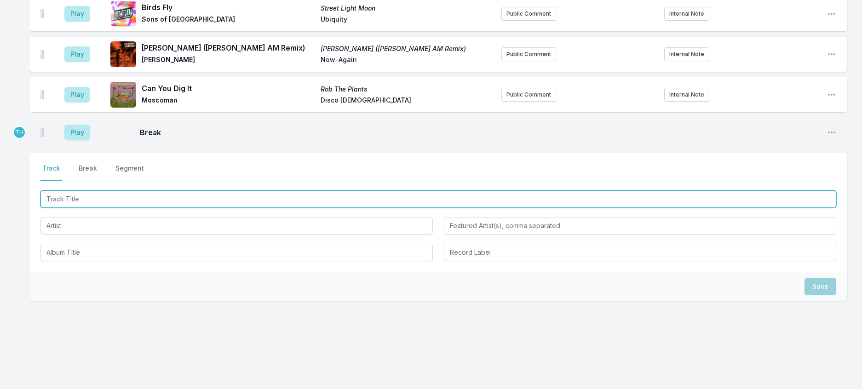
click at [82, 208] on input "Track Title" at bounding box center [437, 198] width 795 height 17
type input "Desire"
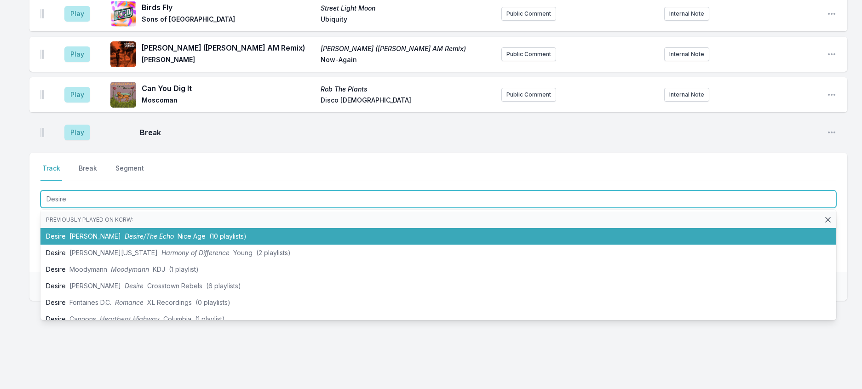
click at [125, 240] on span "Desire/The Echo" at bounding box center [149, 236] width 49 height 8
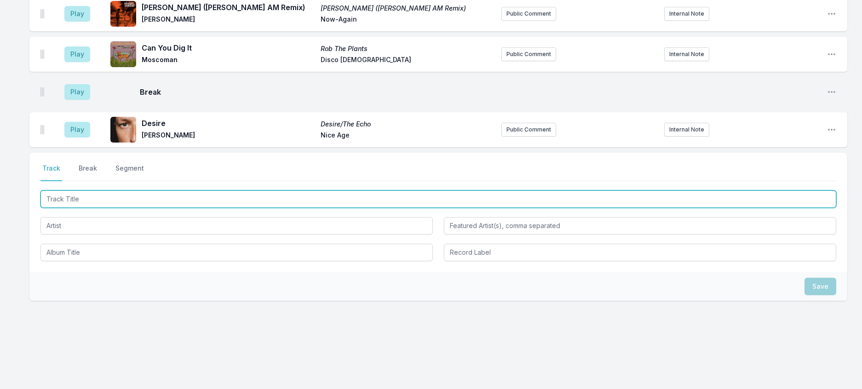
scroll to position [937, 0]
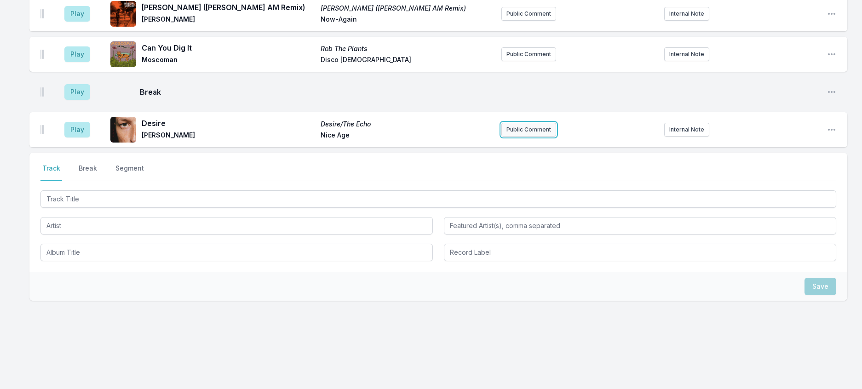
click at [513, 137] on button "Public Comment" at bounding box center [528, 130] width 55 height 14
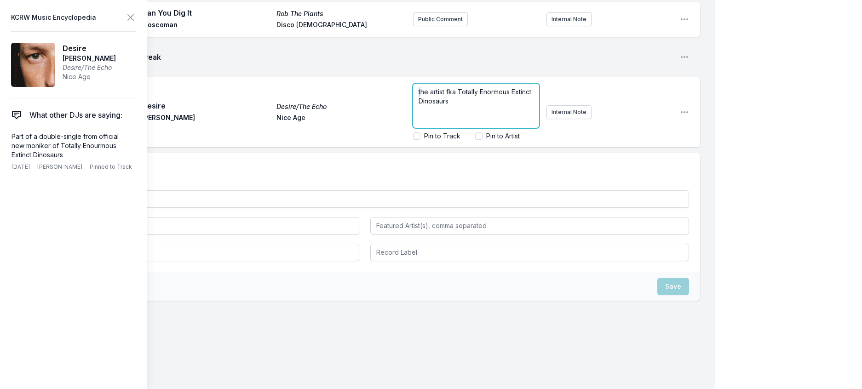
drag, startPoint x: 409, startPoint y: 193, endPoint x: 402, endPoint y: 193, distance: 6.9
click at [413, 128] on div "the artist fka Totally Enormous Extinct Dinosaurs" at bounding box center [476, 106] width 126 height 44
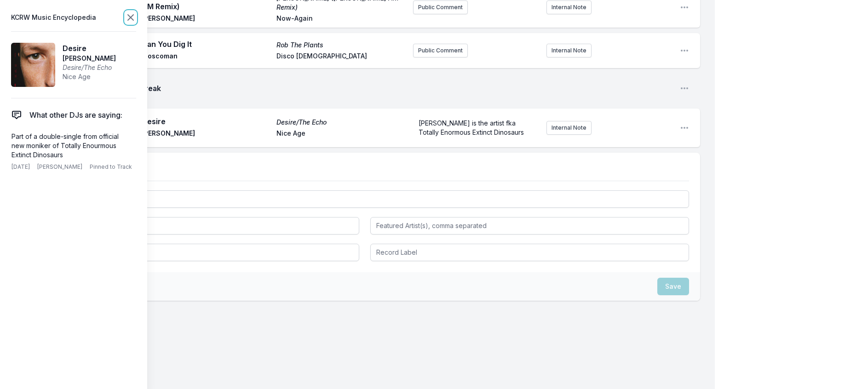
click at [133, 20] on icon at bounding box center [131, 18] width 6 height 6
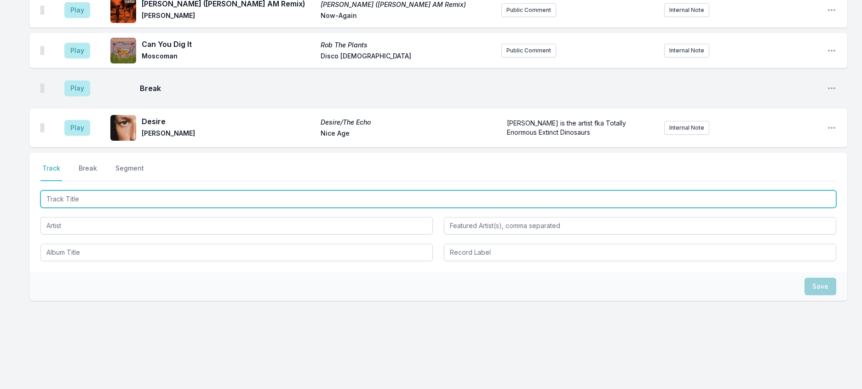
click at [125, 208] on input "Track Title" at bounding box center [437, 198] width 795 height 17
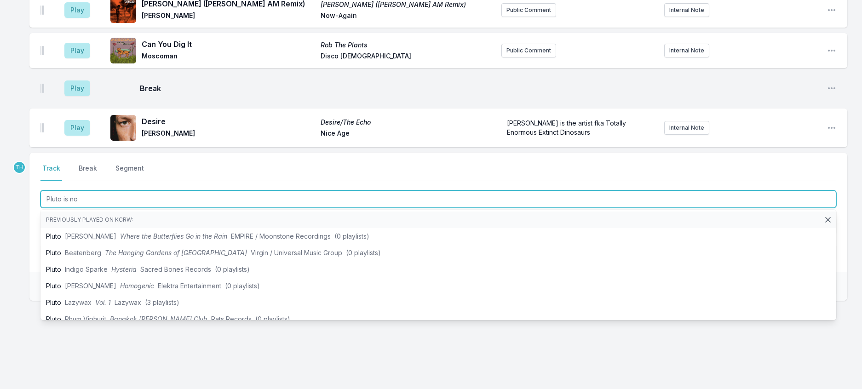
type input "Pluto is not"
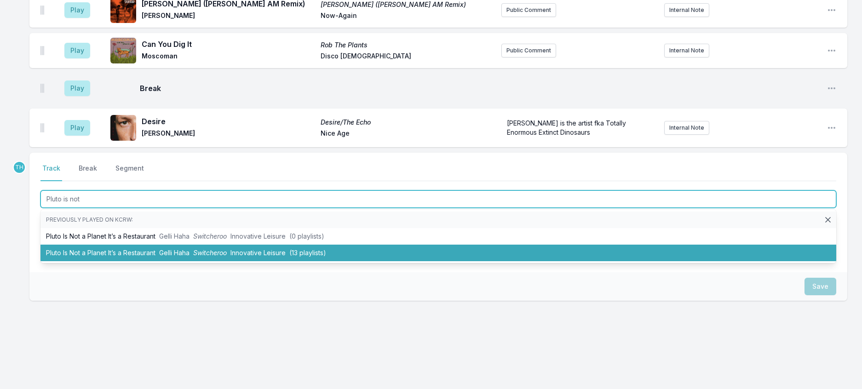
click at [137, 261] on li "Pluto Is Not a Planet It’s a Restaurant Gelli Haha Switcheroo Innovative Leisur…" at bounding box center [437, 253] width 795 height 17
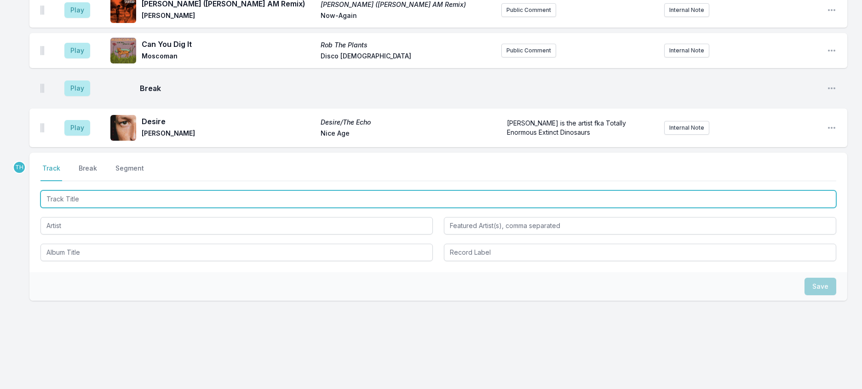
scroll to position [987, 0]
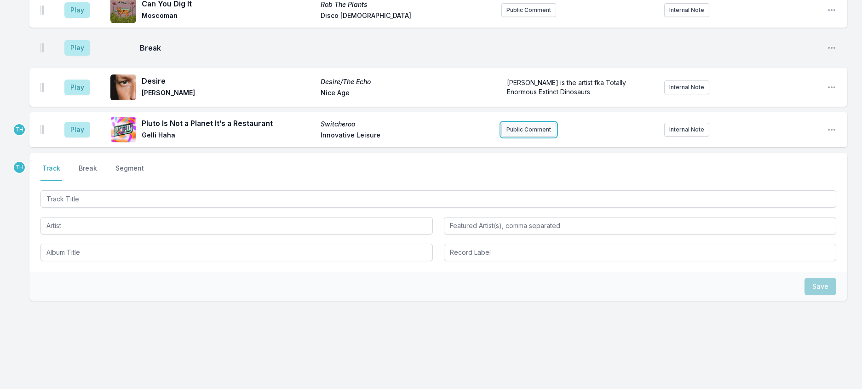
click at [514, 137] on button "Public Comment" at bounding box center [528, 130] width 55 height 14
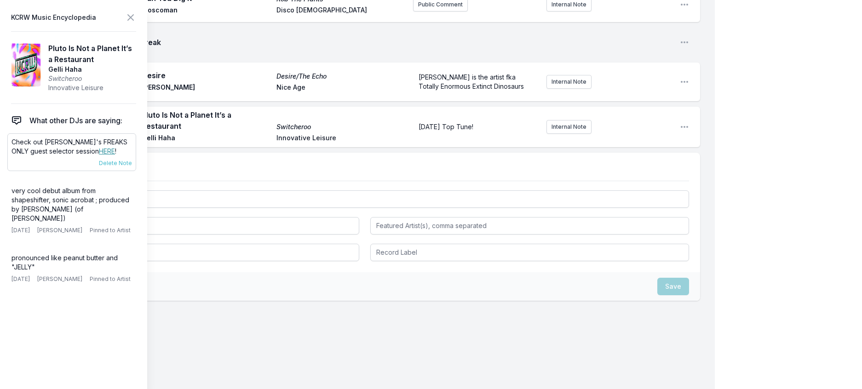
scroll to position [993, 0]
drag, startPoint x: 116, startPoint y: 169, endPoint x: 6, endPoint y: 157, distance: 111.5
click at [6, 157] on aside "KCRW Music Encyclopedia Pluto Is Not a Planet It’s a Restaurant Gelli Haha Swit…" at bounding box center [73, 194] width 147 height 389
copy p "Check out [PERSON_NAME]'s FREAKS ONLY guest selector session HERE !"
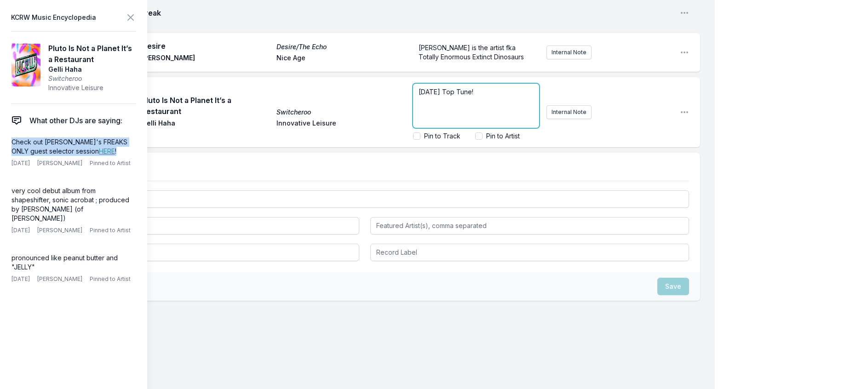
click at [473, 141] on form "[DATE] Top Tune! Pin to Track Pin to Artist" at bounding box center [476, 112] width 126 height 57
click at [479, 97] on p "[DATE] Top Tune!" at bounding box center [475, 91] width 115 height 9
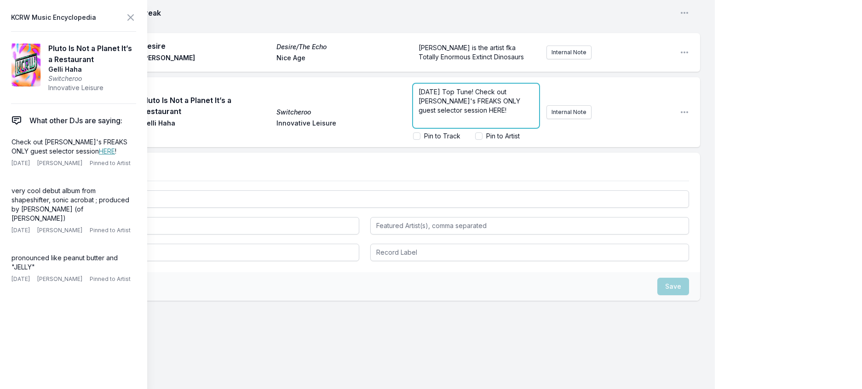
click at [446, 114] on span "[DATE] Top Tune! Check out [PERSON_NAME]'s FREAKS ONLY guest selector session H…" at bounding box center [469, 101] width 103 height 26
click at [136, 18] on icon at bounding box center [130, 17] width 11 height 11
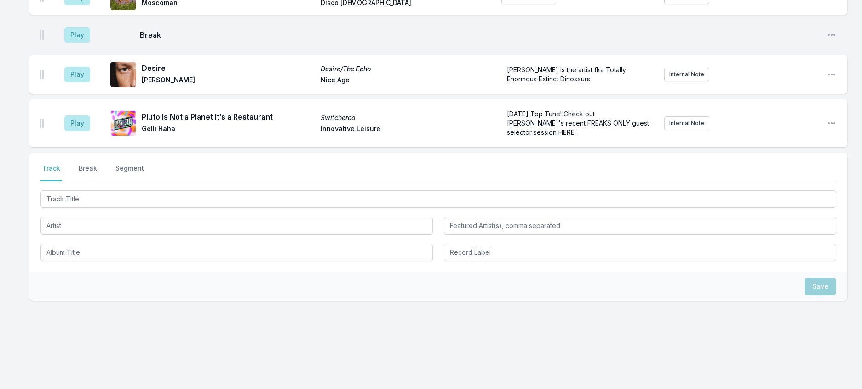
scroll to position [736, 0]
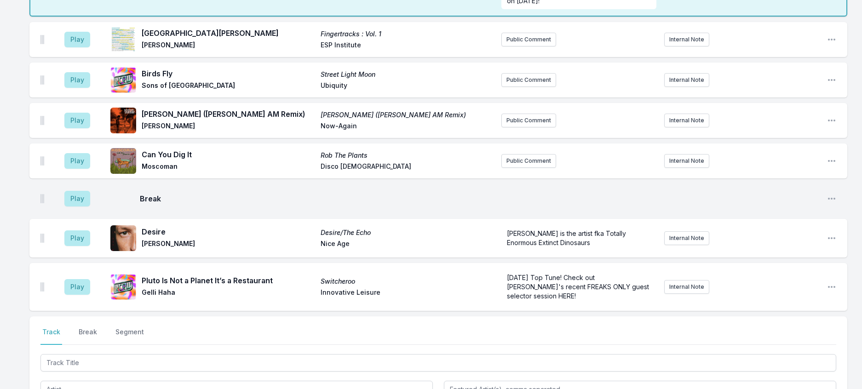
type input "20:40"
click at [80, 47] on button "Play" at bounding box center [77, 40] width 26 height 16
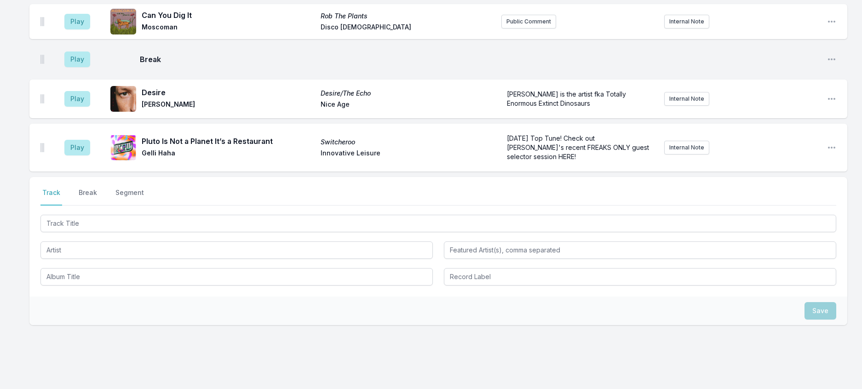
scroll to position [920, 0]
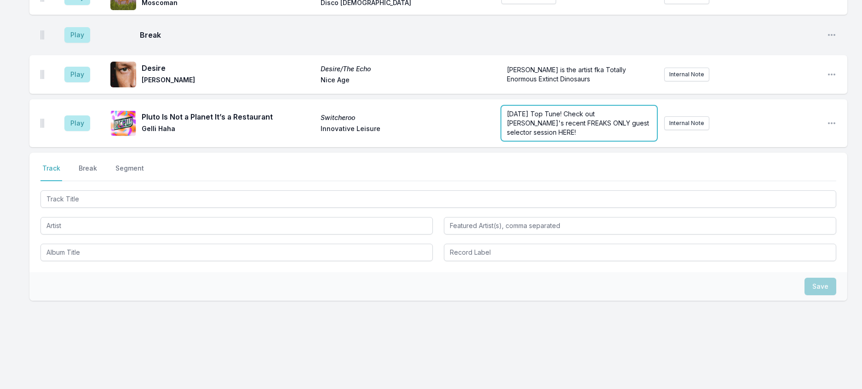
click at [581, 141] on div "[DATE] Top Tune! Check out [PERSON_NAME]'s recent FREAKS ONLY guest selector se…" at bounding box center [578, 123] width 155 height 35
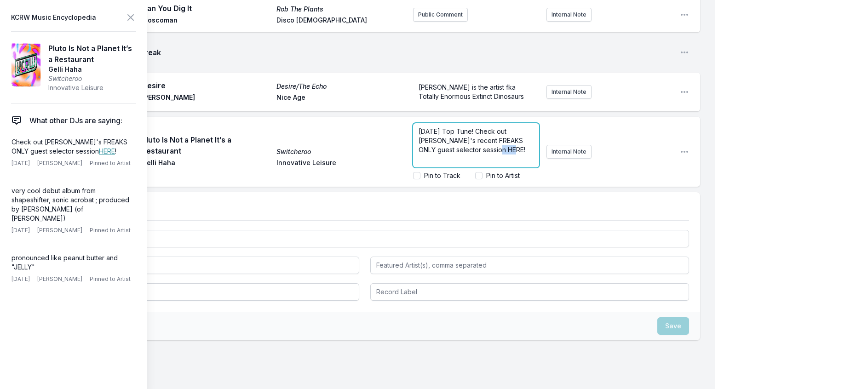
drag, startPoint x: 424, startPoint y: 304, endPoint x: 399, endPoint y: 304, distance: 25.7
click at [399, 187] on div "Play Pluto Is Not a Planet It’s a Restaurant Switcheroo Gelli Haha Innovative L…" at bounding box center [364, 152] width 670 height 70
drag, startPoint x: 465, startPoint y: 274, endPoint x: 408, endPoint y: 274, distance: 57.0
click at [418, 154] on span "[DATE] Top Tune! Check out [PERSON_NAME]'s recent FREAKS ONLY guest selector se…" at bounding box center [471, 140] width 106 height 26
click at [136, 18] on icon at bounding box center [130, 17] width 11 height 11
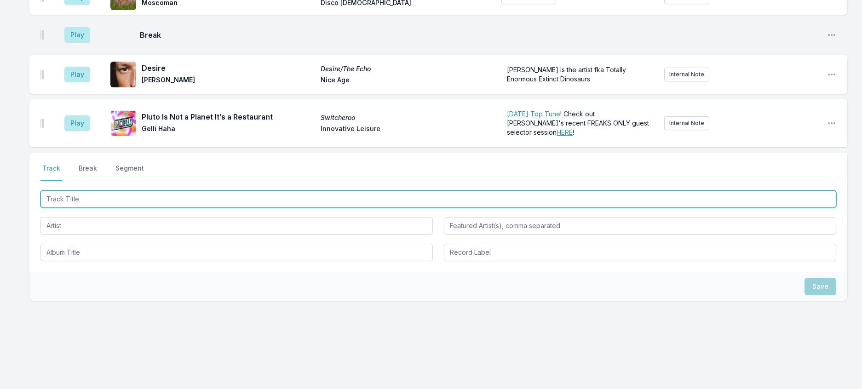
click at [163, 208] on input "Track Title" at bounding box center [437, 198] width 795 height 17
type input "End Of Summer"
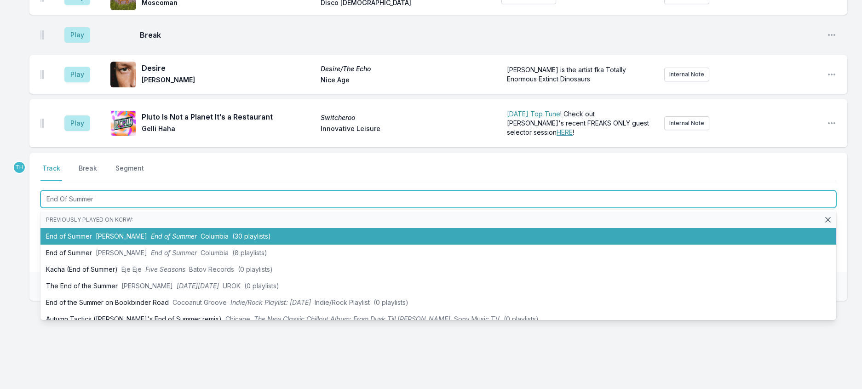
click at [183, 245] on li "End of Summer Tame Impala End of Summer Columbia (30 playlists)" at bounding box center [437, 236] width 795 height 17
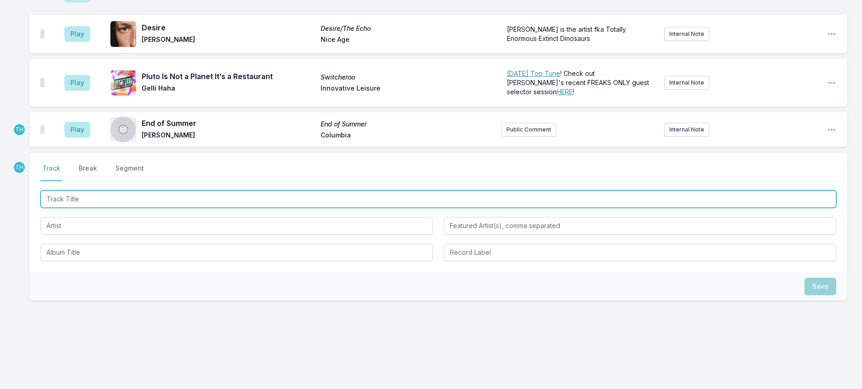
scroll to position [1036, 0]
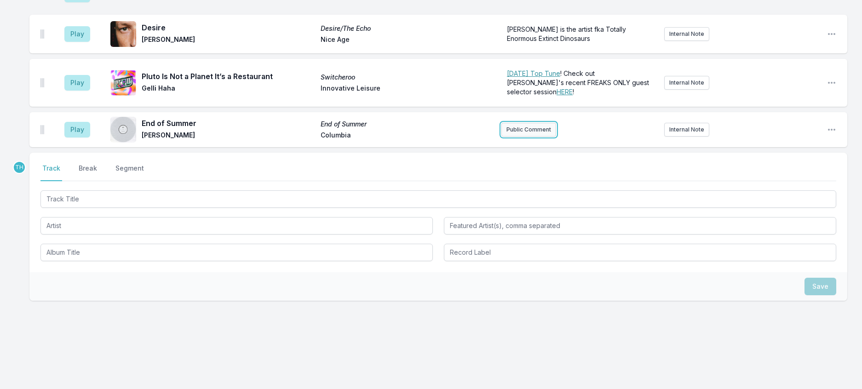
click at [533, 137] on button "Public Comment" at bounding box center [528, 130] width 55 height 14
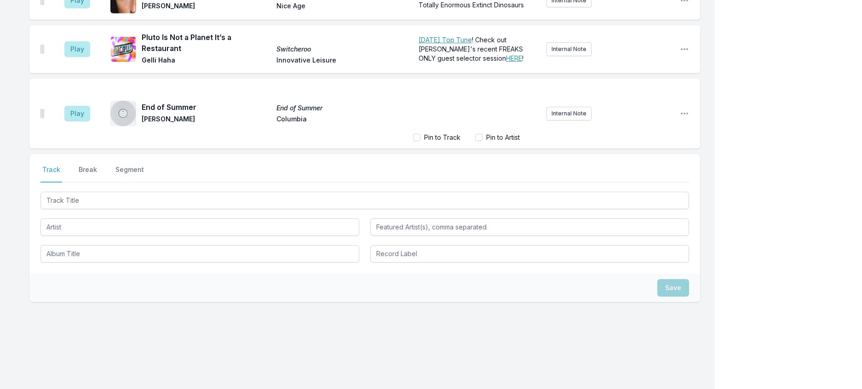
scroll to position [1075, 0]
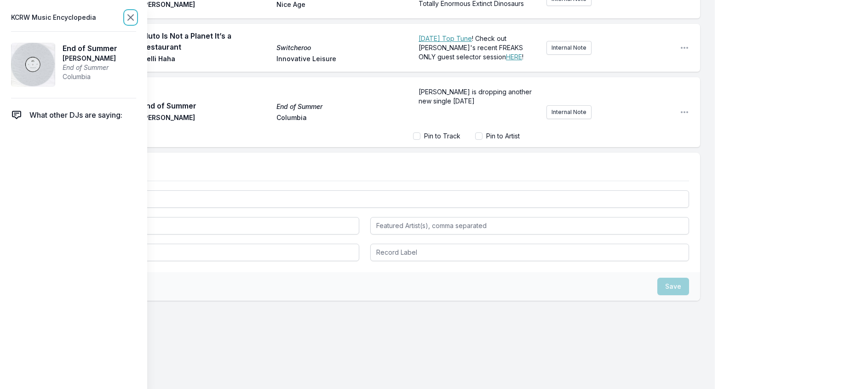
click at [136, 21] on icon at bounding box center [130, 17] width 11 height 11
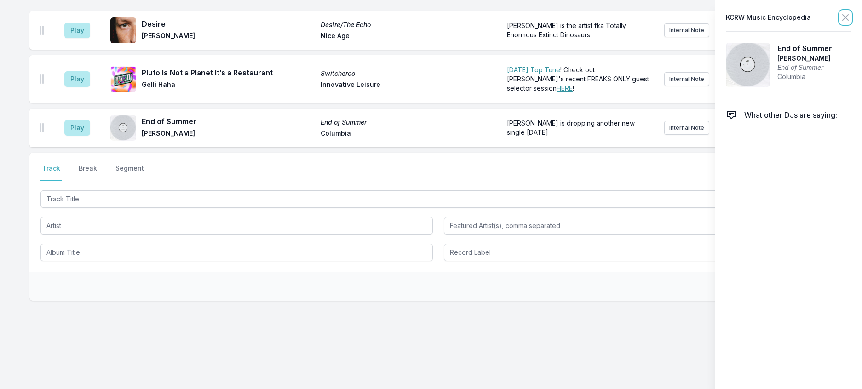
scroll to position [1040, 0]
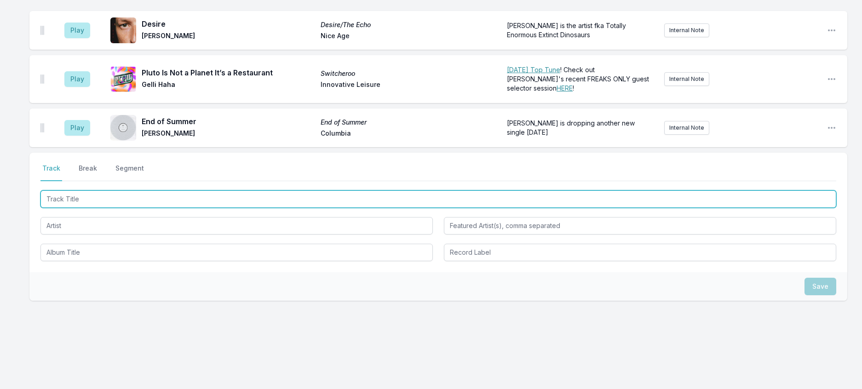
click at [133, 208] on input "Track Title" at bounding box center [437, 198] width 795 height 17
type input "The Wizard"
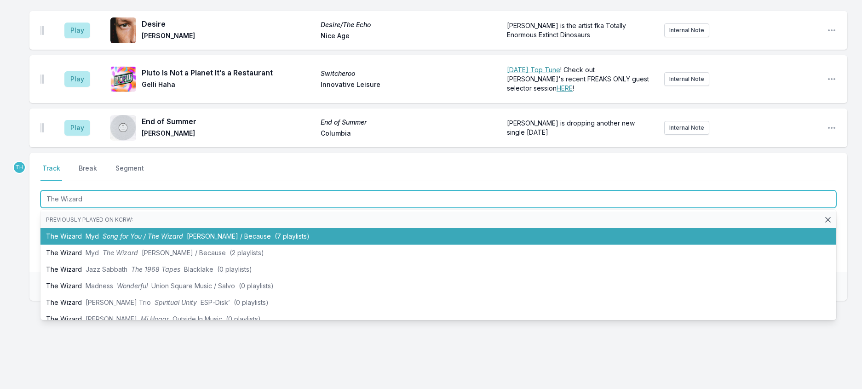
click at [143, 240] on span "Song for You / The Wizard" at bounding box center [143, 236] width 80 height 8
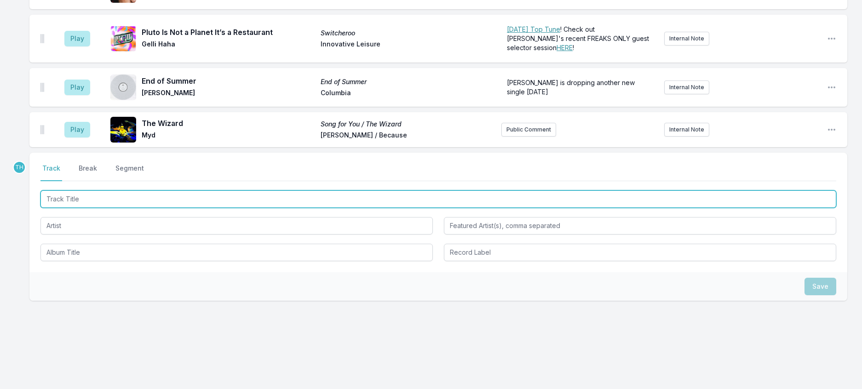
scroll to position [1085, 0]
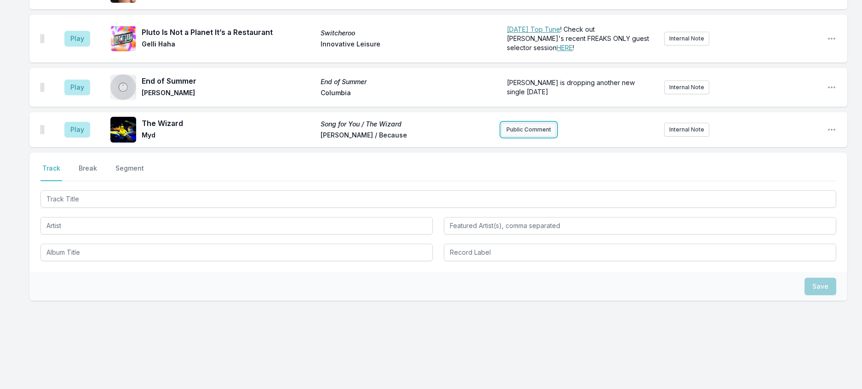
click at [527, 137] on button "Public Comment" at bounding box center [528, 130] width 55 height 14
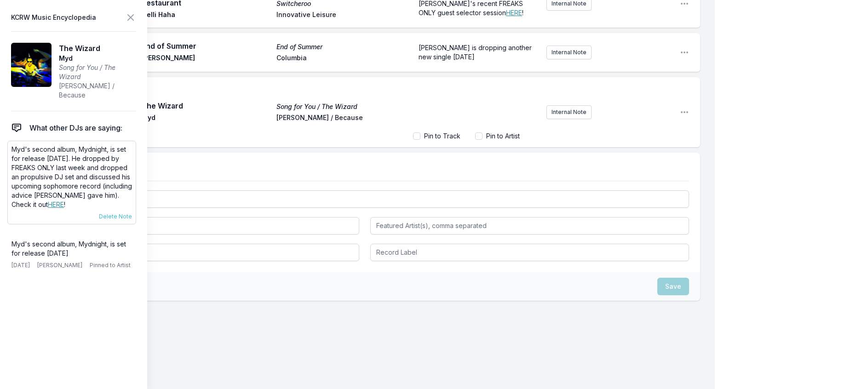
scroll to position [1085, 0]
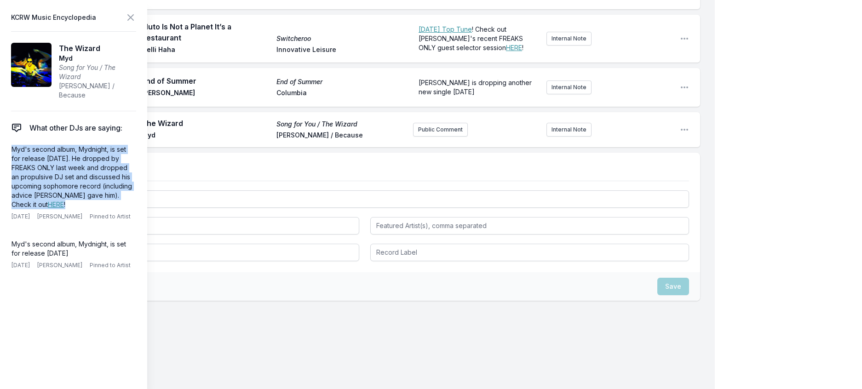
drag, startPoint x: 100, startPoint y: 219, endPoint x: 0, endPoint y: 146, distance: 124.0
click at [0, 146] on aside "KCRW Music Encyclopedia The Wizard Myd Song for You / The Wizard [PERSON_NAME] …" at bounding box center [73, 194] width 147 height 389
copy p "Myd's second album, Mydnight, is set for release [DATE]. He dropped by FREAKS O…"
click at [428, 137] on button "Public Comment" at bounding box center [440, 130] width 55 height 14
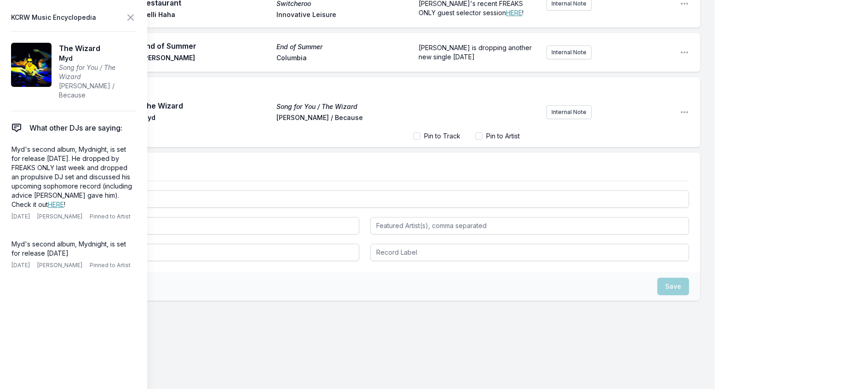
scroll to position [52, 0]
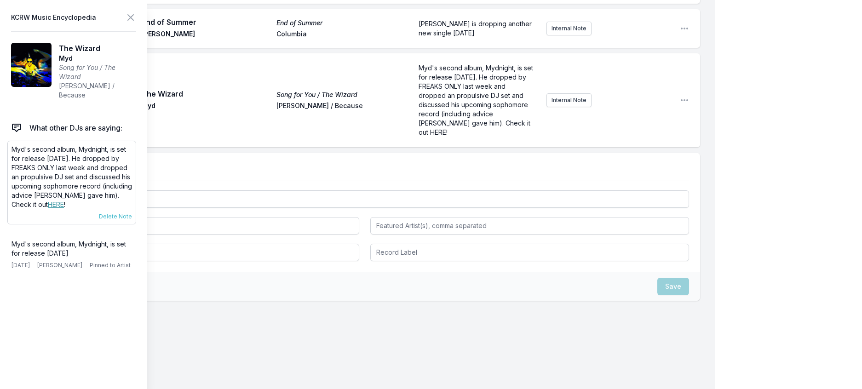
click at [64, 208] on link "HERE" at bounding box center [56, 204] width 16 height 8
click at [432, 141] on form "Myd's second album, Mydnight, is set for release [DATE]. He dropped by FREAKS O…" at bounding box center [476, 100] width 126 height 81
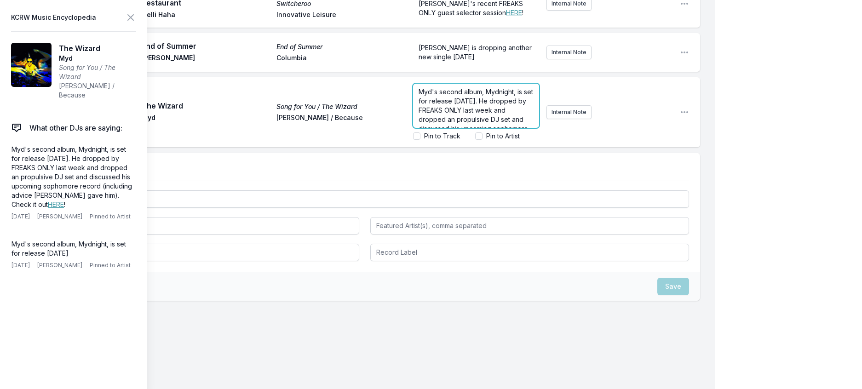
scroll to position [51, 0]
drag, startPoint x: 501, startPoint y: 243, endPoint x: 482, endPoint y: 245, distance: 18.4
click at [482, 123] on span "Myd's second album, Mydnight, is set for release [DATE]. He dropped by FREAKS O…" at bounding box center [476, 87] width 116 height 72
drag, startPoint x: 444, startPoint y: 236, endPoint x: 406, endPoint y: 235, distance: 37.7
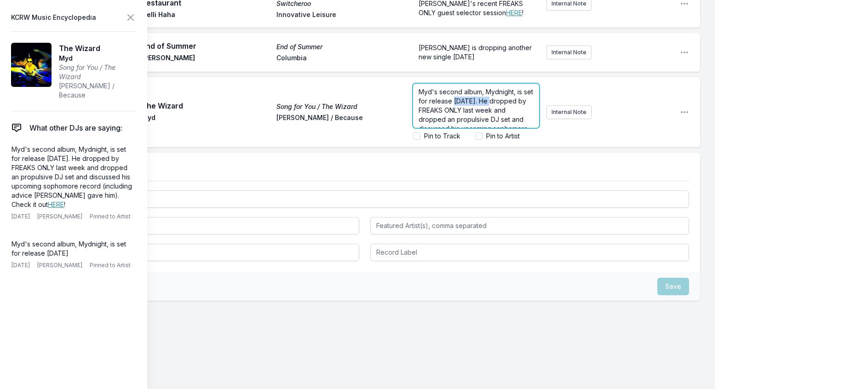
click at [418, 160] on span "Myd's second album, Mydnight, is set for release [DATE]. He dropped by FREAKS O…" at bounding box center [476, 124] width 116 height 72
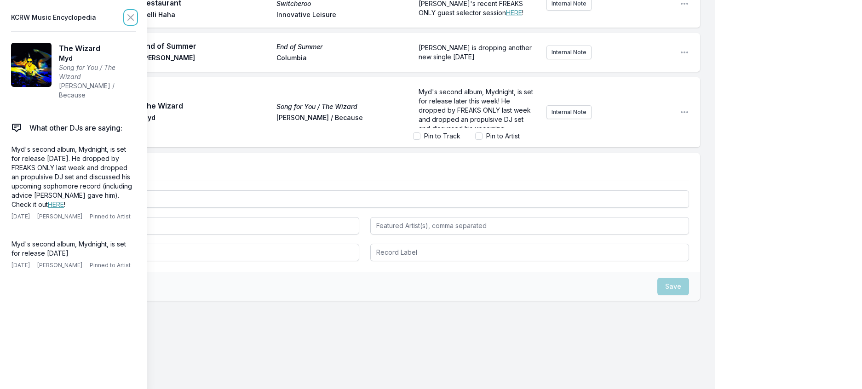
drag, startPoint x: 148, startPoint y: 21, endPoint x: 153, endPoint y: 26, distance: 7.5
click at [136, 21] on icon at bounding box center [130, 17] width 11 height 11
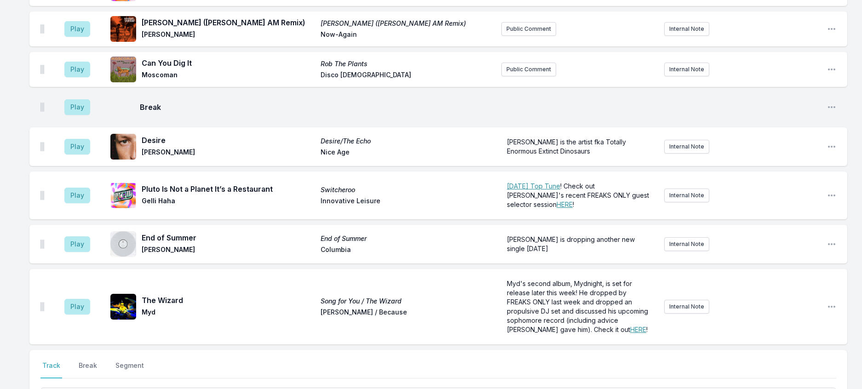
scroll to position [794, 0]
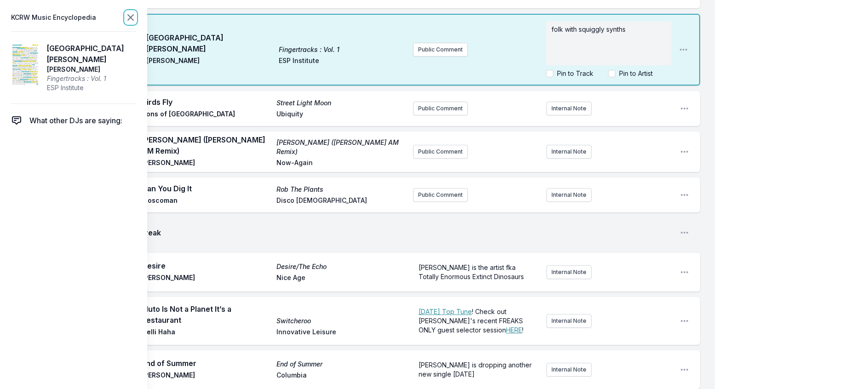
click at [136, 15] on icon at bounding box center [130, 17] width 11 height 11
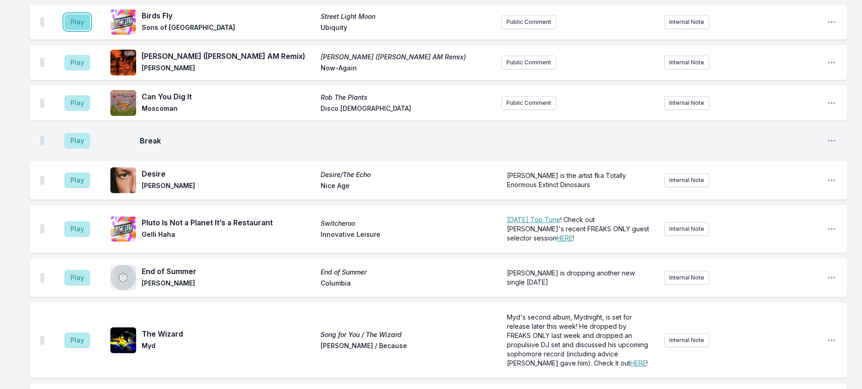
click at [80, 30] on button "Play" at bounding box center [77, 22] width 26 height 16
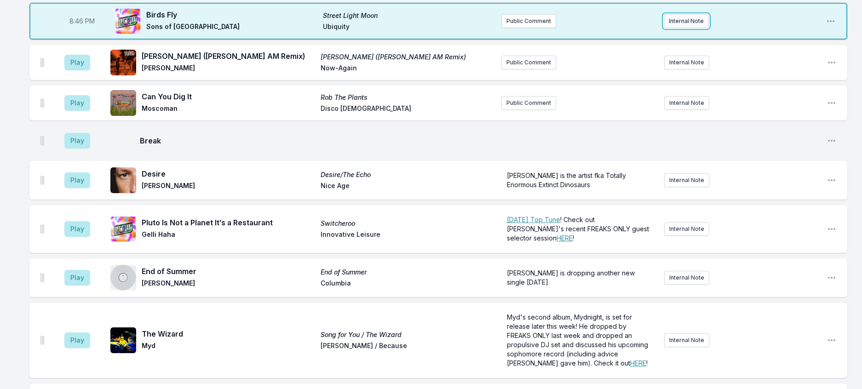
click at [690, 28] on button "Internal Note" at bounding box center [685, 21] width 45 height 14
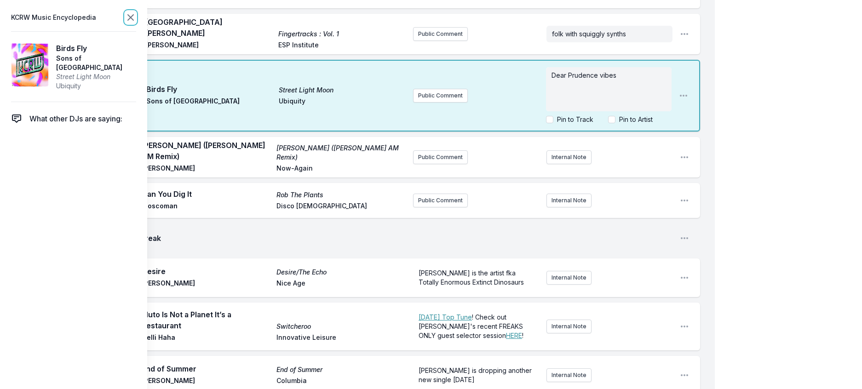
click at [133, 20] on icon at bounding box center [131, 18] width 6 height 6
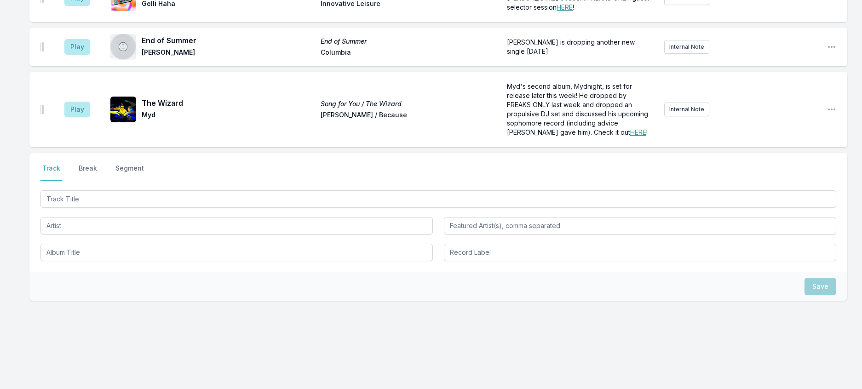
scroll to position [1207, 0]
click at [99, 164] on button "Break" at bounding box center [88, 172] width 22 height 17
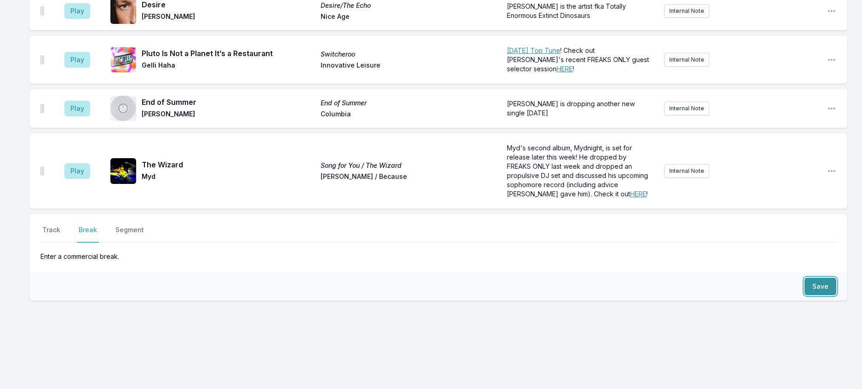
click at [812, 278] on button "Save" at bounding box center [820, 286] width 32 height 17
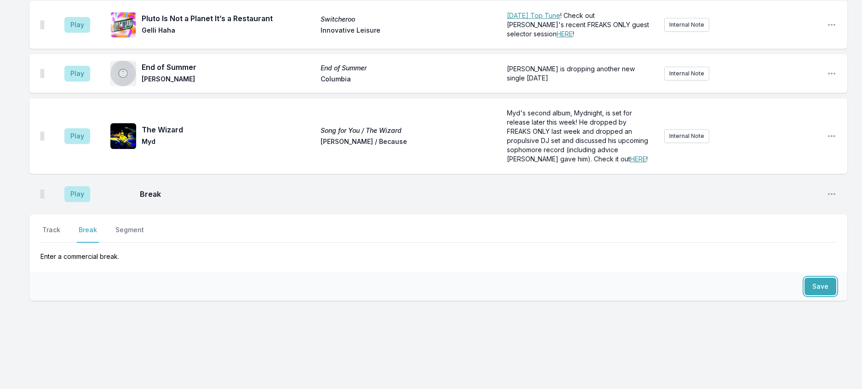
scroll to position [1181, 0]
click at [54, 225] on button "Track" at bounding box center [51, 233] width 22 height 17
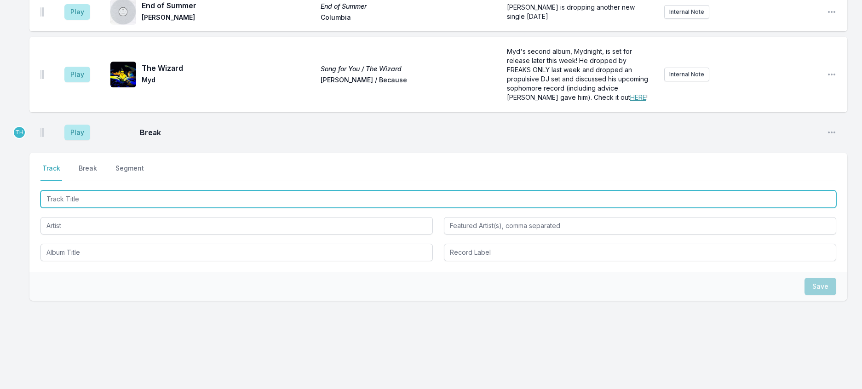
click at [86, 208] on input "Track Title" at bounding box center [437, 198] width 795 height 17
type input "Pink Flaming"
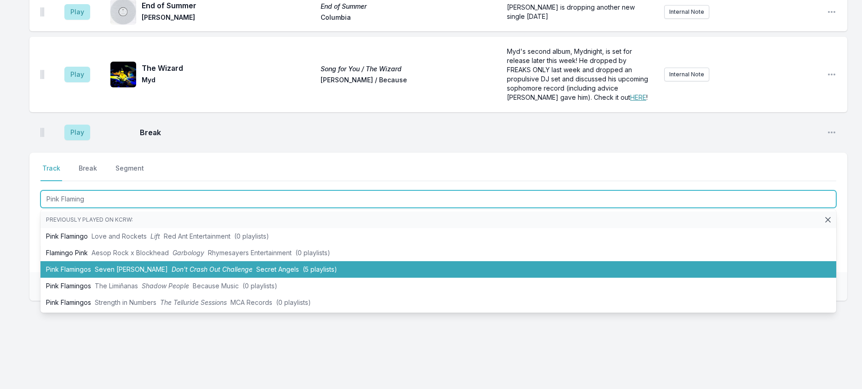
click at [177, 278] on li "Pink Flamingos Seven [PERSON_NAME] Don't Crash Out Challenge Secret Angels (5 p…" at bounding box center [437, 269] width 795 height 17
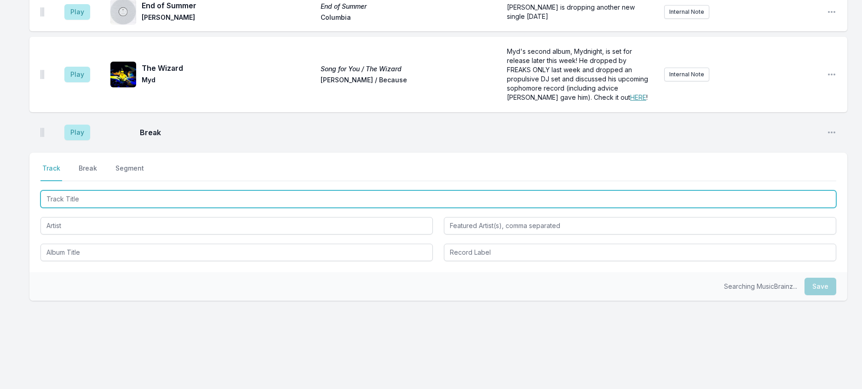
scroll to position [1227, 0]
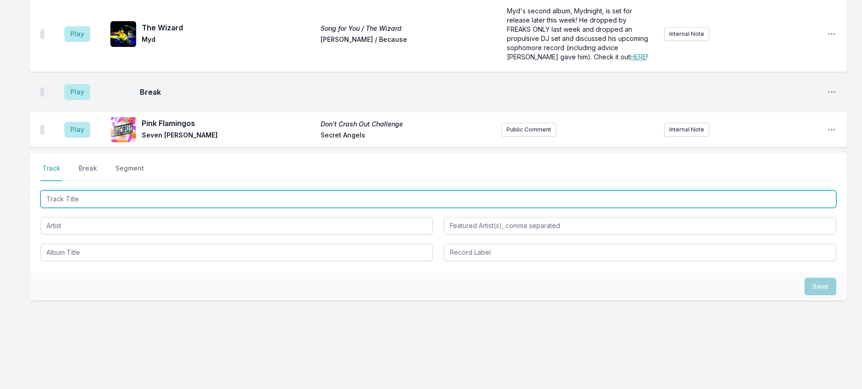
click at [182, 208] on input "Track Title" at bounding box center [437, 198] width 795 height 17
type input "SUBI"
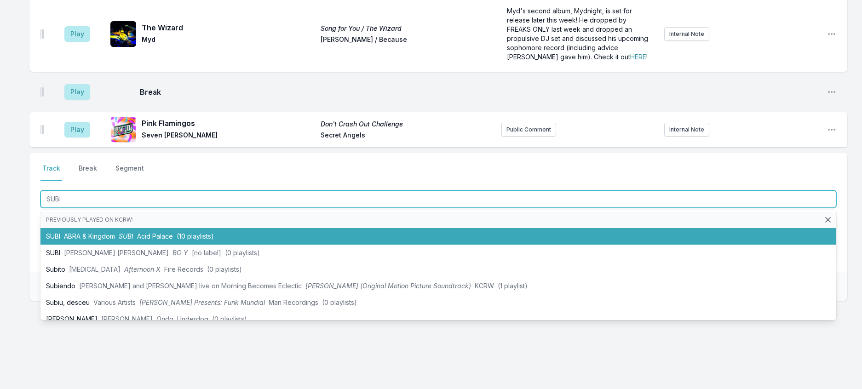
click at [174, 245] on li "SUBI ABRA & Kingdom SUBI Acid Palace (10 playlists)" at bounding box center [437, 236] width 795 height 17
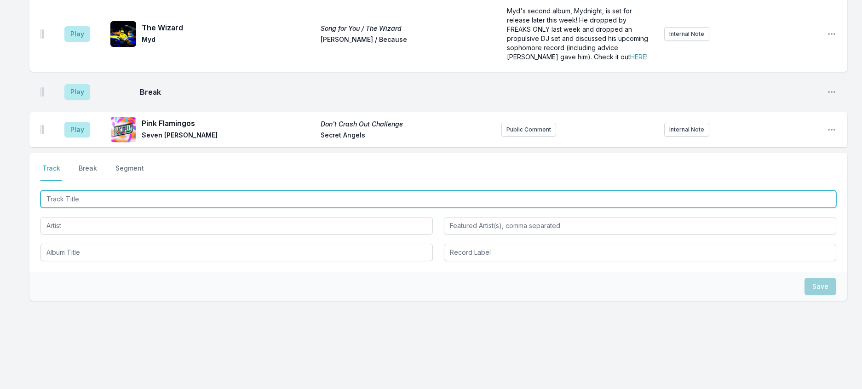
scroll to position [1272, 0]
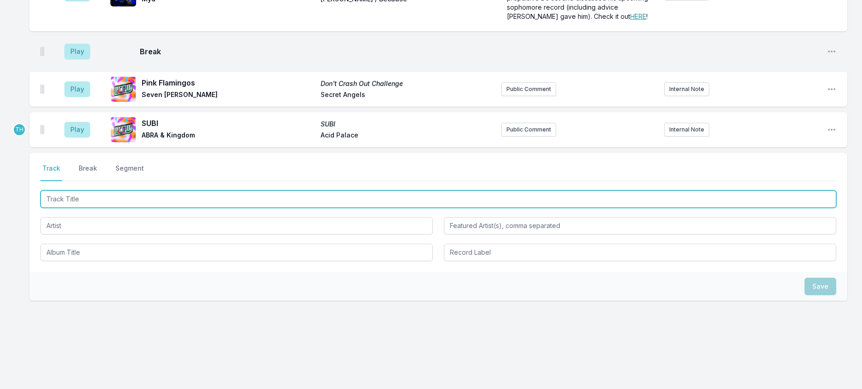
click at [223, 208] on input "Track Title" at bounding box center [437, 198] width 795 height 17
type input "i couldn't hold back"
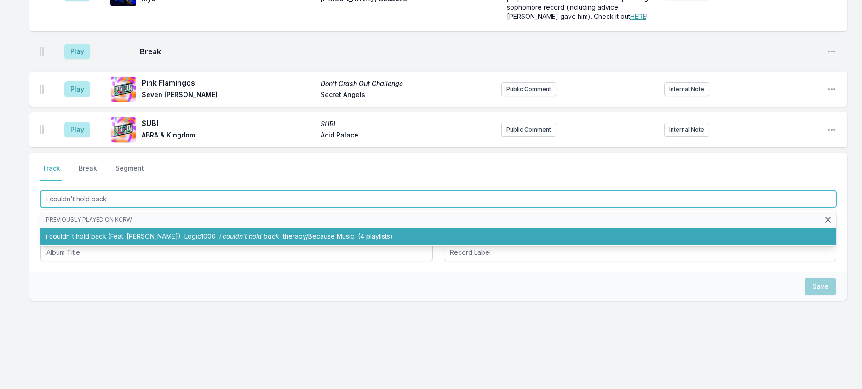
click at [221, 245] on li "i couldn't hold back (Feat. [PERSON_NAME]) Logic1000 i couldn't hold back thera…" at bounding box center [437, 236] width 795 height 17
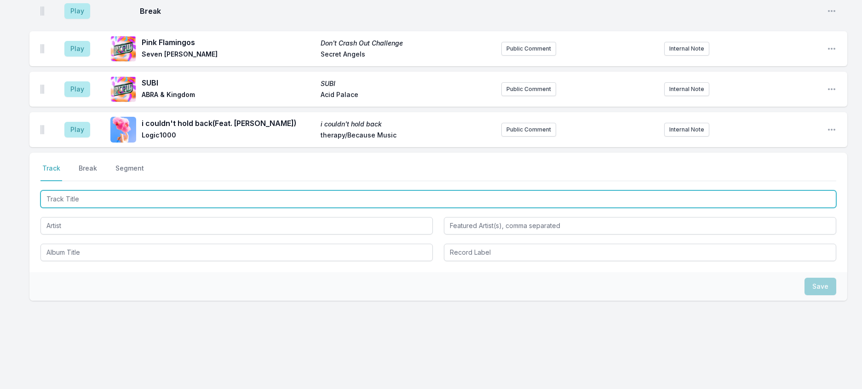
scroll to position [1318, 0]
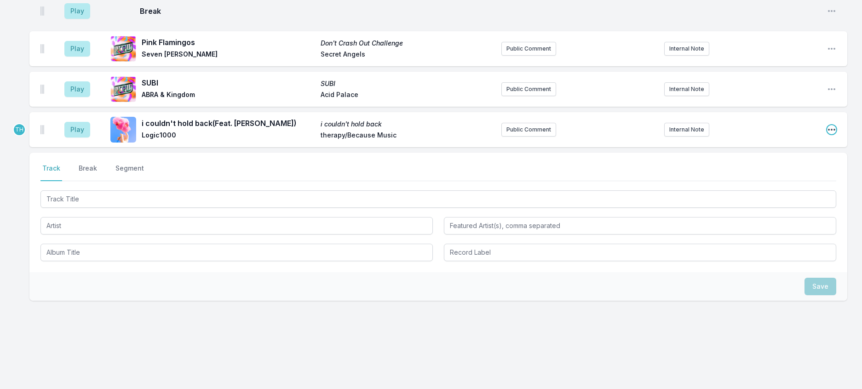
click at [827, 134] on icon "Open playlist item options" at bounding box center [831, 129] width 9 height 9
click at [777, 173] on button "Edit Track Details" at bounding box center [784, 164] width 103 height 17
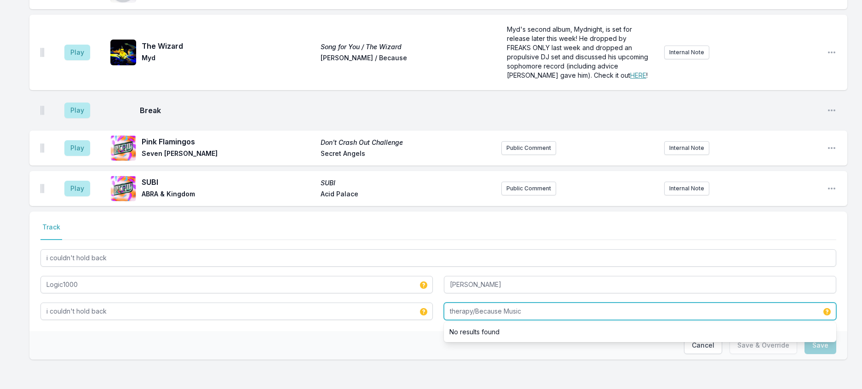
drag, startPoint x: 476, startPoint y: 302, endPoint x: 617, endPoint y: 339, distance: 145.0
click at [617, 339] on div "TH Select a tab Track Track i couldn't hold back Logic1000 [PERSON_NAME] i coul…" at bounding box center [437, 285] width 817 height 148
drag, startPoint x: 453, startPoint y: 302, endPoint x: 440, endPoint y: 302, distance: 12.9
click at [440, 302] on div "i couldn't hold back Logic1000 [PERSON_NAME] i couldn't hold back therapy / Bec…" at bounding box center [437, 283] width 795 height 73
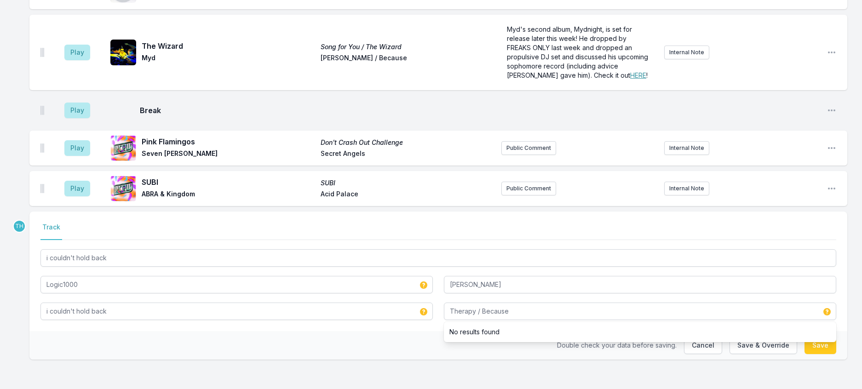
click at [398, 344] on div "Double check your data before saving. Cancel Save & Override Save" at bounding box center [437, 345] width 817 height 29
click at [763, 337] on button "Save & Override" at bounding box center [763, 345] width 68 height 17
type input "therapy/Because Music"
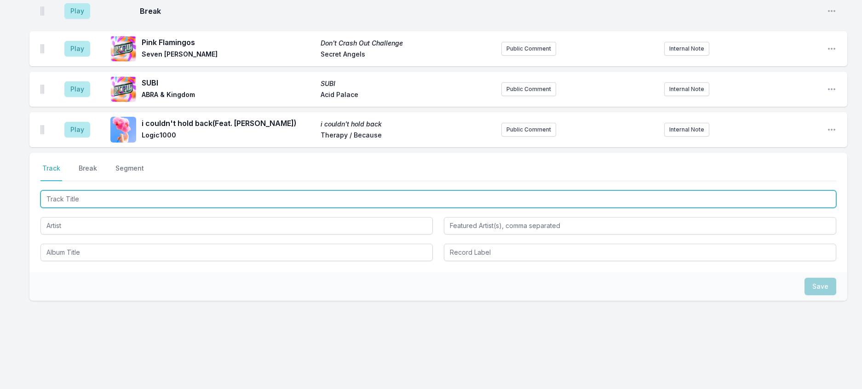
click at [210, 208] on input "Track Title" at bounding box center [437, 198] width 795 height 17
type input "[PERSON_NAME]"
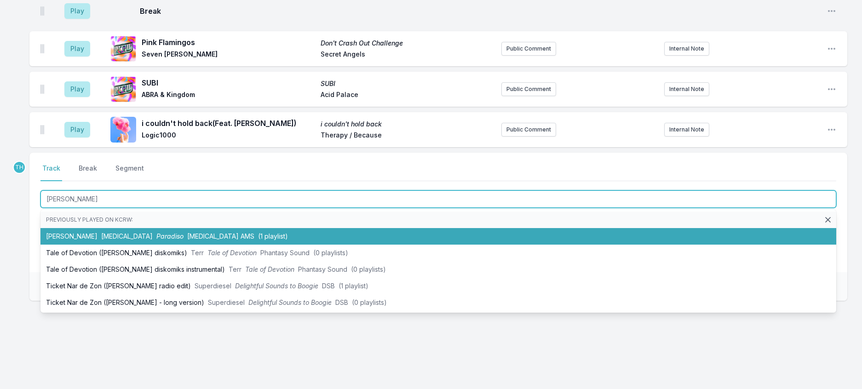
click at [157, 245] on li "[PERSON_NAME] [MEDICAL_DATA] Paradiso [MEDICAL_DATA] AMS (1 playlist)" at bounding box center [437, 236] width 795 height 17
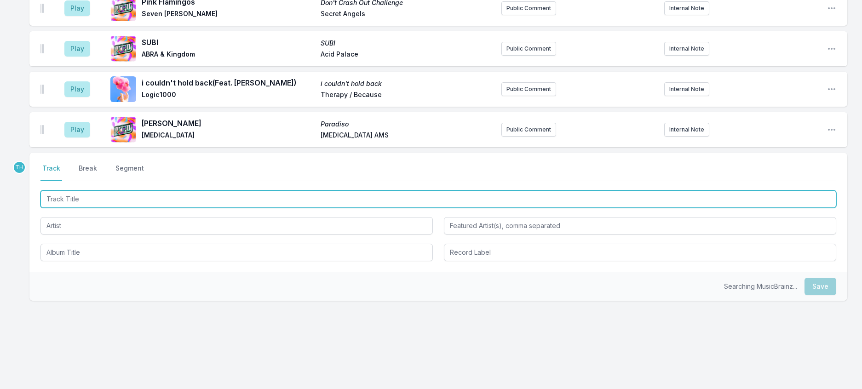
scroll to position [1320, 0]
click at [200, 208] on input "Track Title" at bounding box center [437, 198] width 795 height 17
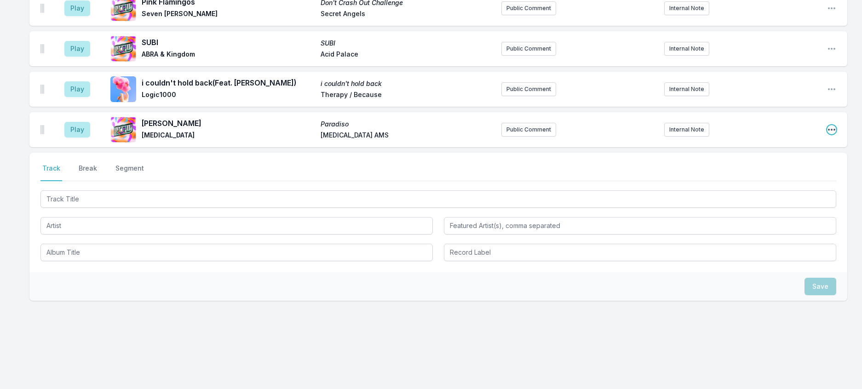
click at [828, 131] on icon "Open playlist item options" at bounding box center [831, 130] width 7 height 2
click at [763, 173] on button "Edit Track Details" at bounding box center [784, 164] width 103 height 17
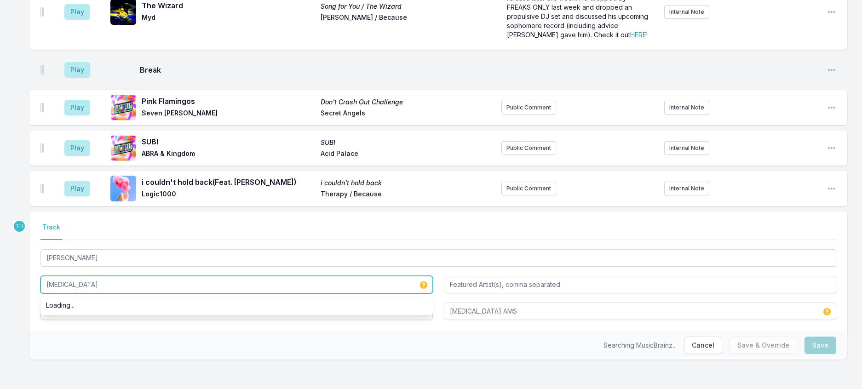
click at [120, 276] on input "[MEDICAL_DATA]" at bounding box center [236, 284] width 392 height 17
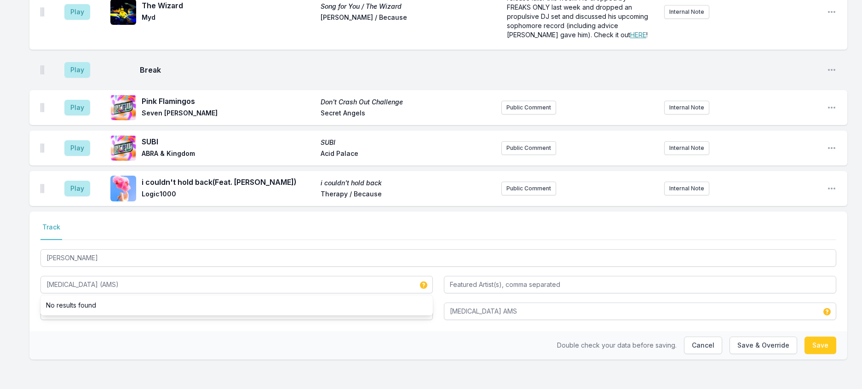
drag, startPoint x: 38, startPoint y: 334, endPoint x: 317, endPoint y: 349, distance: 280.0
click at [40, 335] on div "Double check your data before saving. Cancel Save & Override Save" at bounding box center [437, 345] width 817 height 29
click at [736, 342] on button "Save & Override" at bounding box center [763, 345] width 68 height 17
type input "[MEDICAL_DATA]"
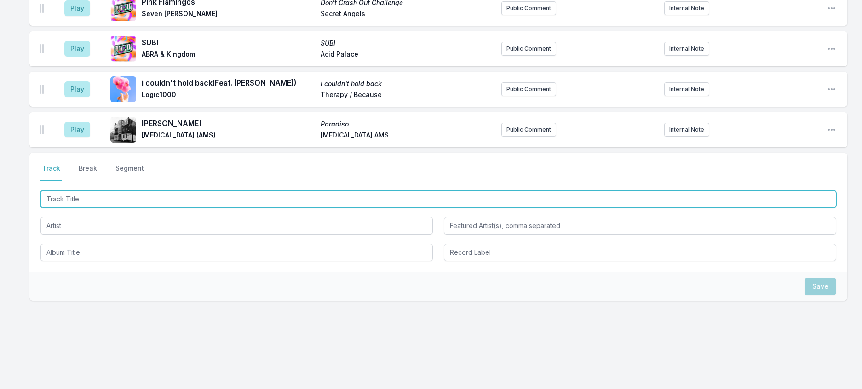
click at [84, 208] on input "Track Title" at bounding box center [437, 198] width 795 height 17
type input "Chronoslip"
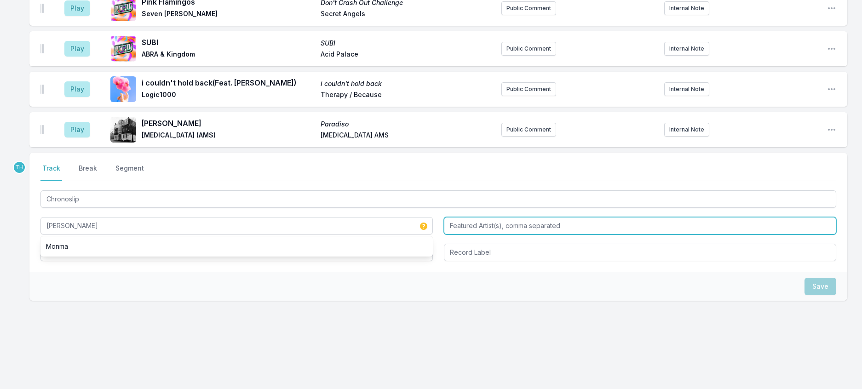
type input "[PERSON_NAME]"
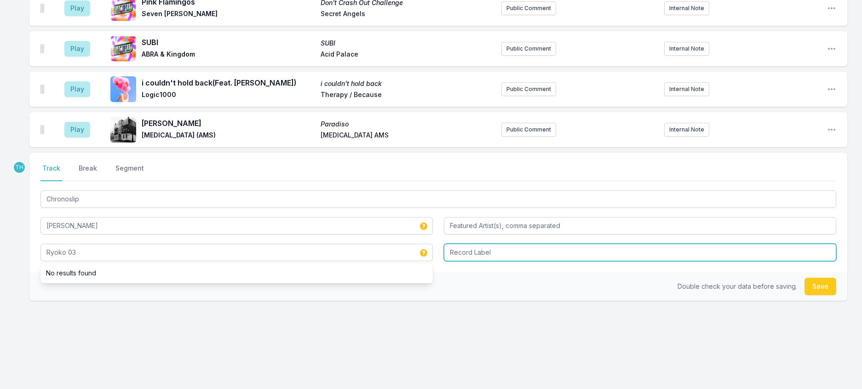
type input "Ryoko 03"
type input "Ryoko"
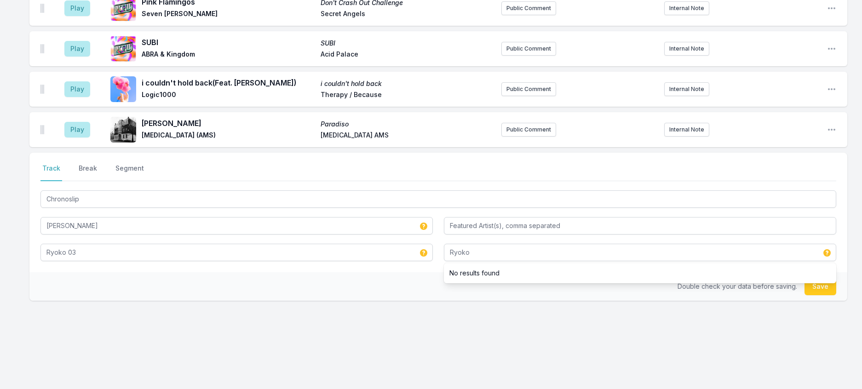
click at [319, 301] on div "Double check your data before saving. Save" at bounding box center [437, 286] width 817 height 29
click at [804, 289] on button "Save" at bounding box center [820, 286] width 32 height 17
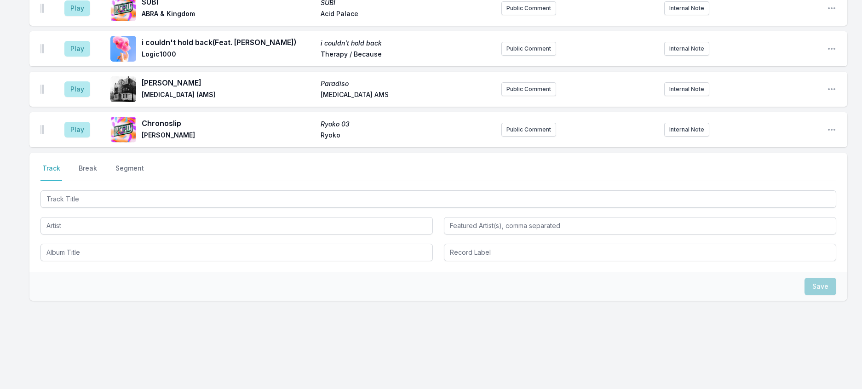
scroll to position [1458, 0]
click at [99, 164] on button "Break" at bounding box center [88, 172] width 22 height 17
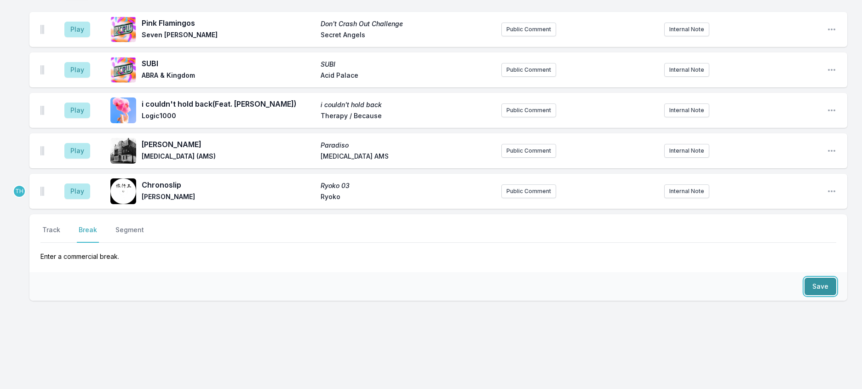
click at [816, 278] on button "Save" at bounding box center [820, 286] width 32 height 17
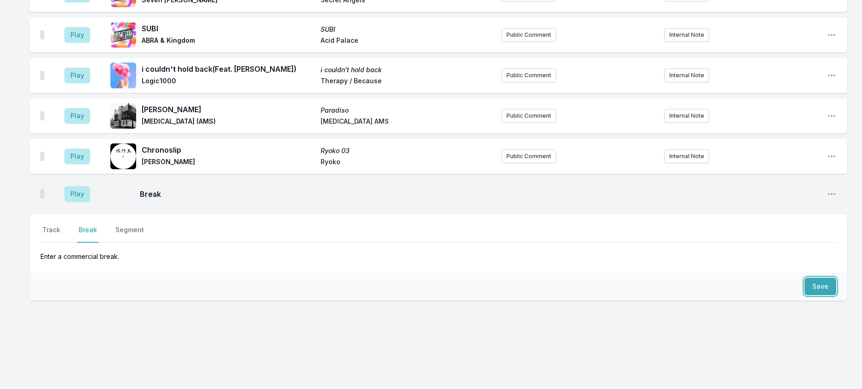
scroll to position [1448, 0]
click at [60, 225] on button "Track" at bounding box center [51, 233] width 22 height 17
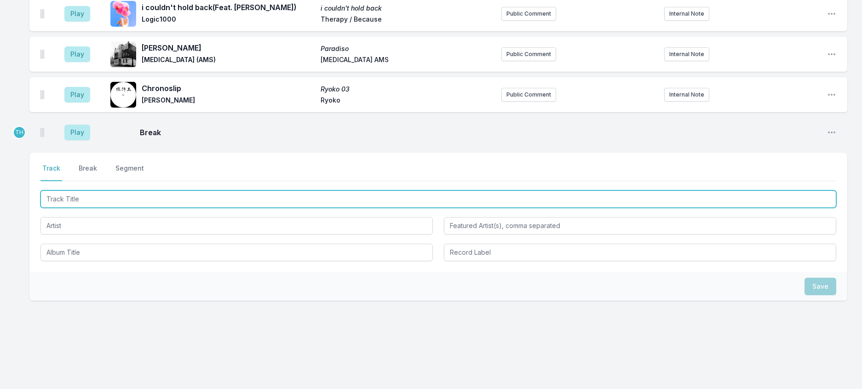
click at [79, 208] on input "Track Title" at bounding box center [437, 198] width 795 height 17
type input "In Your Head"
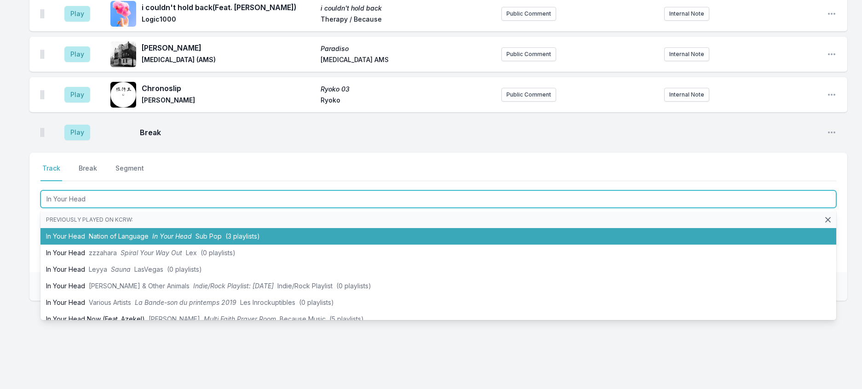
click at [108, 245] on li "In Your Head Nation of Language In Your Head Sub Pop (3 playlists)" at bounding box center [437, 236] width 795 height 17
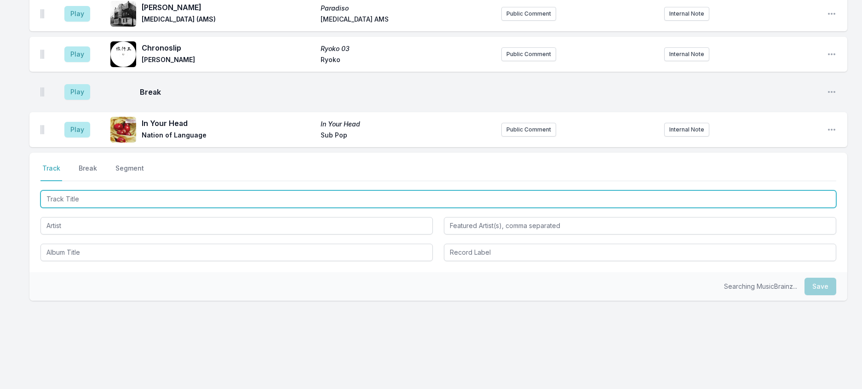
scroll to position [1493, 0]
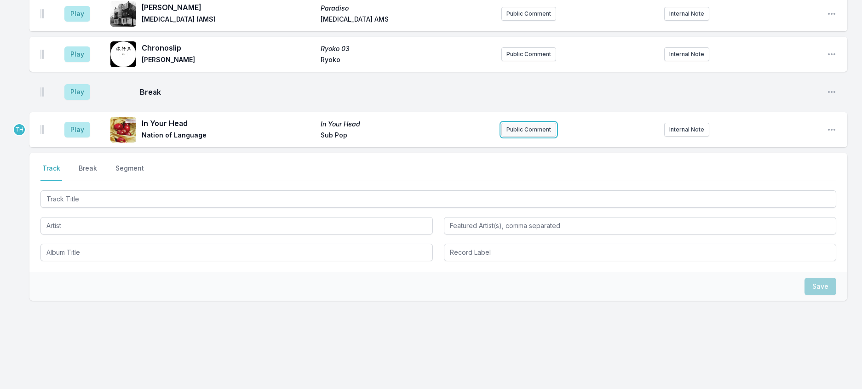
click at [531, 137] on button "Public Comment" at bounding box center [528, 130] width 55 height 14
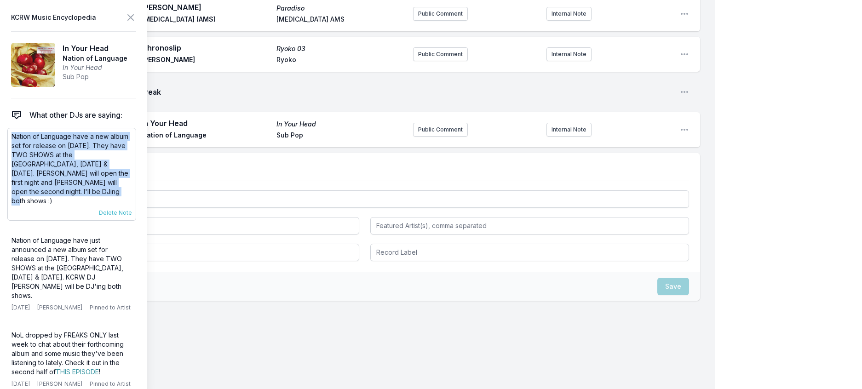
drag, startPoint x: 143, startPoint y: 204, endPoint x: 12, endPoint y: 157, distance: 138.9
click at [12, 157] on div "Nation of Language have a new album set for release on [DATE]. They have TWO SH…" at bounding box center [71, 174] width 129 height 93
click at [435, 137] on button "Public Comment" at bounding box center [440, 130] width 55 height 14
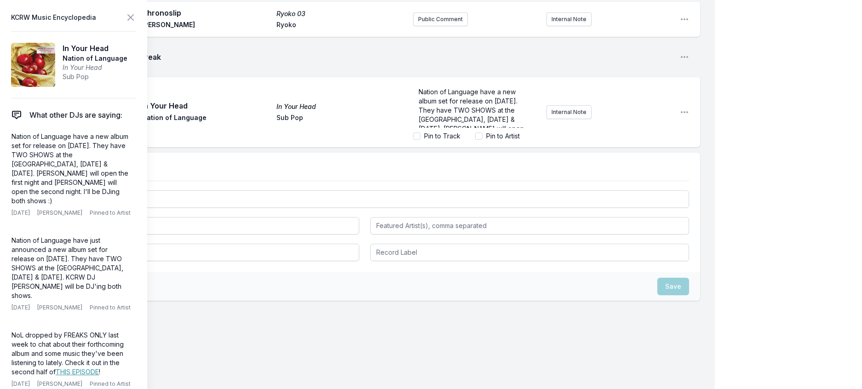
scroll to position [52, 0]
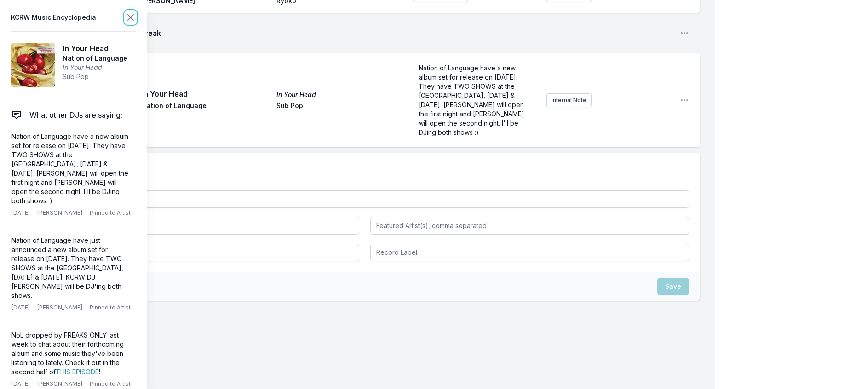
click at [136, 17] on icon at bounding box center [130, 17] width 11 height 11
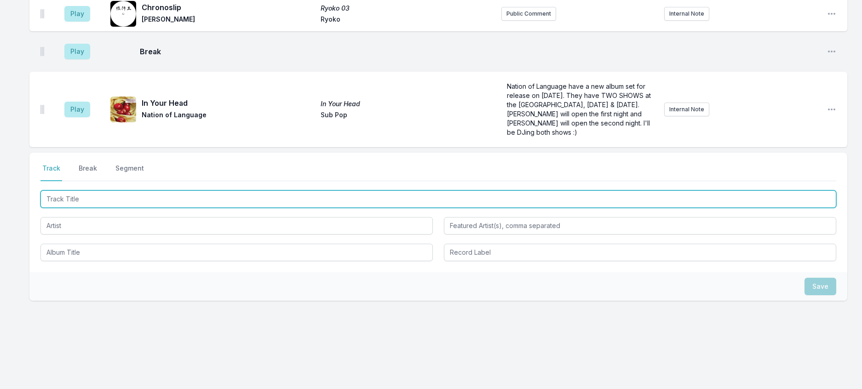
click at [78, 208] on input "Track Title" at bounding box center [437, 198] width 795 height 17
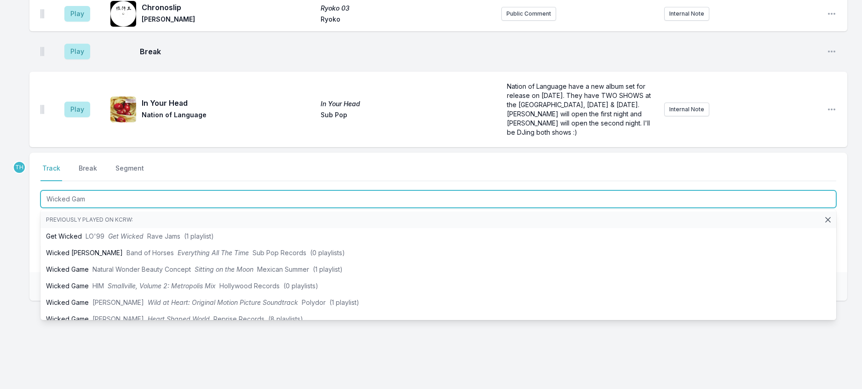
type input "Wicked Game"
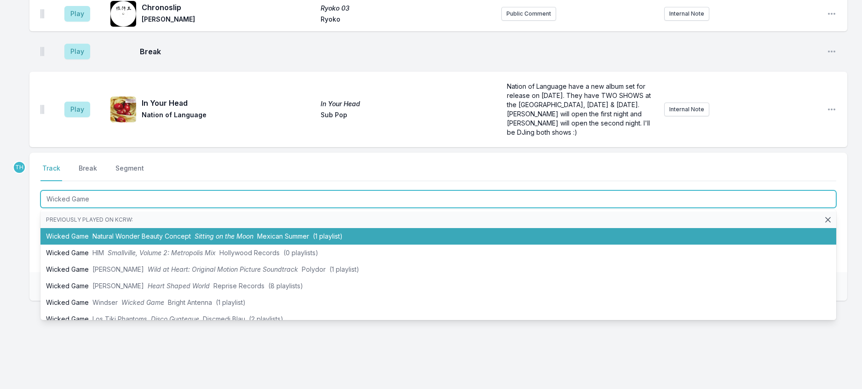
click at [184, 240] on span "Natural Wonder Beauty Concept" at bounding box center [141, 236] width 98 height 8
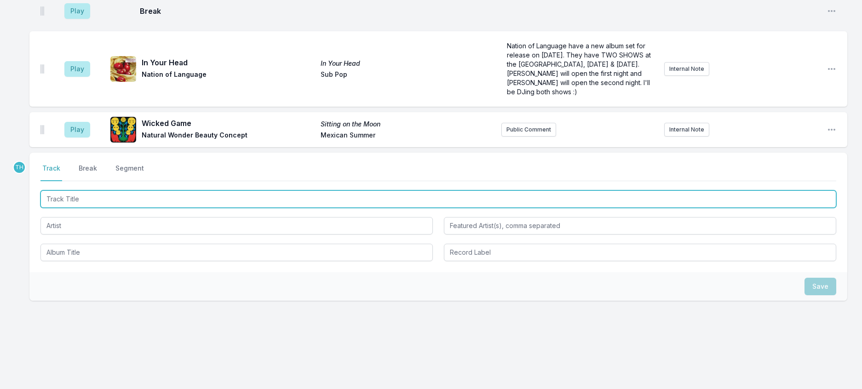
scroll to position [1605, 0]
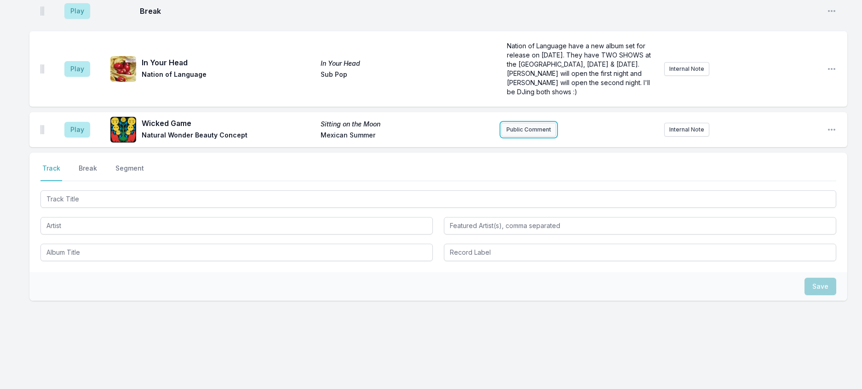
click at [509, 137] on button "Public Comment" at bounding box center [528, 130] width 55 height 14
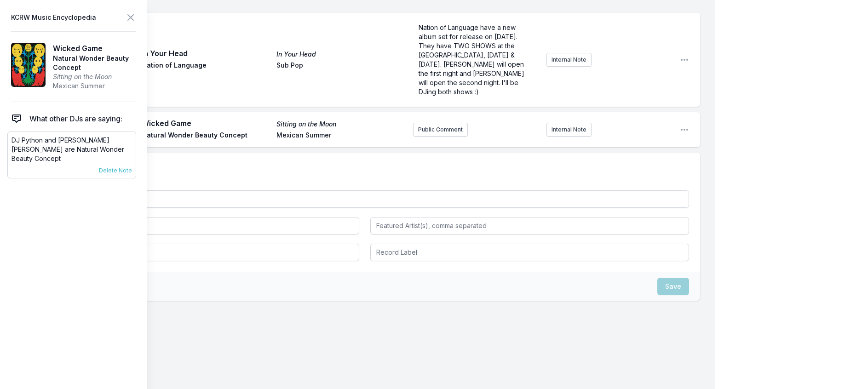
scroll to position [1607, 0]
drag, startPoint x: 106, startPoint y: 168, endPoint x: 8, endPoint y: 161, distance: 98.6
click at [8, 161] on aside "KCRW Music Encyclopedia Wicked Game Natural Wonder Beauty Concept Sitting on th…" at bounding box center [73, 194] width 147 height 389
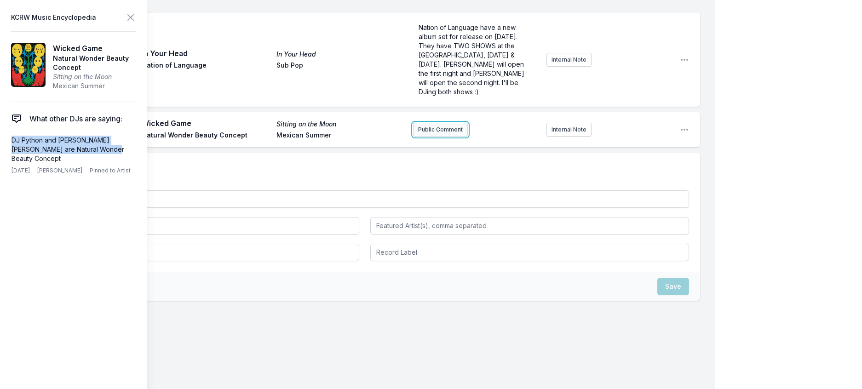
click at [429, 137] on button "Public Comment" at bounding box center [440, 130] width 55 height 14
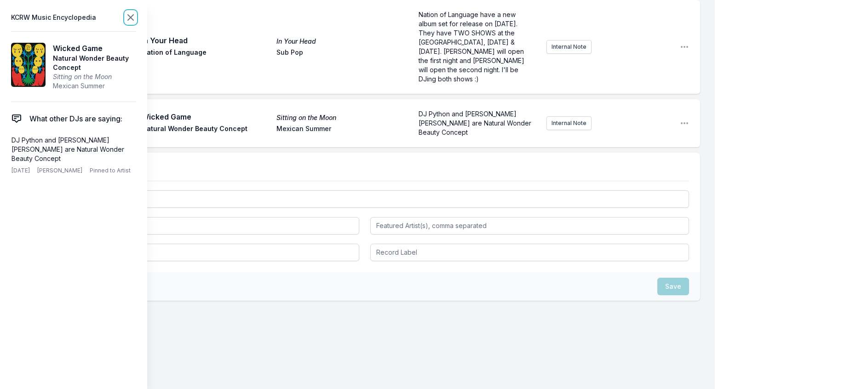
click at [133, 19] on icon at bounding box center [131, 18] width 6 height 6
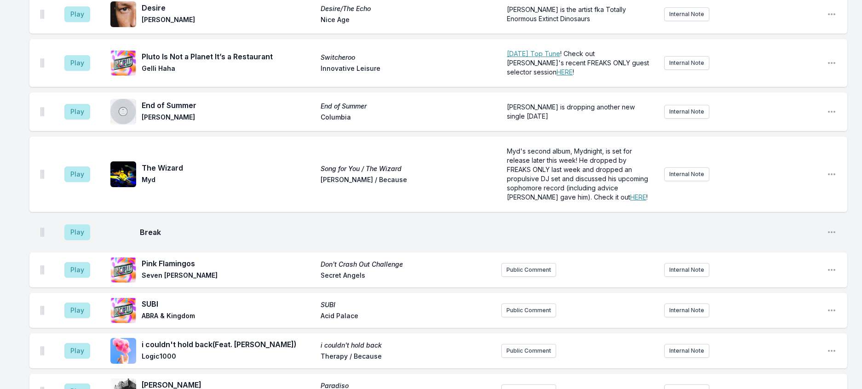
scroll to position [920, 0]
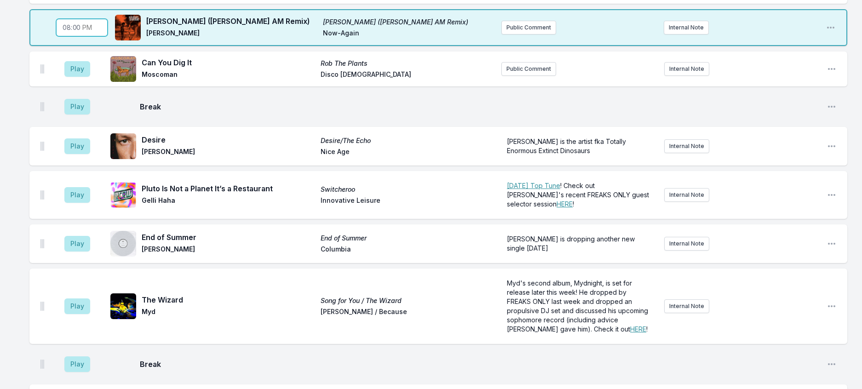
scroll to position [827, 0]
type input "20:50"
click at [852, 171] on div "8:00 PM Bankroll Peelers Bankroll Peelers Naeem & Spank Rock Good Cloud Day Pub…" at bounding box center [431, 128] width 862 height 1730
click at [88, 78] on button "Play" at bounding box center [77, 70] width 26 height 16
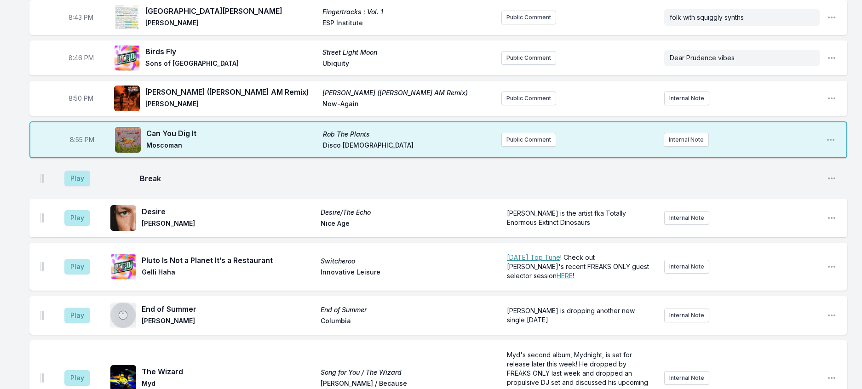
scroll to position [735, 0]
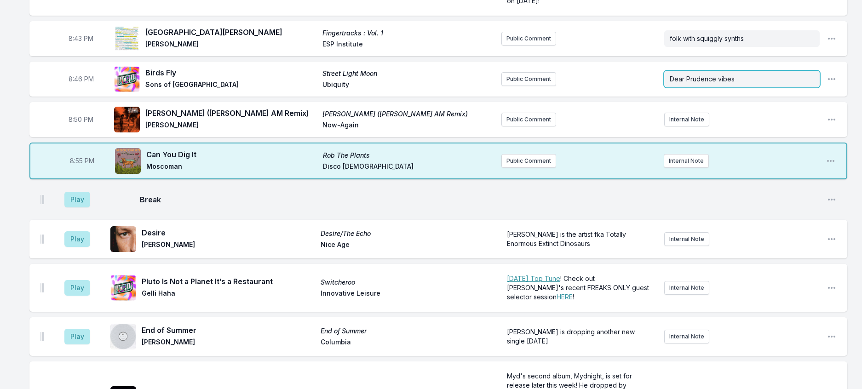
click at [739, 84] on p "Dear Prudence vibes" at bounding box center [741, 78] width 144 height 9
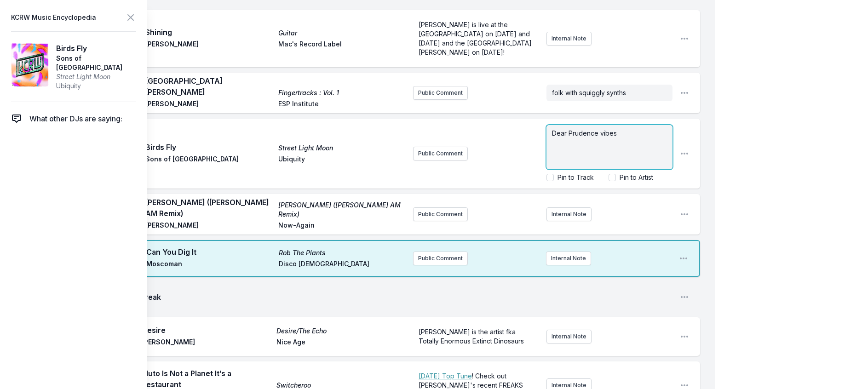
click at [614, 138] on p "Dear Prudence vibes" at bounding box center [609, 133] width 115 height 9
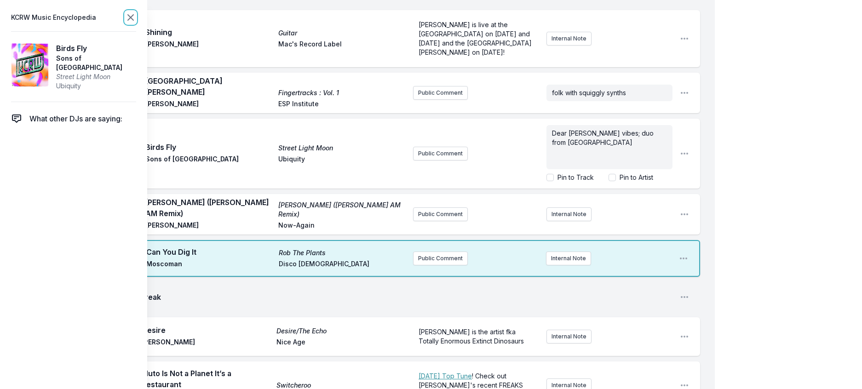
click at [136, 16] on icon at bounding box center [130, 17] width 11 height 11
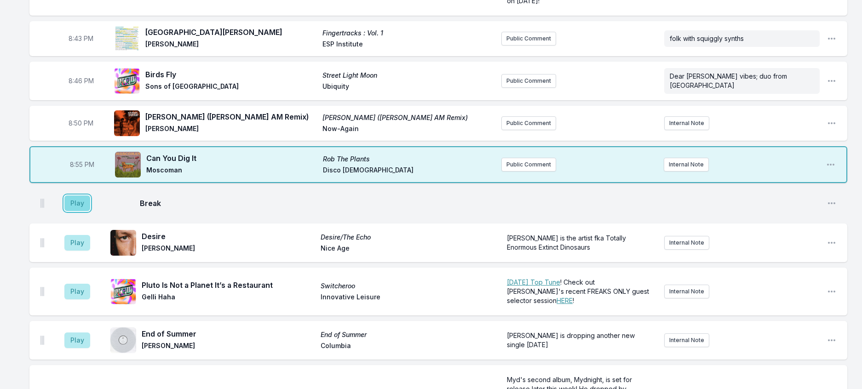
drag, startPoint x: 74, startPoint y: 318, endPoint x: 82, endPoint y: 318, distance: 7.8
click at [75, 211] on button "Play" at bounding box center [77, 203] width 26 height 16
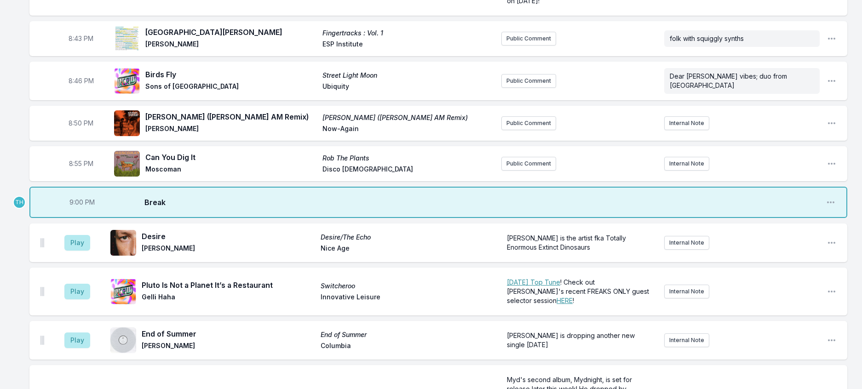
click at [86, 207] on span "9:00 PM" at bounding box center [81, 202] width 25 height 9
type input "20:59"
click at [90, 251] on button "Play" at bounding box center [77, 243] width 26 height 16
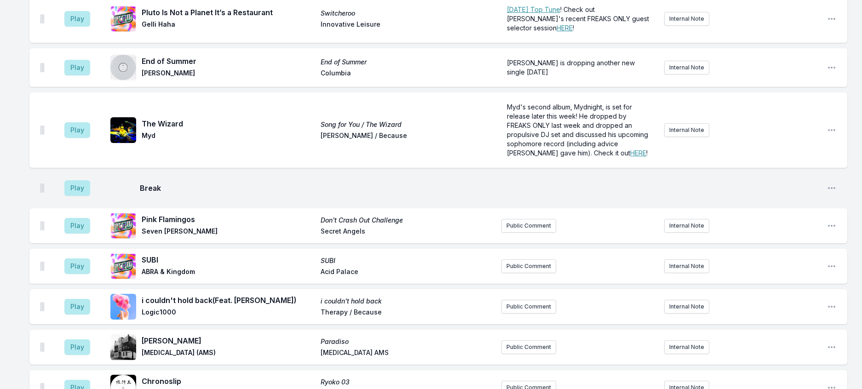
scroll to position [1011, 0]
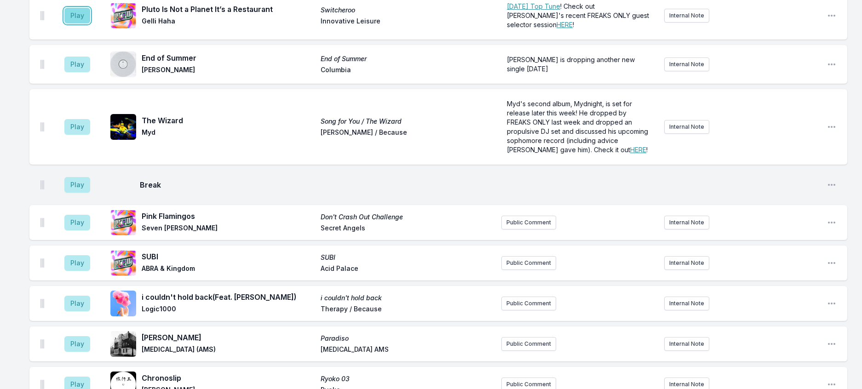
click at [85, 23] on button "Play" at bounding box center [77, 16] width 26 height 16
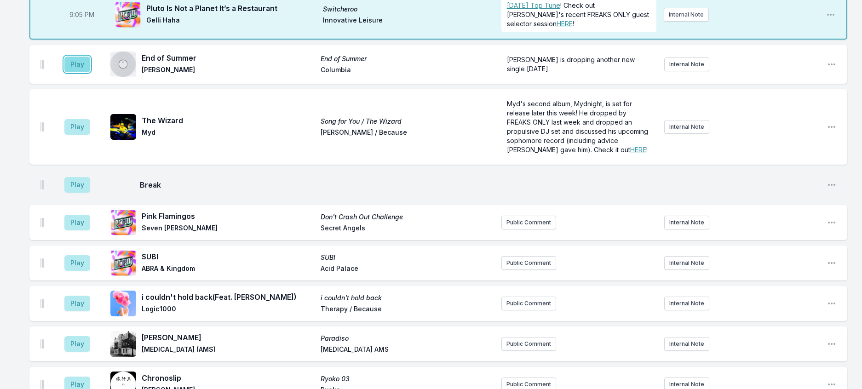
click at [83, 72] on button "Play" at bounding box center [77, 65] width 26 height 16
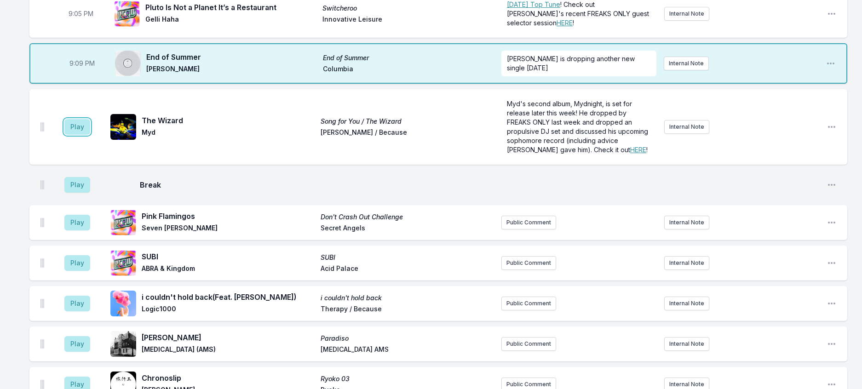
drag, startPoint x: 80, startPoint y: 272, endPoint x: 180, endPoint y: 251, distance: 101.4
click at [83, 135] on button "Play" at bounding box center [77, 127] width 26 height 16
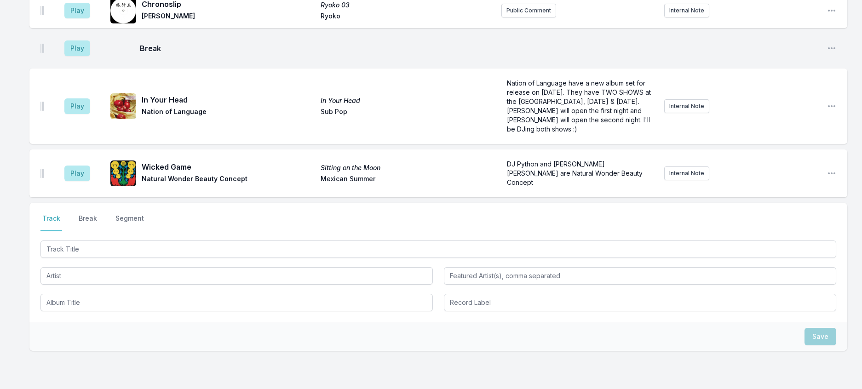
scroll to position [1240, 0]
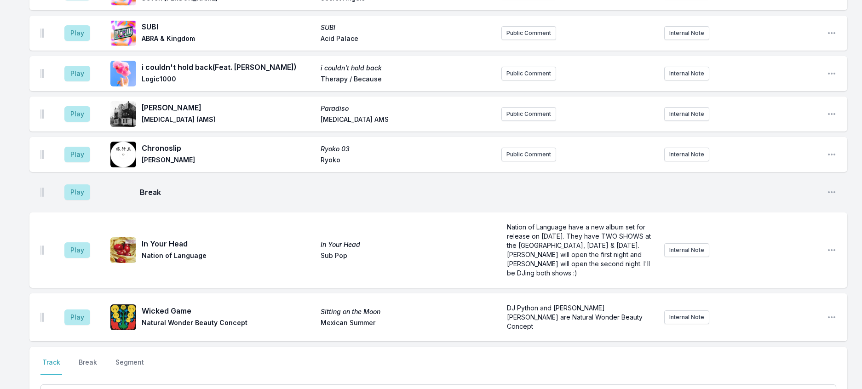
type input "21:20"
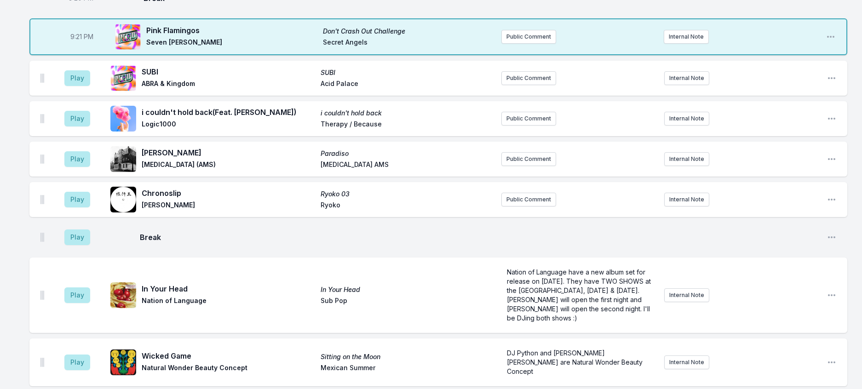
scroll to position [1194, 0]
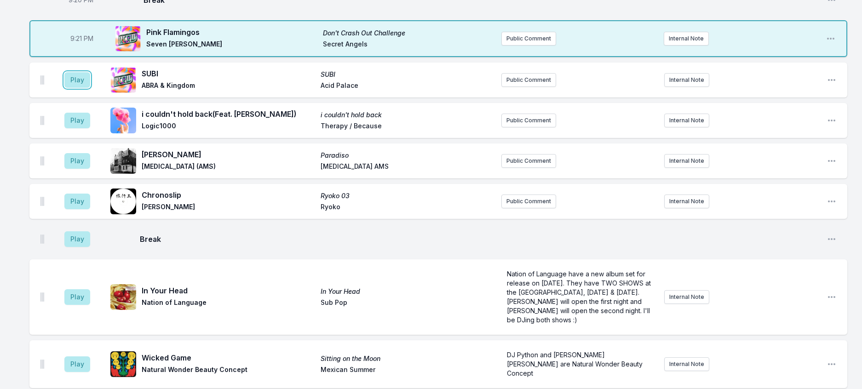
drag, startPoint x: 89, startPoint y: 247, endPoint x: 114, endPoint y: 240, distance: 25.6
click at [90, 88] on button "Play" at bounding box center [77, 80] width 26 height 16
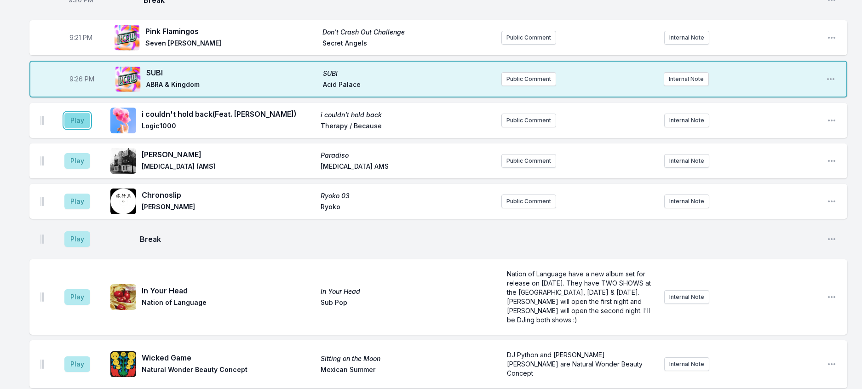
click at [82, 128] on button "Play" at bounding box center [77, 121] width 26 height 16
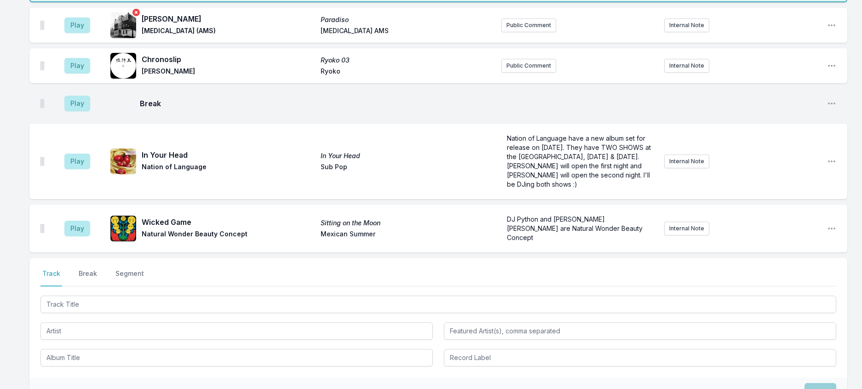
scroll to position [1332, 0]
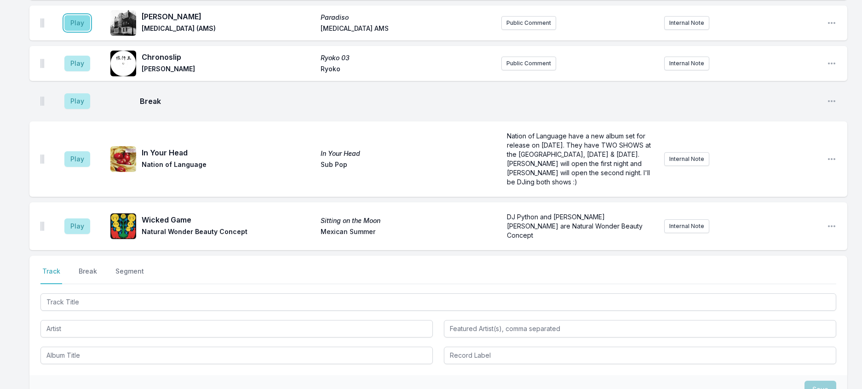
click at [82, 31] on button "Play" at bounding box center [77, 23] width 26 height 16
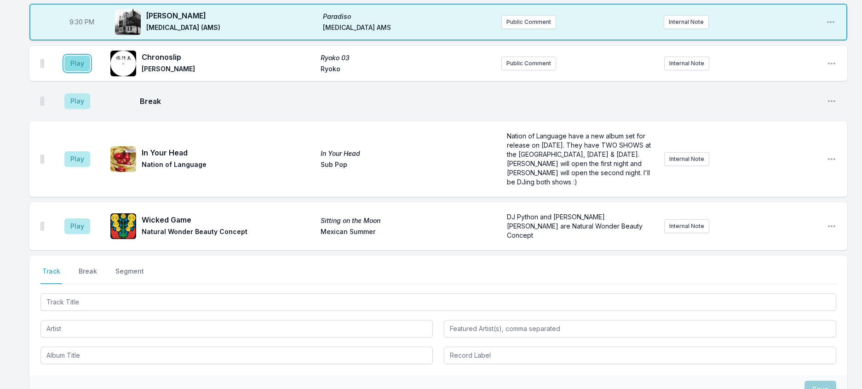
click at [83, 71] on button "Play" at bounding box center [77, 64] width 26 height 16
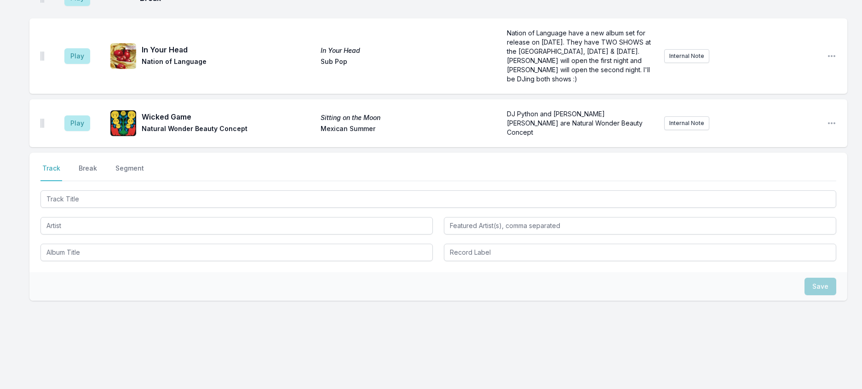
scroll to position [1515, 0]
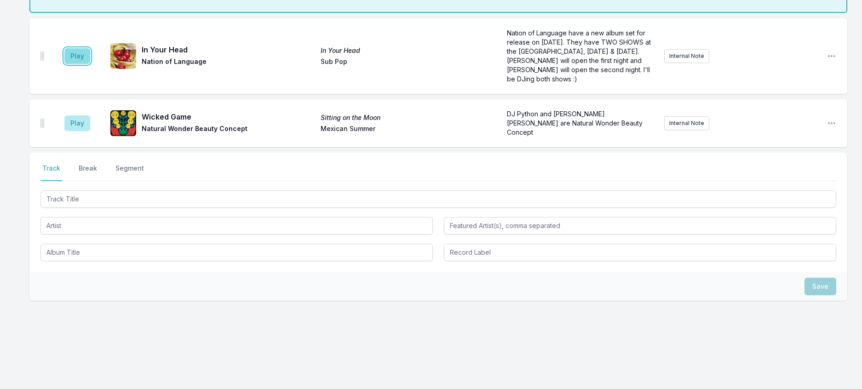
click at [88, 64] on button "Play" at bounding box center [77, 56] width 26 height 16
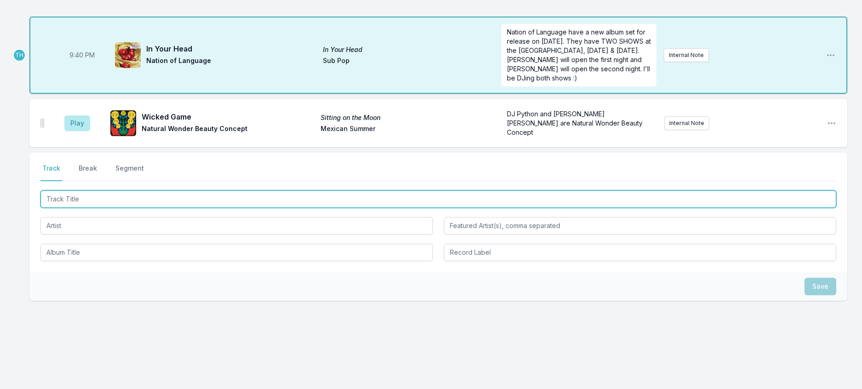
click at [165, 208] on input "Track Title" at bounding box center [437, 198] width 795 height 17
type input "Breathy Drops"
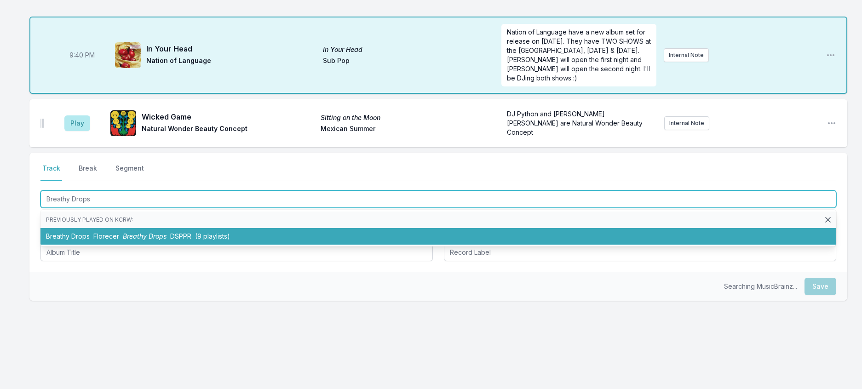
click at [166, 240] on span "Breathy Drops" at bounding box center [145, 236] width 44 height 8
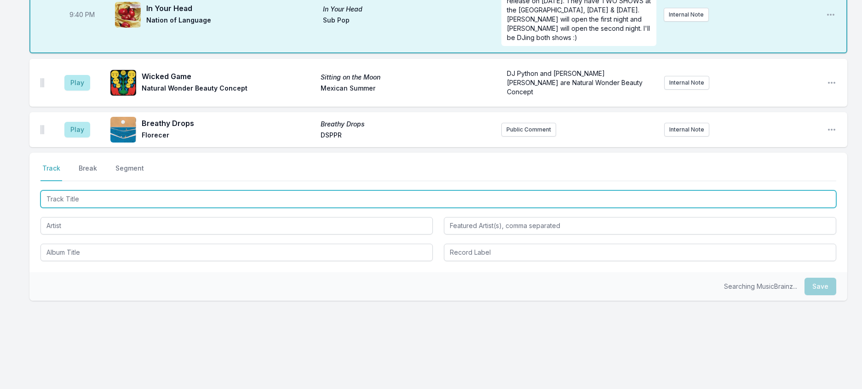
scroll to position [1607, 0]
click at [170, 208] on input "Track Title" at bounding box center [437, 198] width 795 height 17
type input "Last Sunset Pt. II"
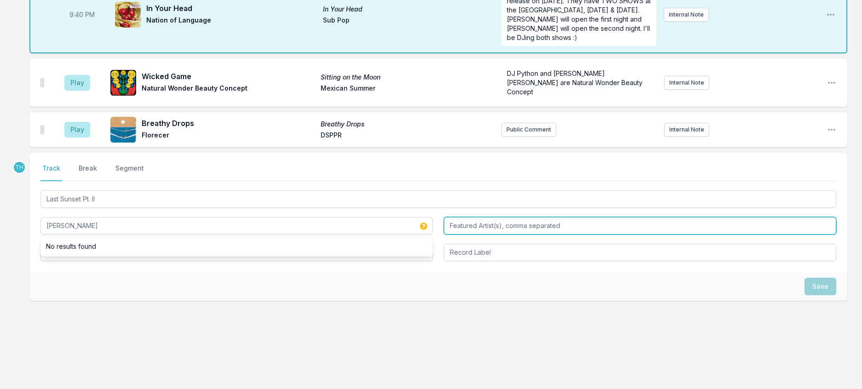
type input "[PERSON_NAME]"
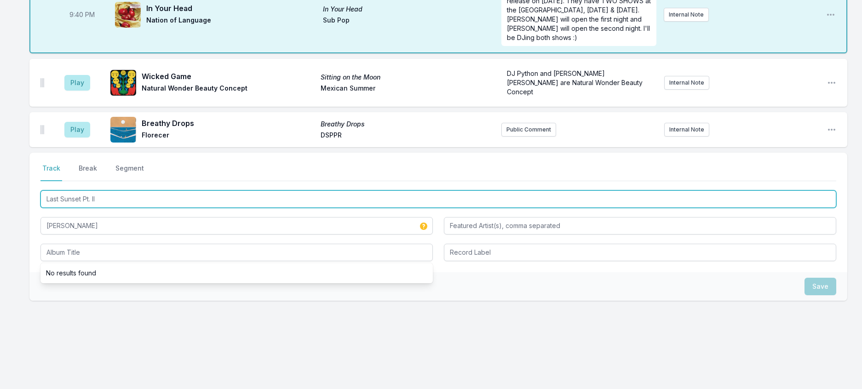
drag, startPoint x: 120, startPoint y: 275, endPoint x: 34, endPoint y: 267, distance: 85.4
click at [34, 267] on div "Select a tab Track Break Segment Track Break Segment Last Sunset Pt. II [PERSON…" at bounding box center [437, 213] width 817 height 120
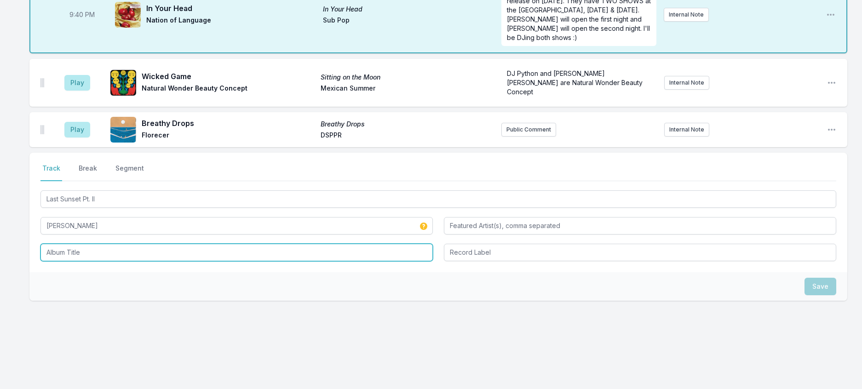
click at [80, 261] on input "Album Title" at bounding box center [236, 252] width 392 height 17
paste input "Last Sunset Pt. II"
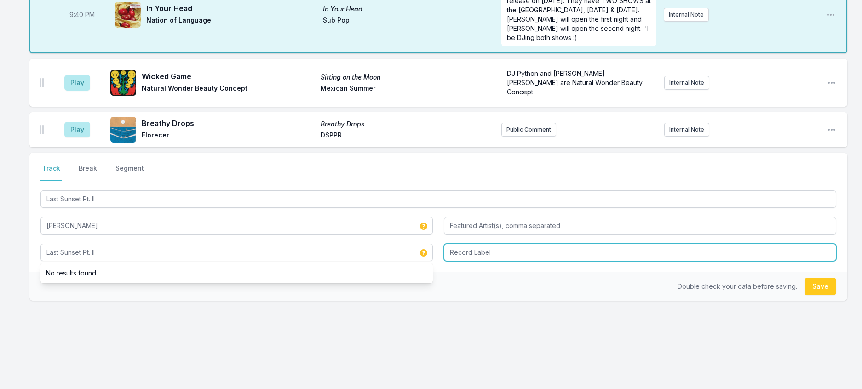
type input "Last Sunset Pt. II"
type input "Needwant"
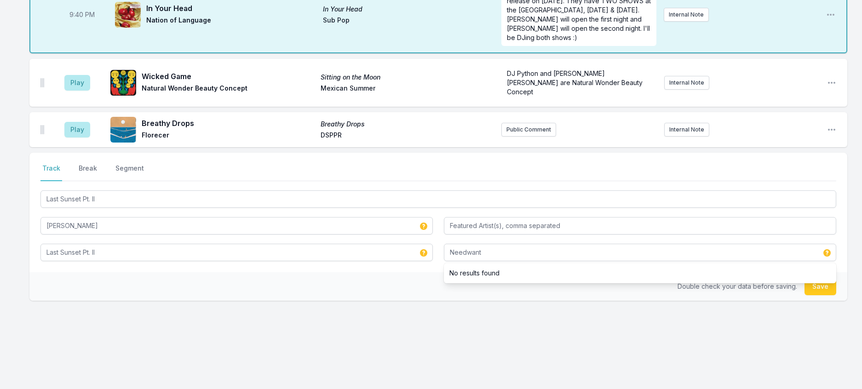
click at [423, 301] on div "Double check your data before saving. Save" at bounding box center [437, 286] width 817 height 29
click at [804, 295] on button "Save" at bounding box center [820, 286] width 32 height 17
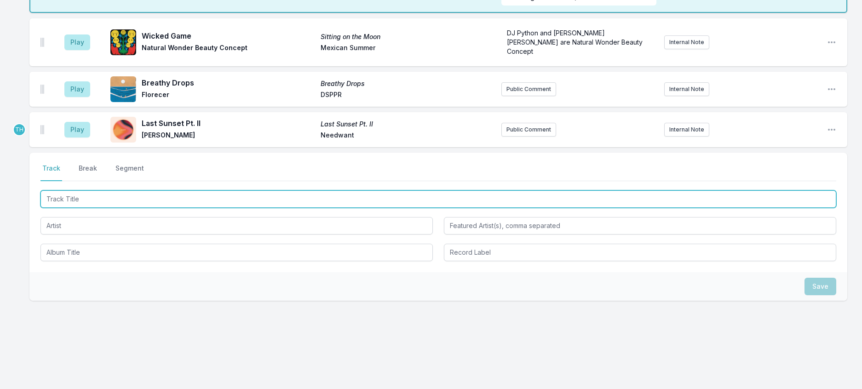
click at [224, 208] on input "Track Title" at bounding box center [437, 198] width 795 height 17
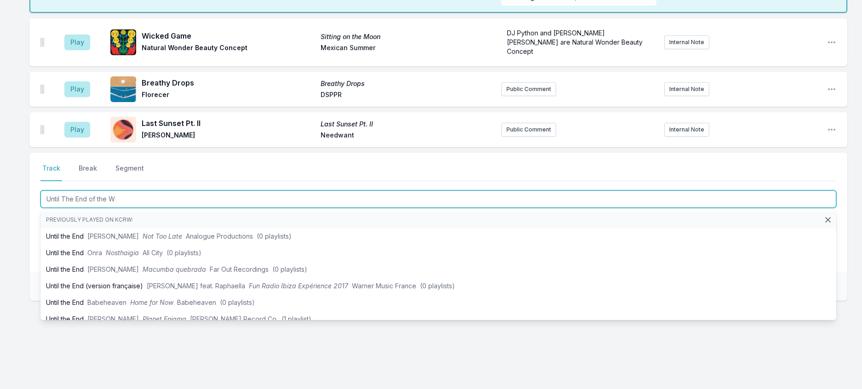
type input "Until The End of the Wo"
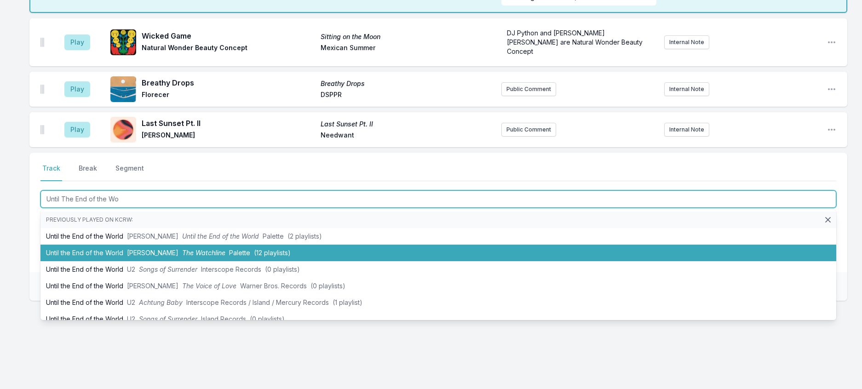
click at [225, 257] on span "The Watchline" at bounding box center [203, 253] width 43 height 8
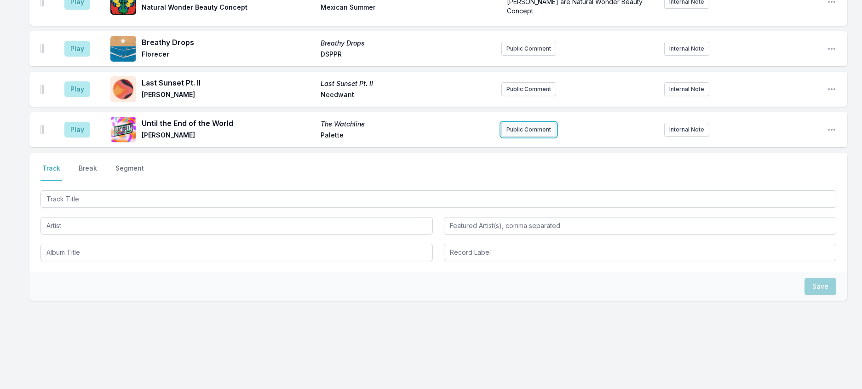
click at [533, 137] on button "Public Comment" at bounding box center [528, 130] width 55 height 14
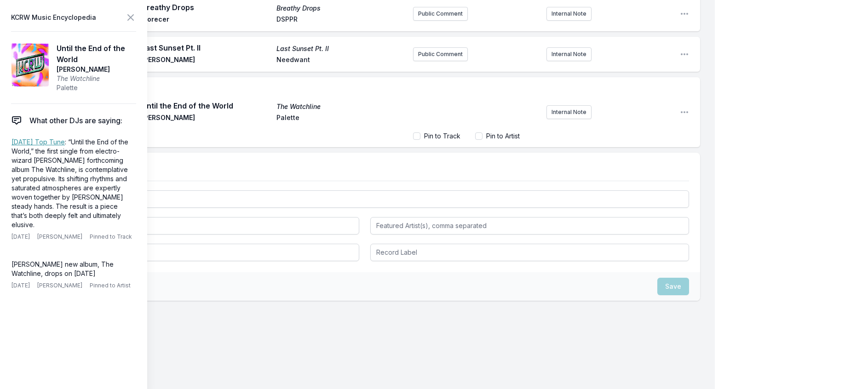
scroll to position [1699, 0]
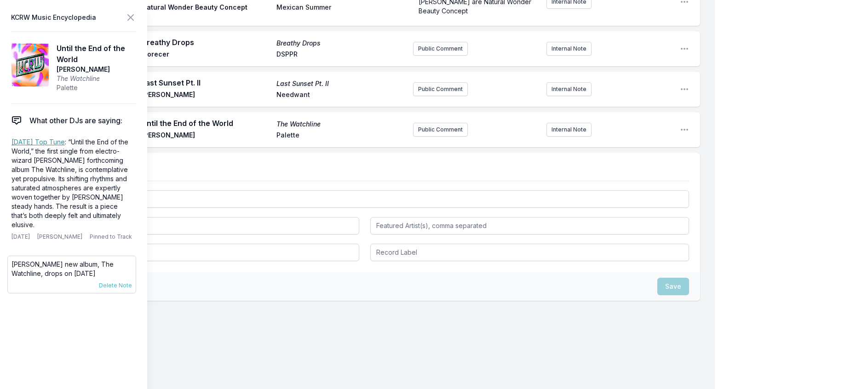
drag, startPoint x: 97, startPoint y: 306, endPoint x: 11, endPoint y: 294, distance: 86.3
click at [11, 293] on div "[PERSON_NAME] new album, The Watchline, drops on [DATE] [DATE] [PERSON_NAME] Pi…" at bounding box center [71, 275] width 129 height 38
copy p "[PERSON_NAME] new album, The Watchline, drops on [DATE]"
click at [432, 137] on button "Public Comment" at bounding box center [440, 130] width 55 height 14
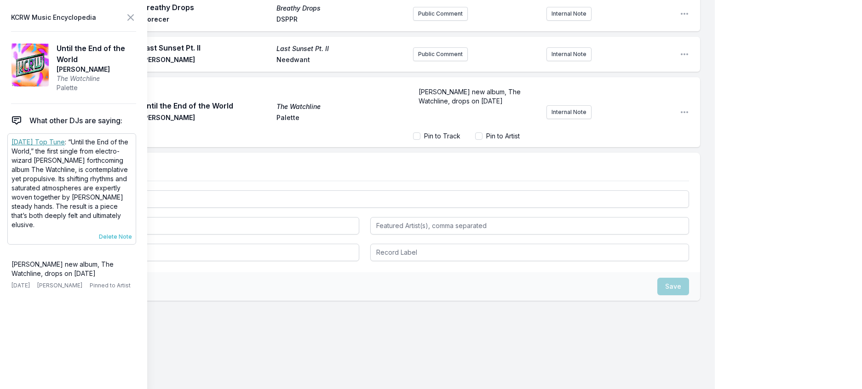
click at [126, 240] on span "Delete Note" at bounding box center [115, 236] width 33 height 7
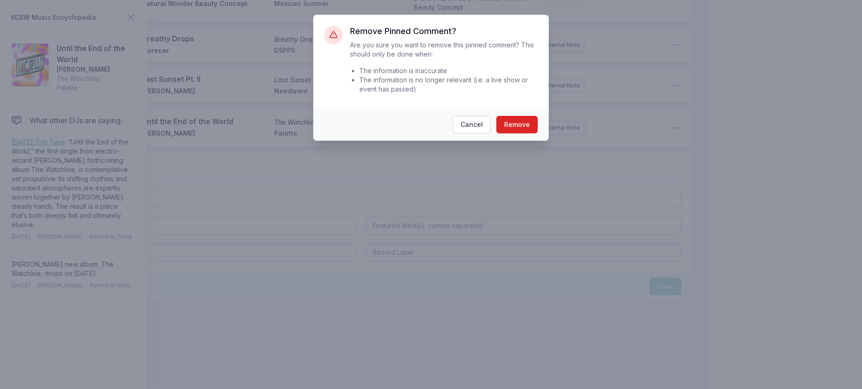
scroll to position [1689, 0]
click at [523, 133] on button "Remove" at bounding box center [520, 124] width 41 height 17
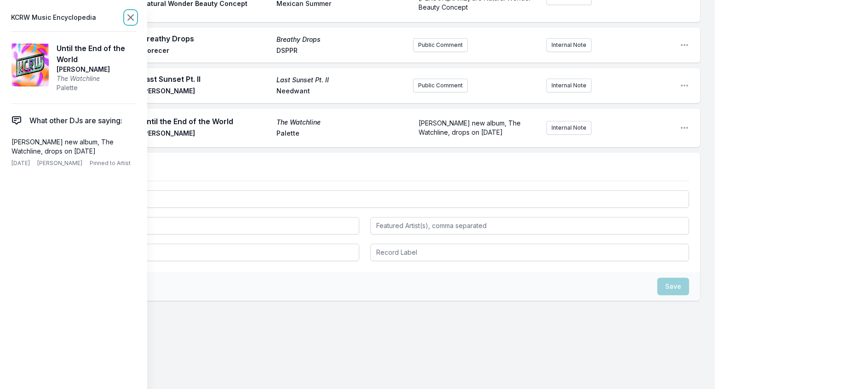
click at [136, 16] on icon at bounding box center [130, 17] width 11 height 11
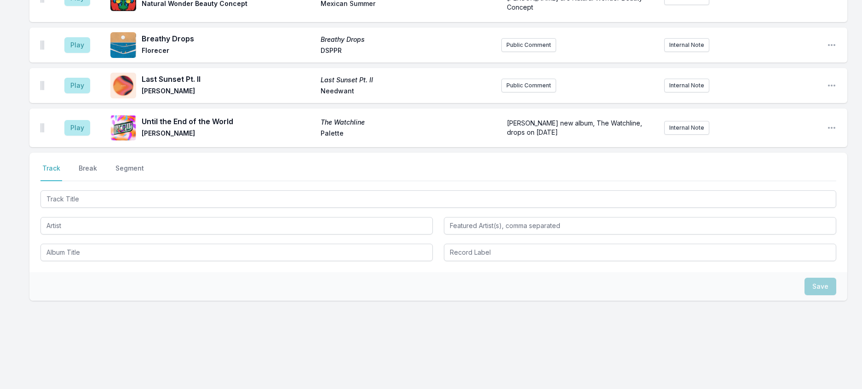
scroll to position [1505, 0]
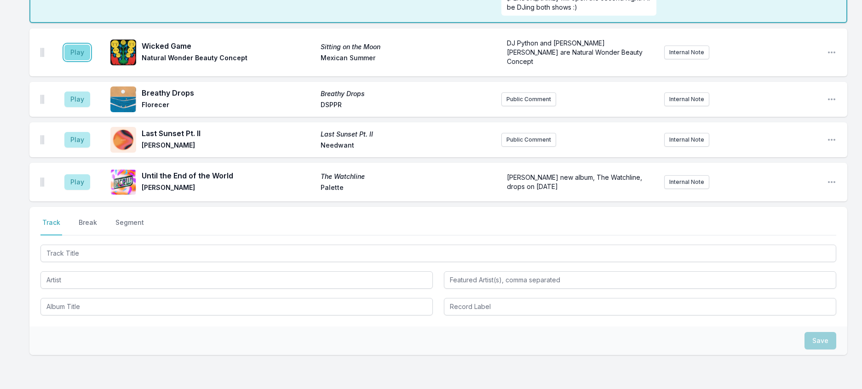
click at [89, 60] on button "Play" at bounding box center [77, 53] width 26 height 16
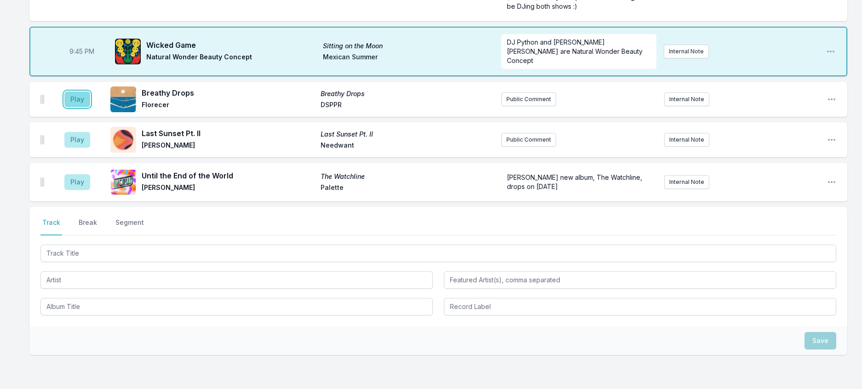
click at [80, 107] on button "Play" at bounding box center [77, 99] width 26 height 16
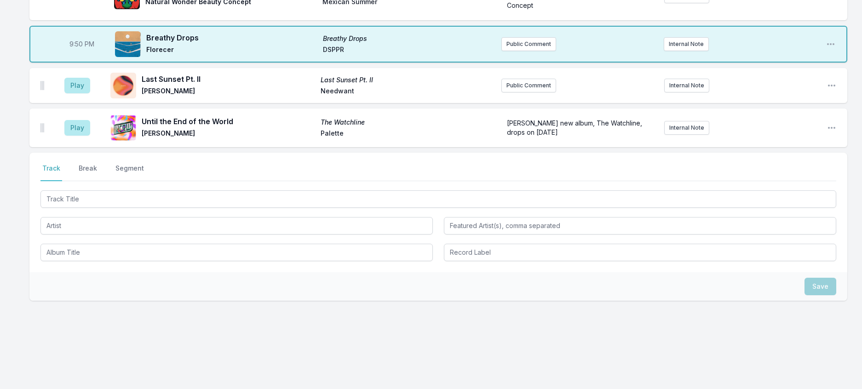
scroll to position [1735, 0]
click at [85, 93] on button "Play" at bounding box center [77, 86] width 26 height 16
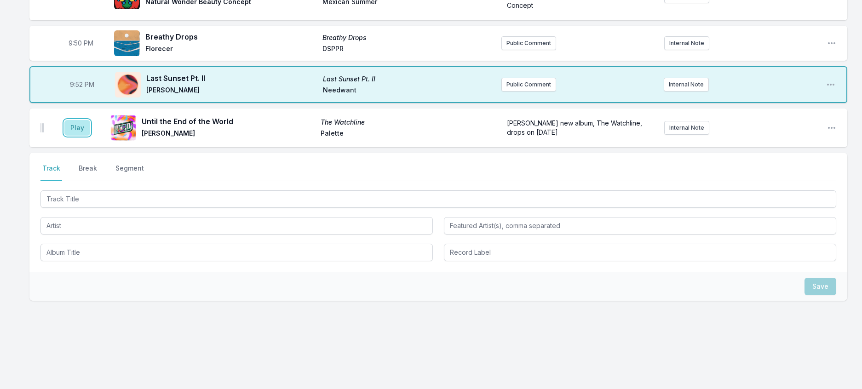
drag, startPoint x: 90, startPoint y: 162, endPoint x: 103, endPoint y: 168, distance: 14.0
click at [89, 136] on button "Play" at bounding box center [77, 128] width 26 height 16
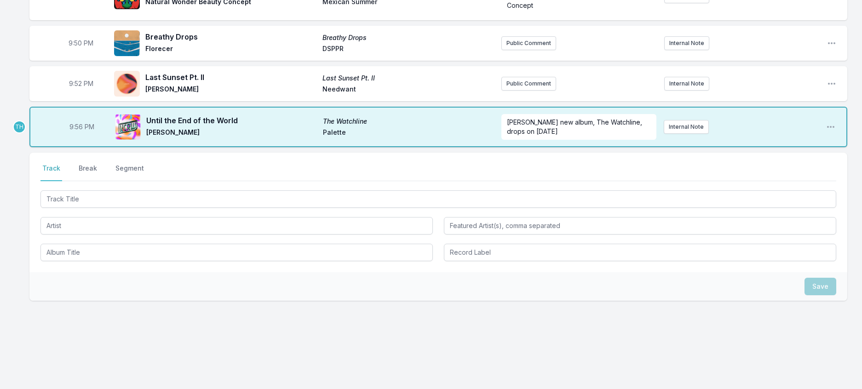
scroll to position [1643, 0]
